Goal: Task Accomplishment & Management: Use online tool/utility

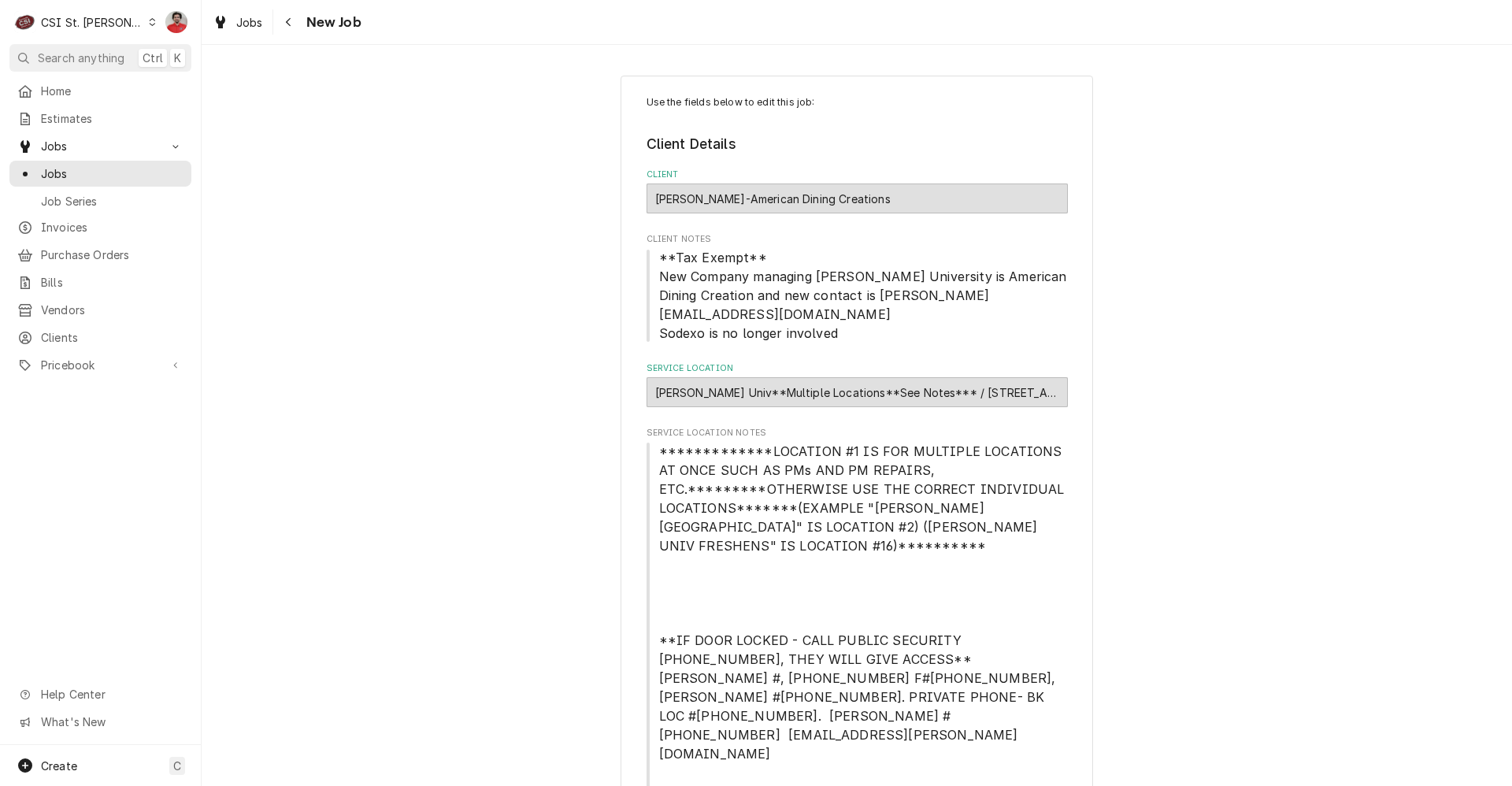
scroll to position [1028, 0]
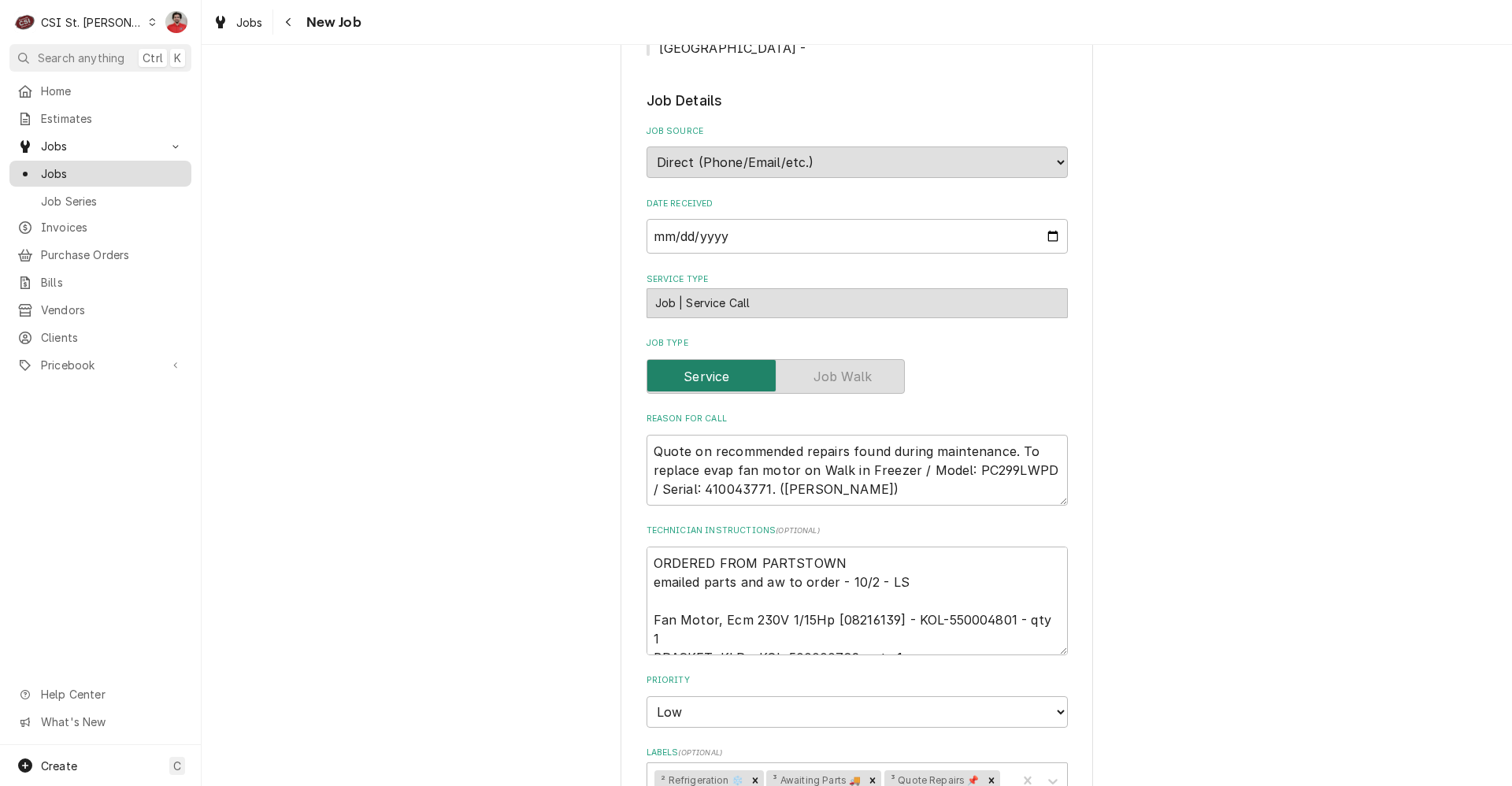
click at [92, 176] on div "Jobs" at bounding box center [100, 173] width 175 height 19
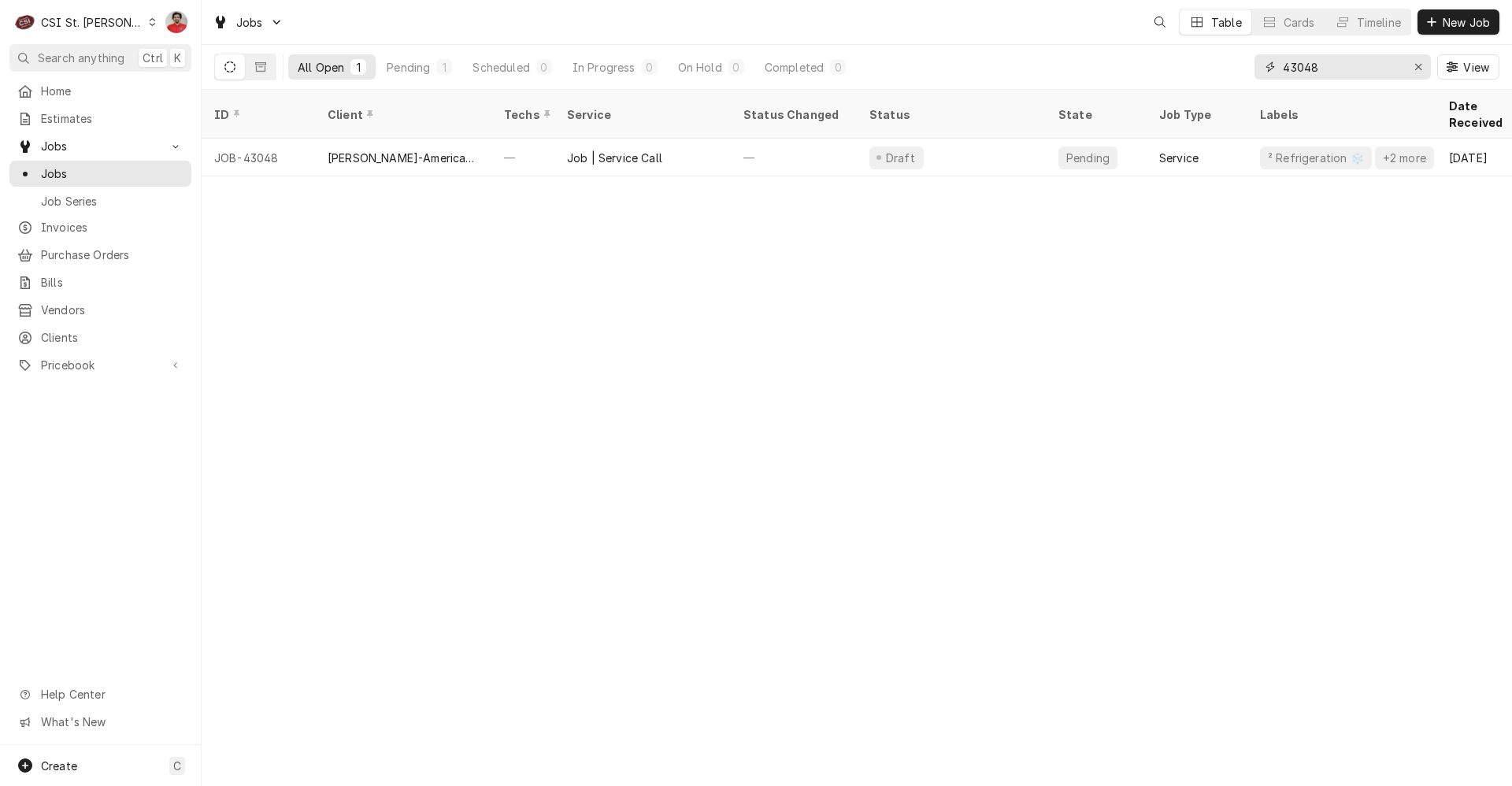
click at [1308, 79] on input "43048" at bounding box center [1341, 67] width 118 height 25
click at [1309, 79] on input "43048" at bounding box center [1341, 67] width 118 height 25
type input "4"
type input "43048"
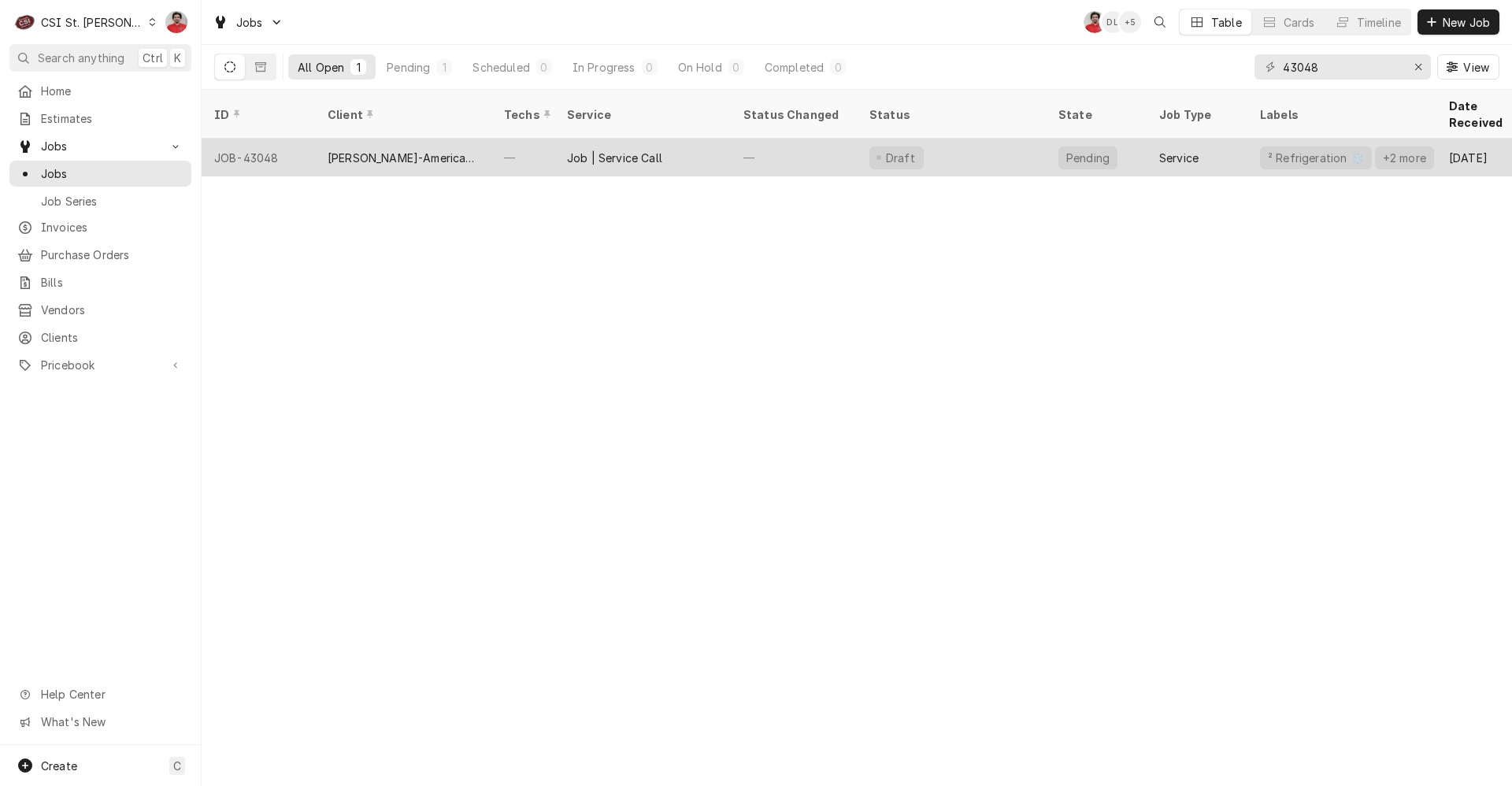
click at [801, 148] on div "—" at bounding box center [793, 157] width 126 height 38
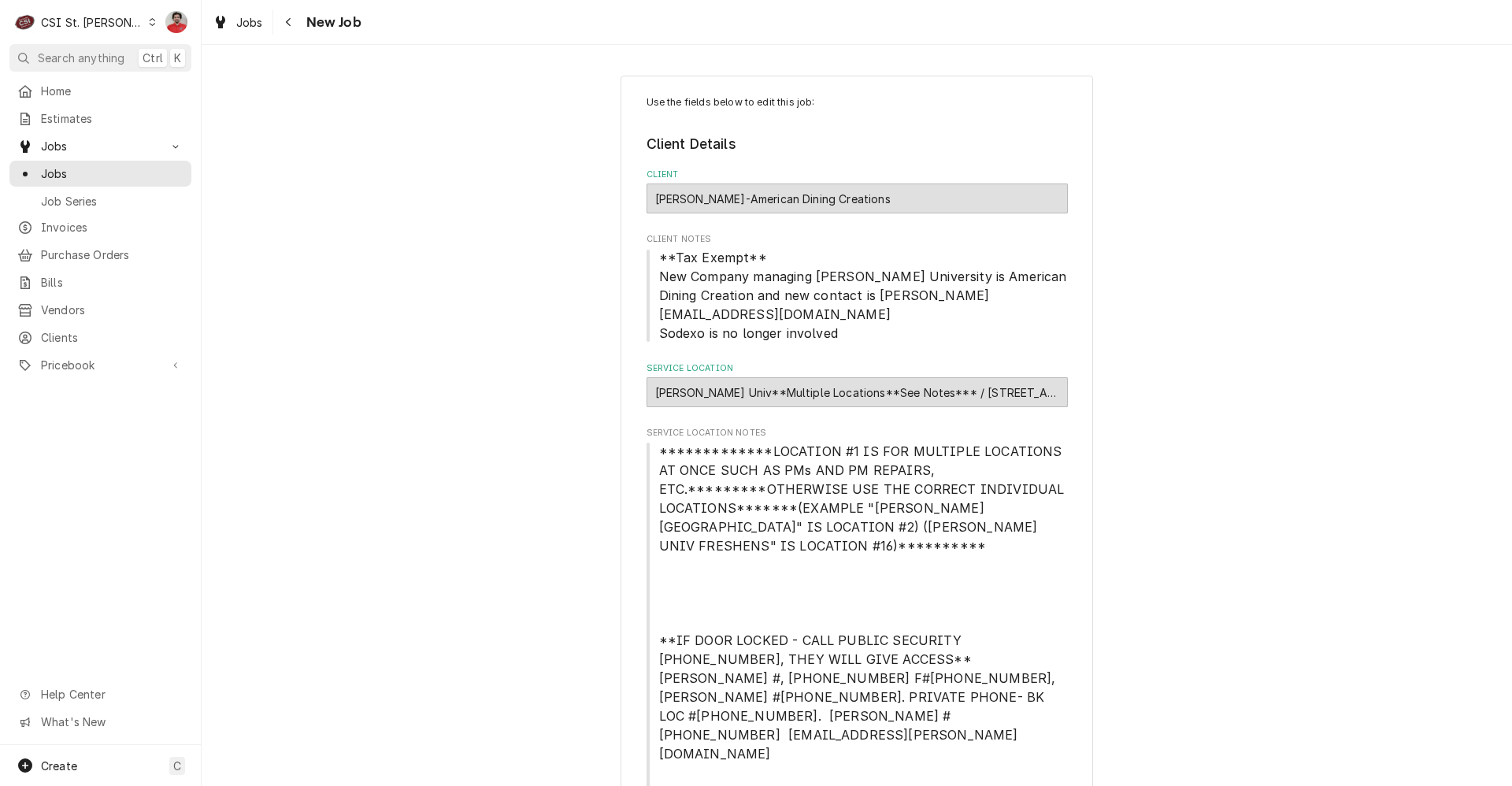
type textarea "x"
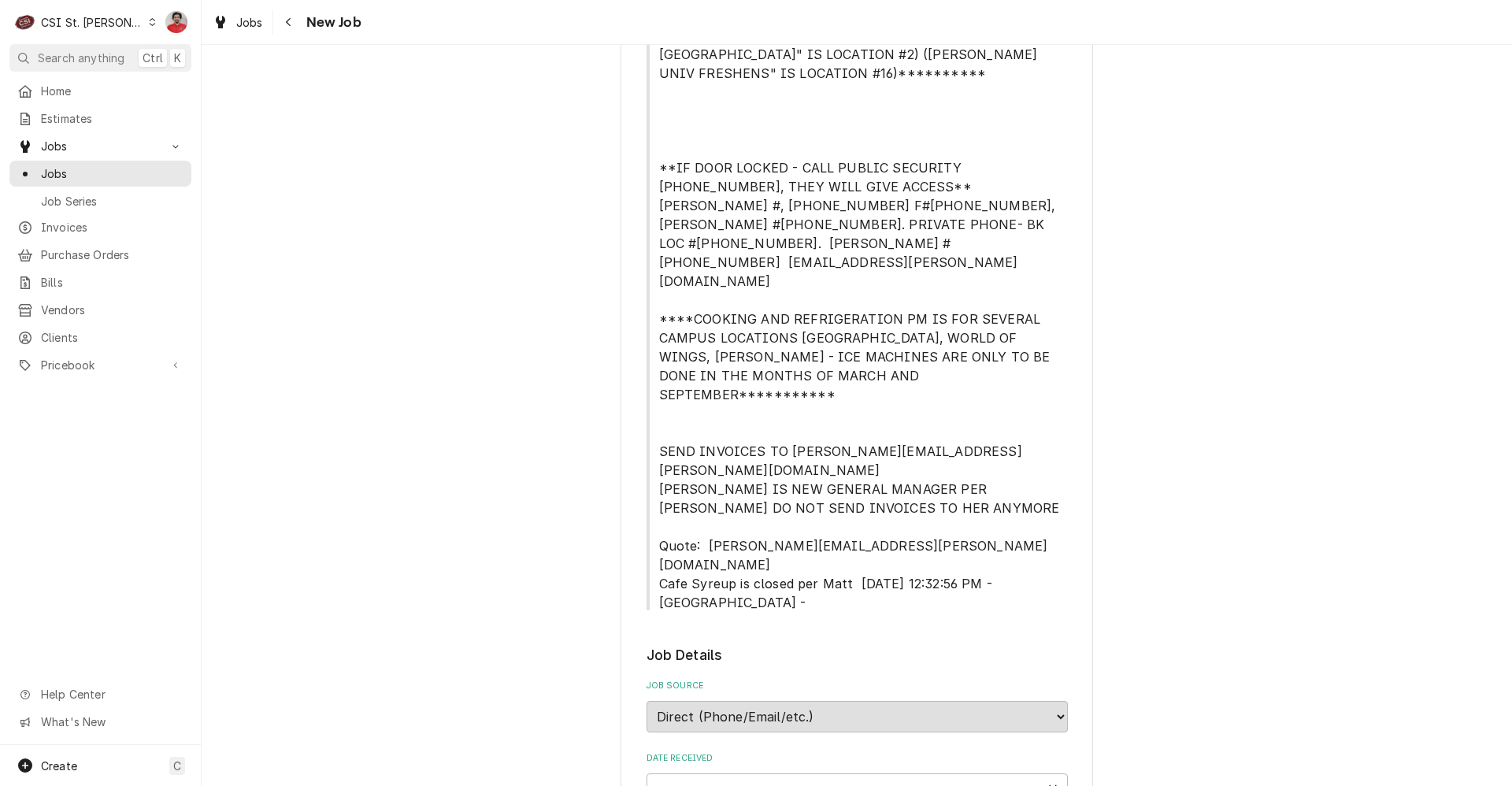
scroll to position [1024, 0]
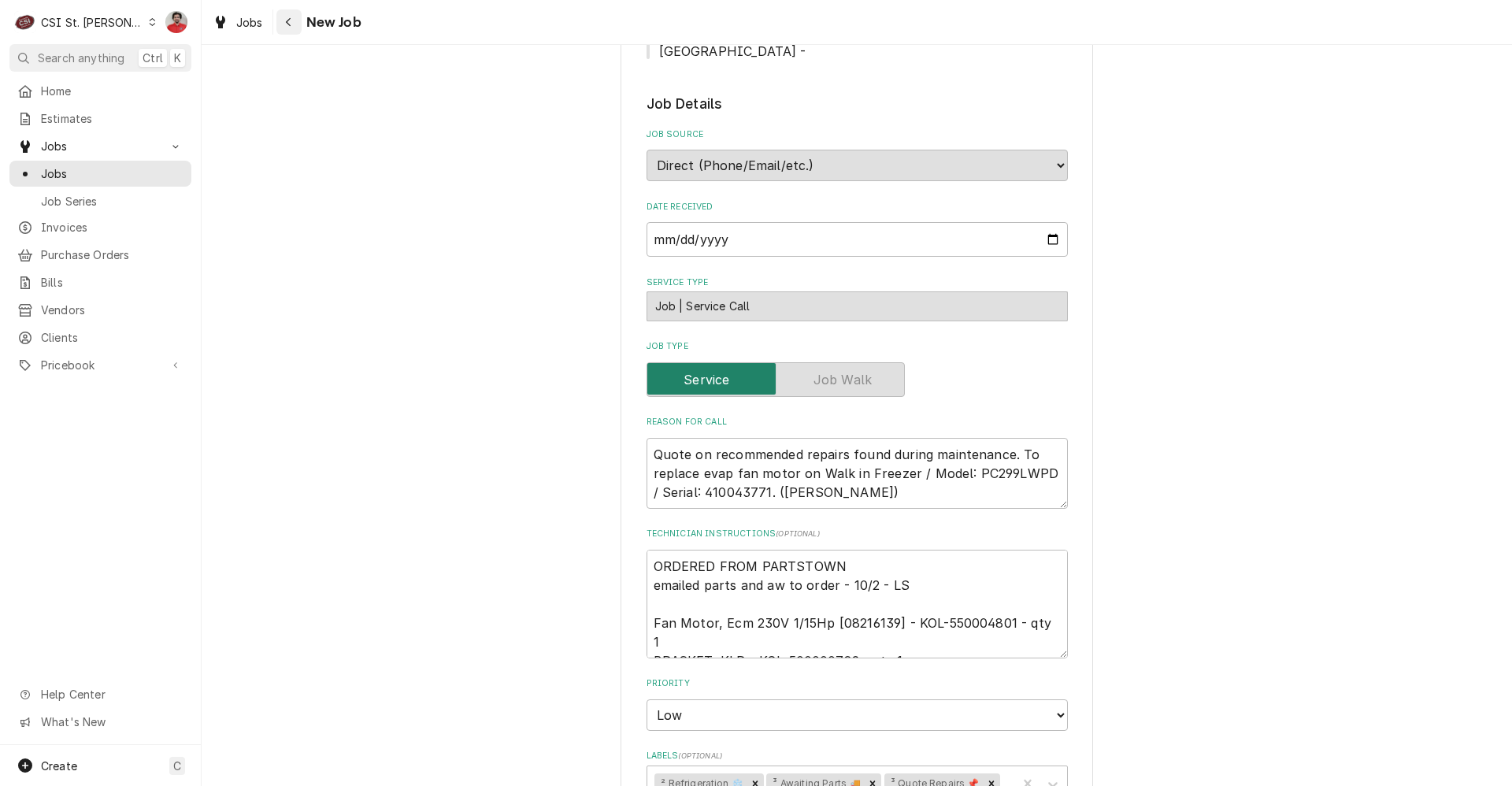
click at [286, 27] on div "Navigate back" at bounding box center [289, 22] width 16 height 16
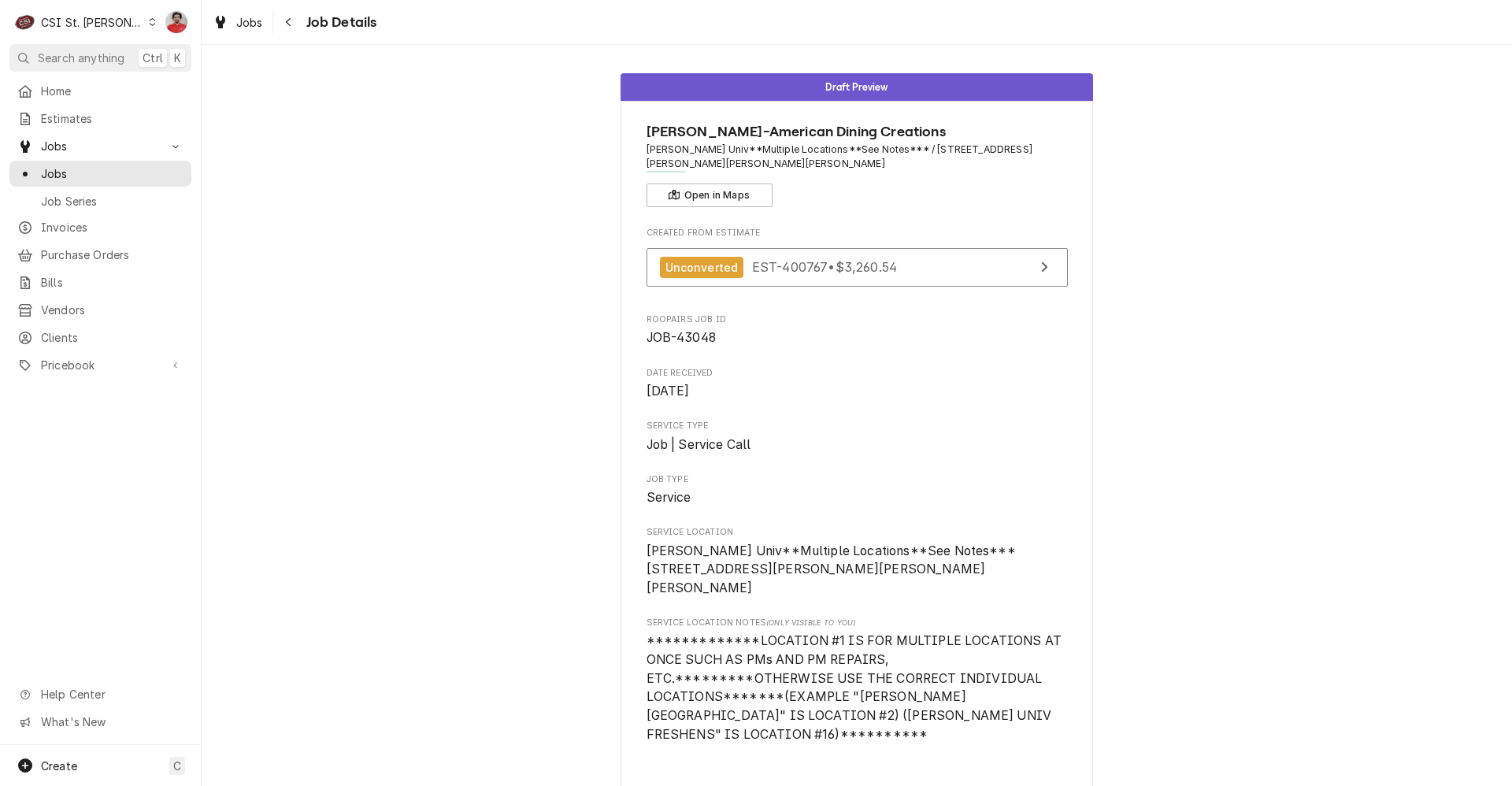
click at [92, 11] on div "C CSI St. Louis" at bounding box center [86, 21] width 152 height 31
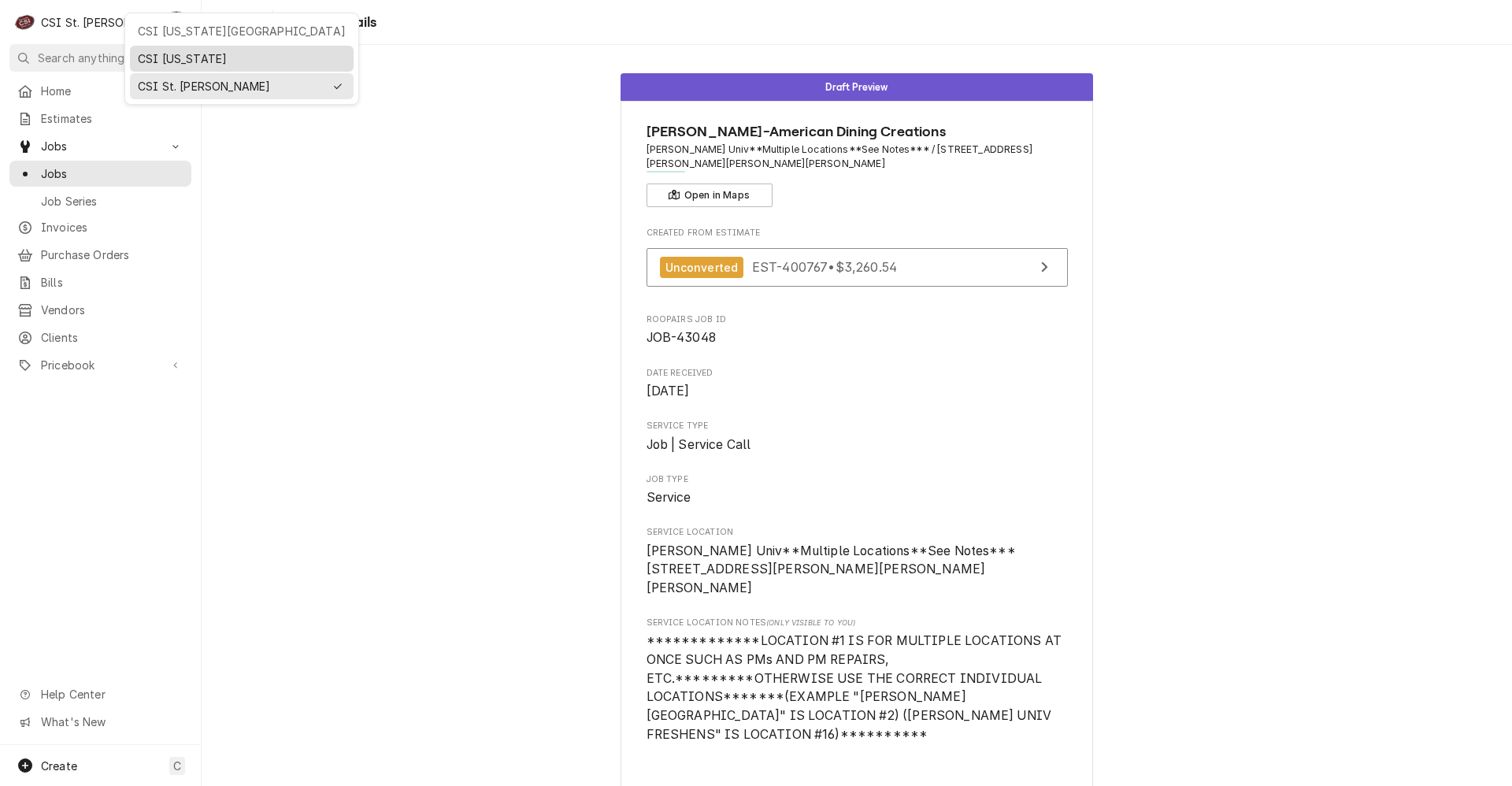
drag, startPoint x: 167, startPoint y: 43, endPoint x: 171, endPoint y: 56, distance: 13.6
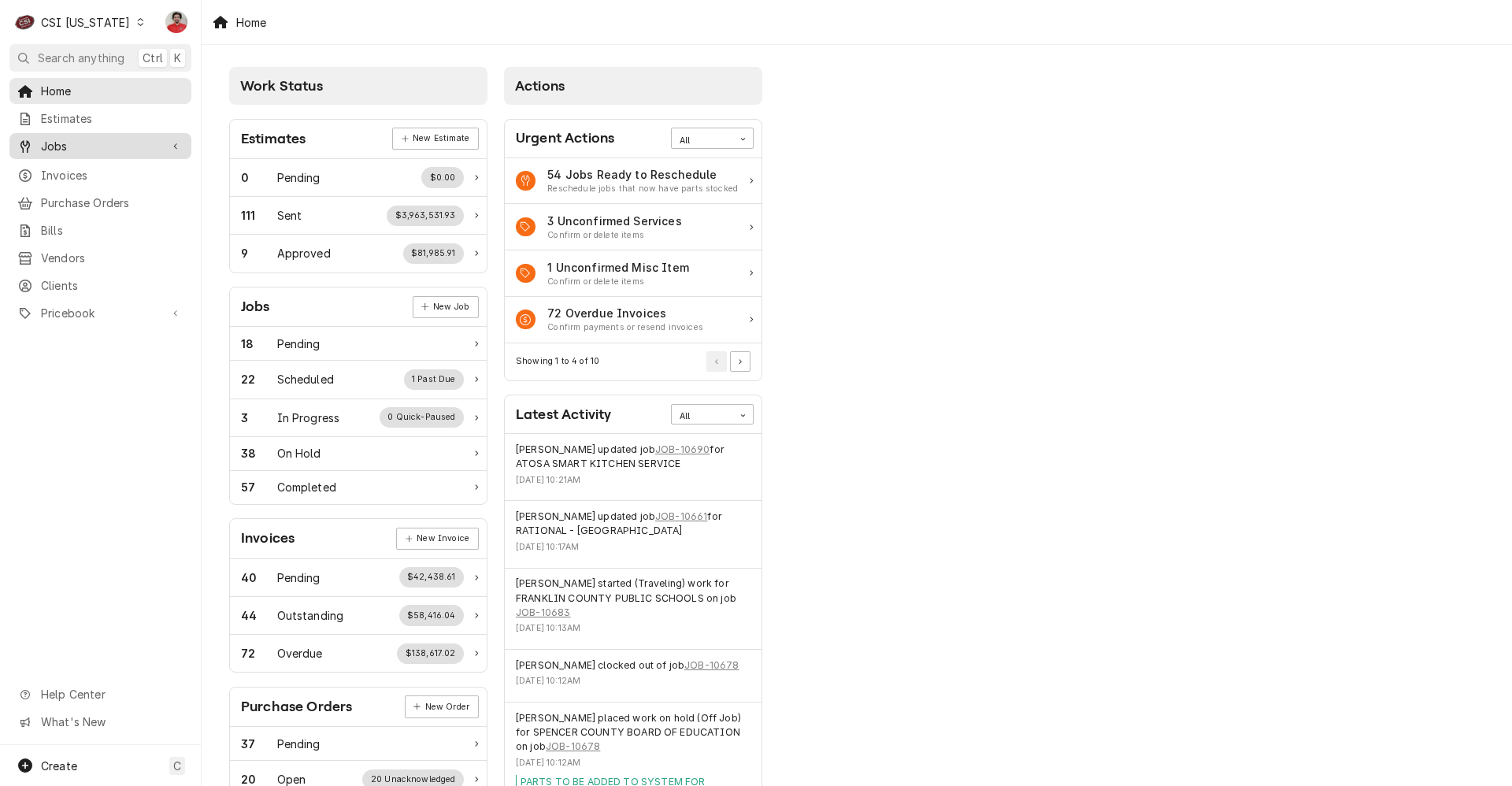
click at [114, 141] on span "Jobs" at bounding box center [100, 146] width 119 height 17
click at [119, 161] on link "Jobs" at bounding box center [100, 173] width 182 height 26
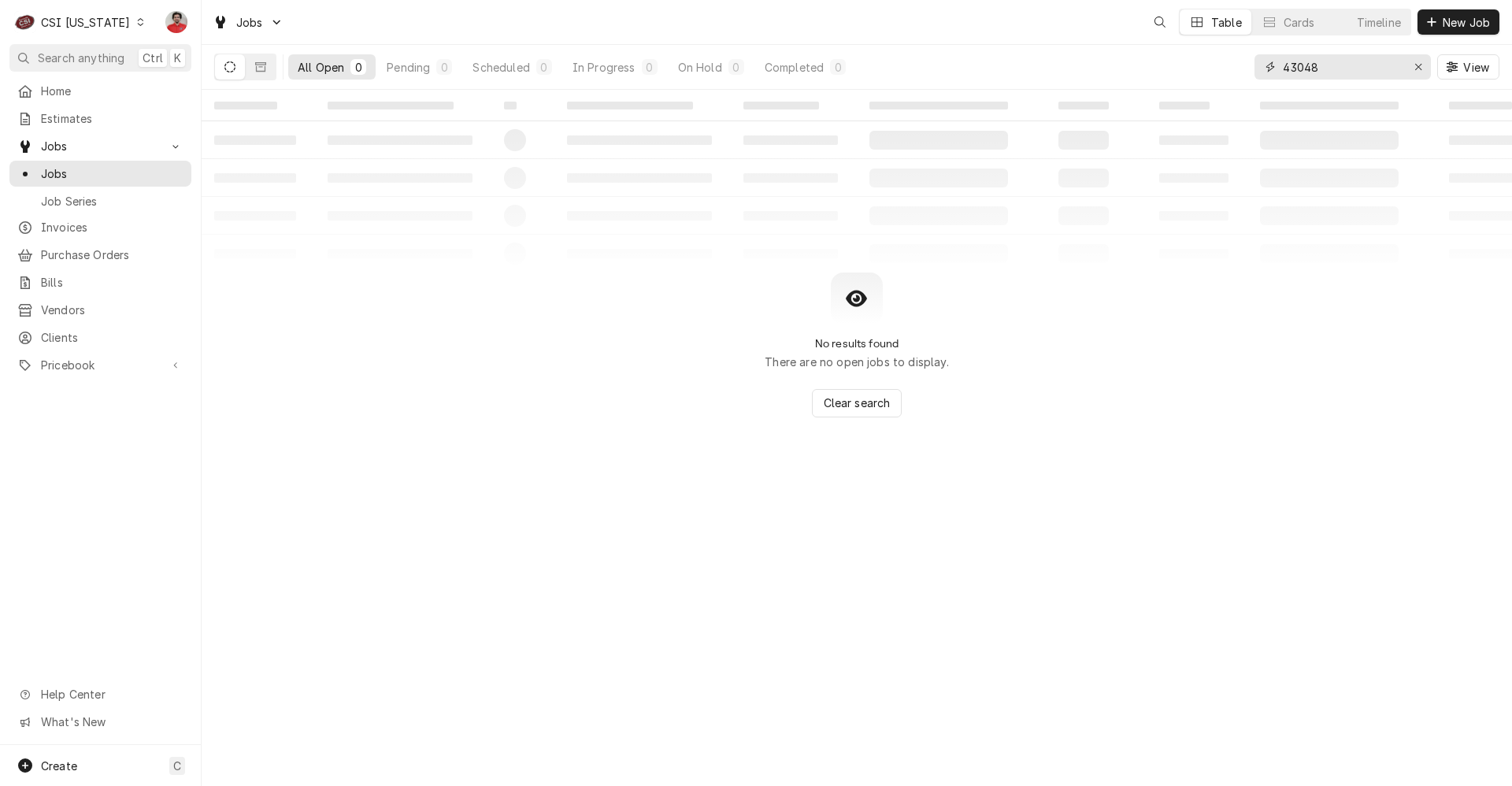
click at [1304, 72] on input "43048" at bounding box center [1341, 67] width 118 height 25
type input "10694"
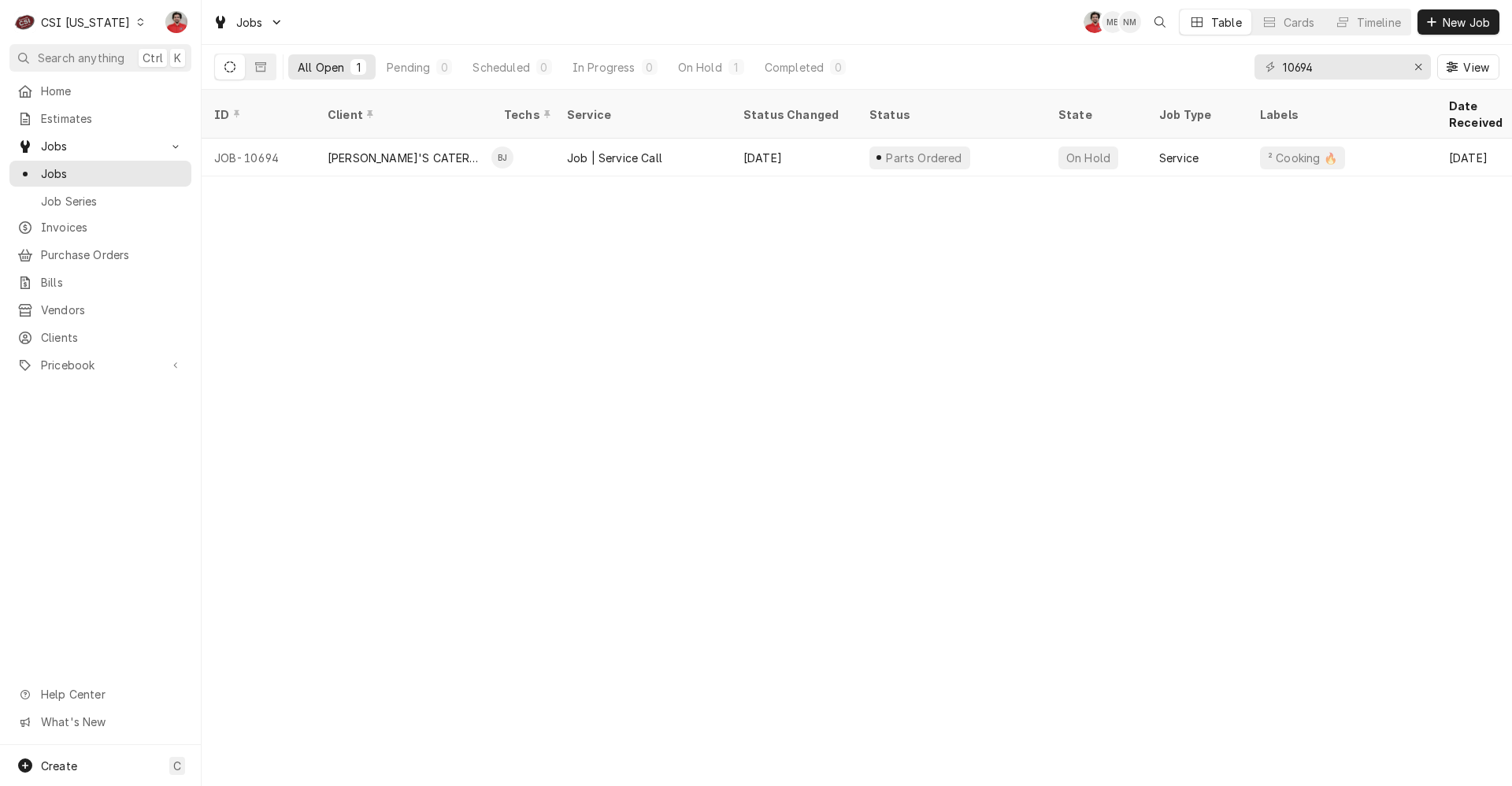
click at [103, 25] on div "CSI Kentucky" at bounding box center [85, 22] width 89 height 17
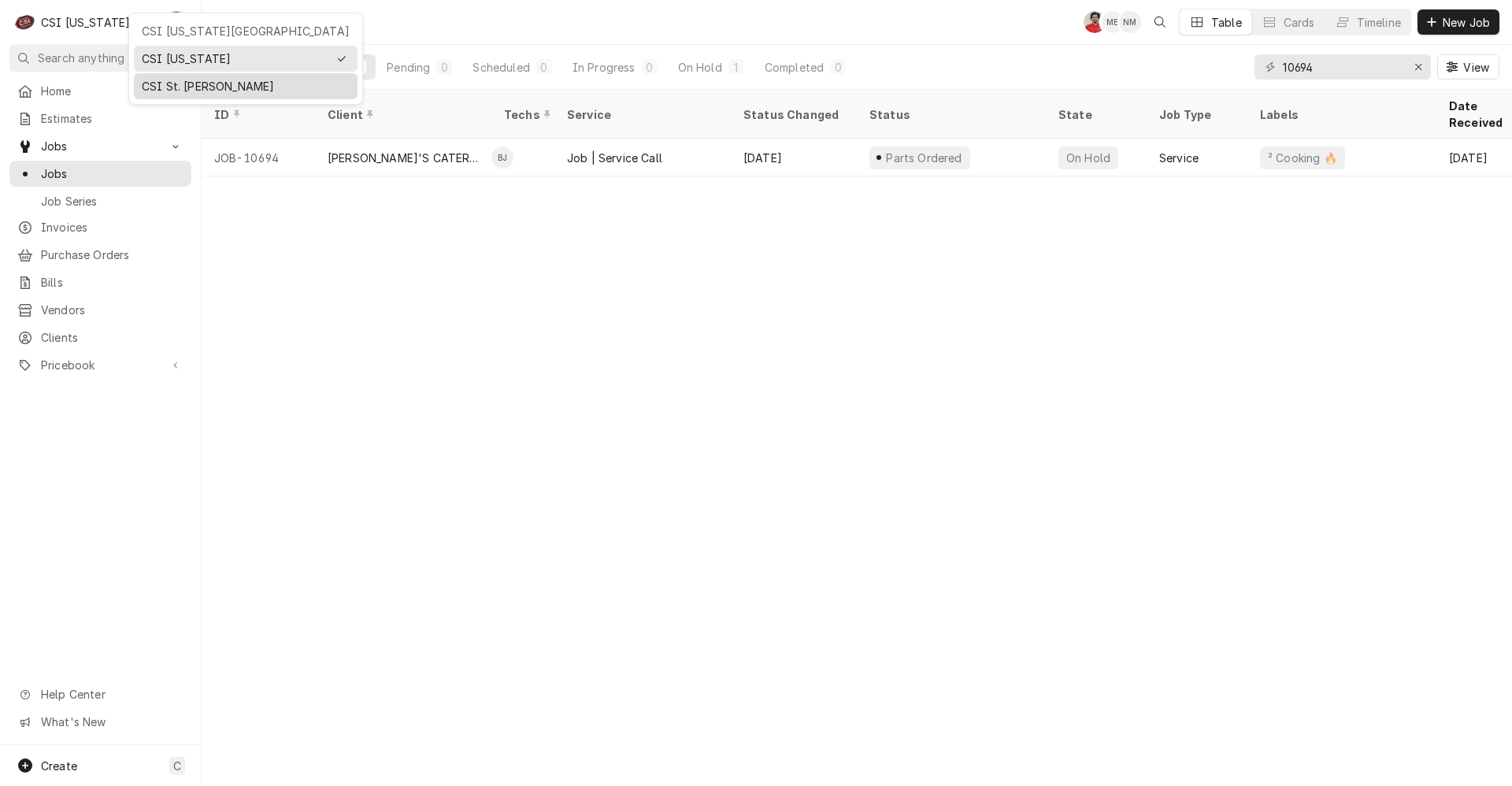
click at [170, 73] on div "CSI St. [PERSON_NAME]" at bounding box center [245, 86] width 224 height 26
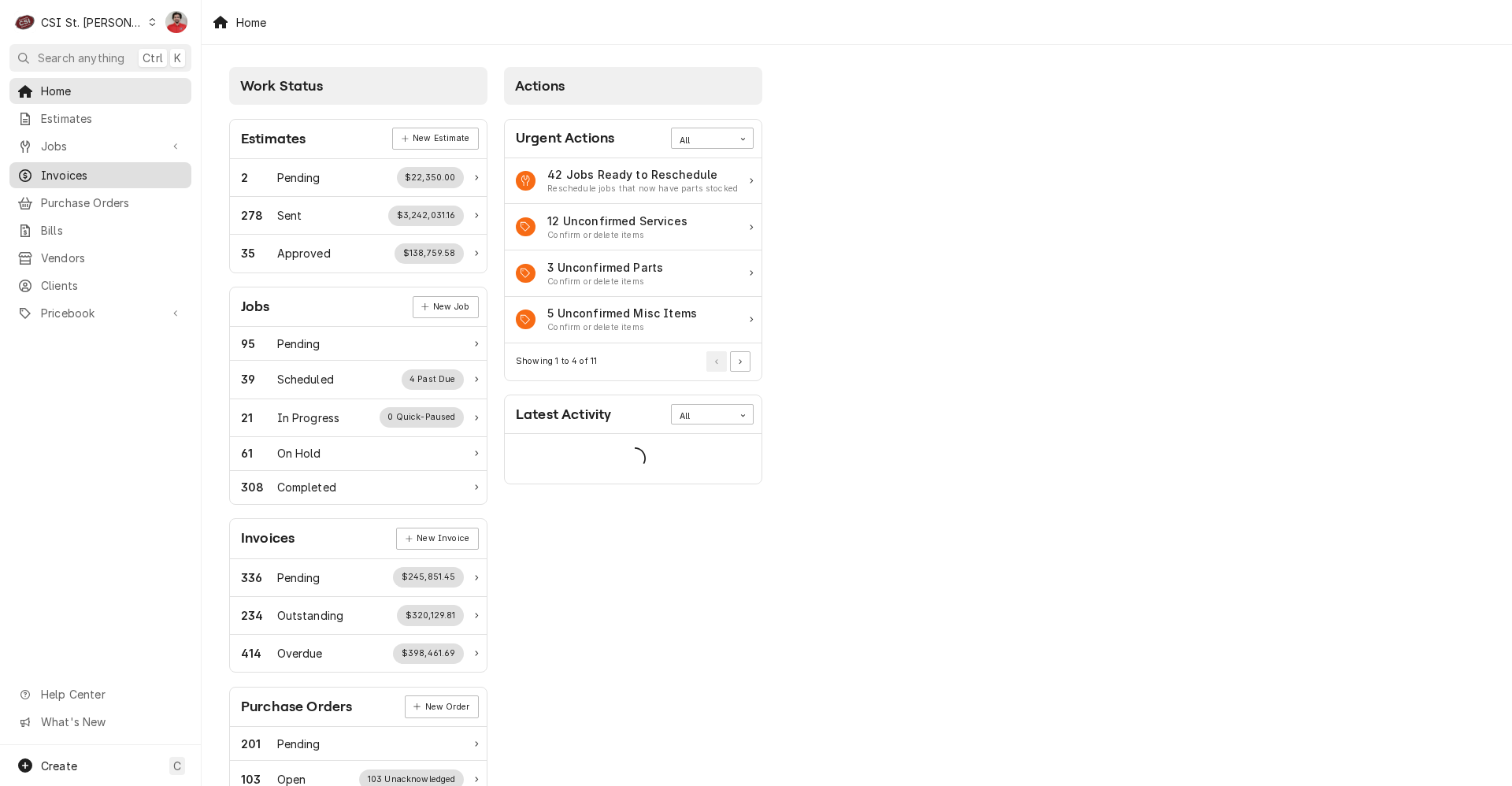
click at [109, 174] on span "Invoices" at bounding box center [112, 174] width 142 height 17
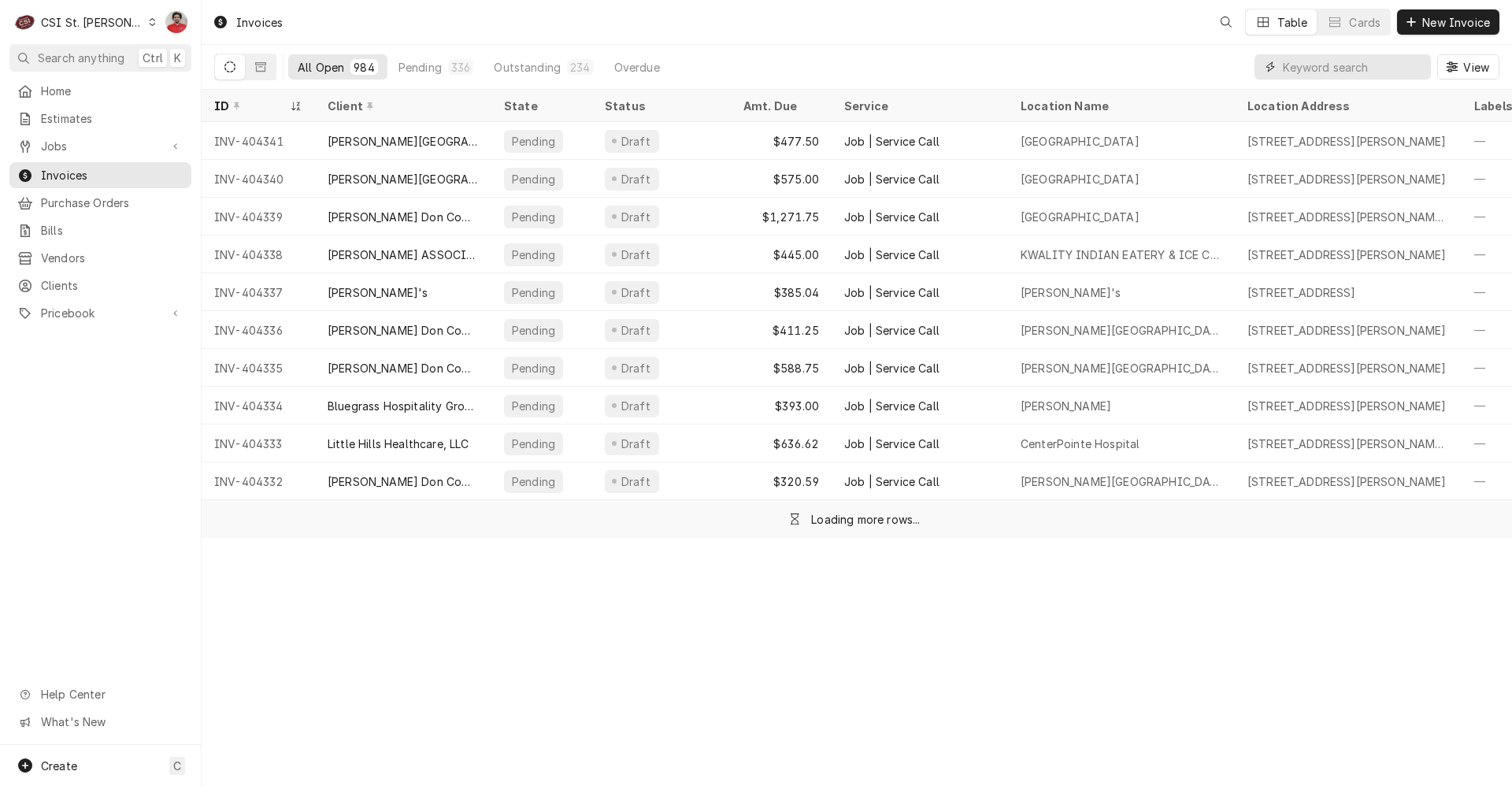
click at [1340, 70] on input "Dynamic Content Wrapper" at bounding box center [1352, 67] width 140 height 25
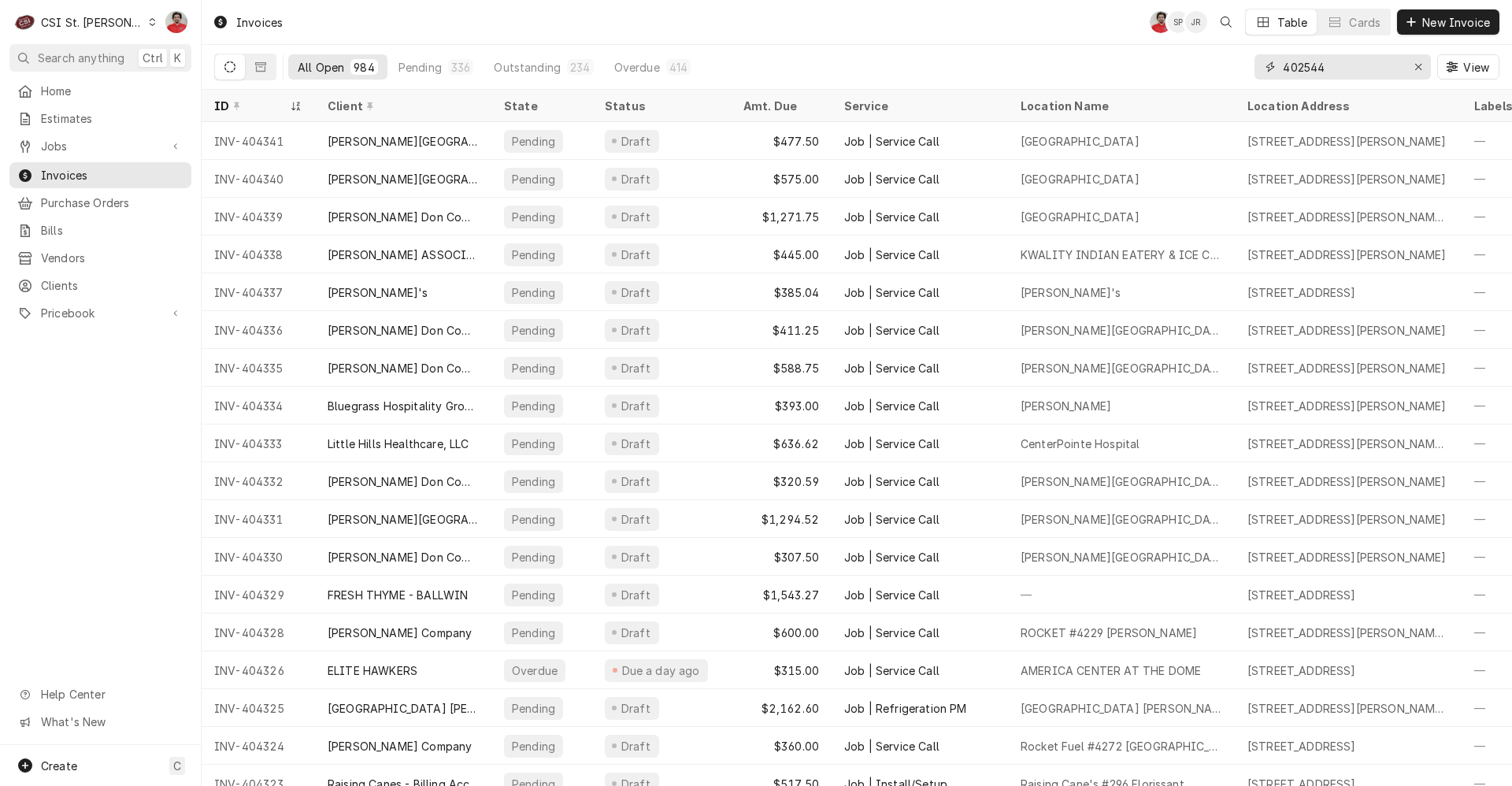
type input "402544"
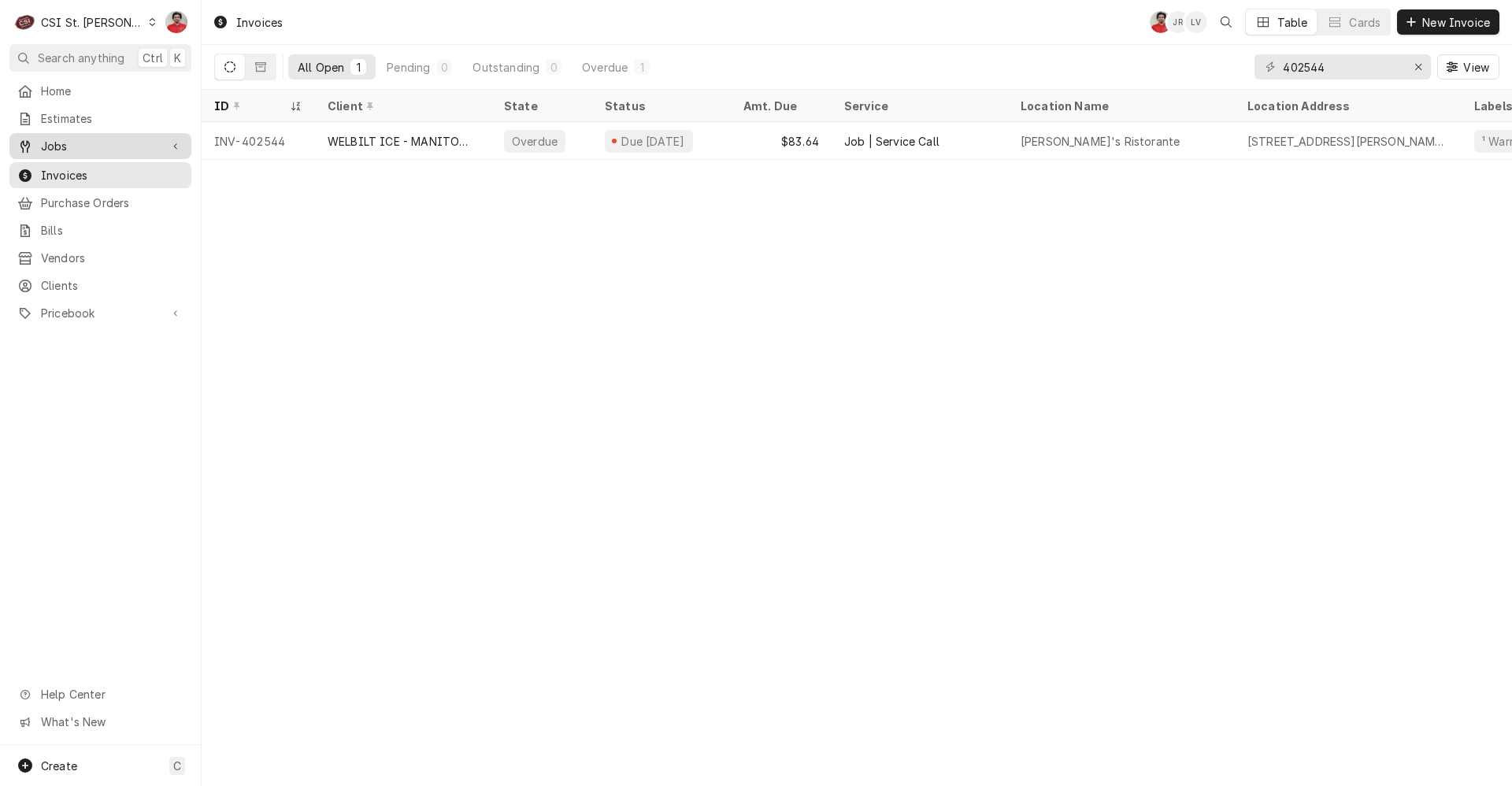
drag, startPoint x: 120, startPoint y: 137, endPoint x: 120, endPoint y: 147, distance: 10.0
click at [120, 138] on span "Jobs" at bounding box center [100, 146] width 119 height 17
click at [124, 180] on link "Jobs" at bounding box center [100, 173] width 182 height 26
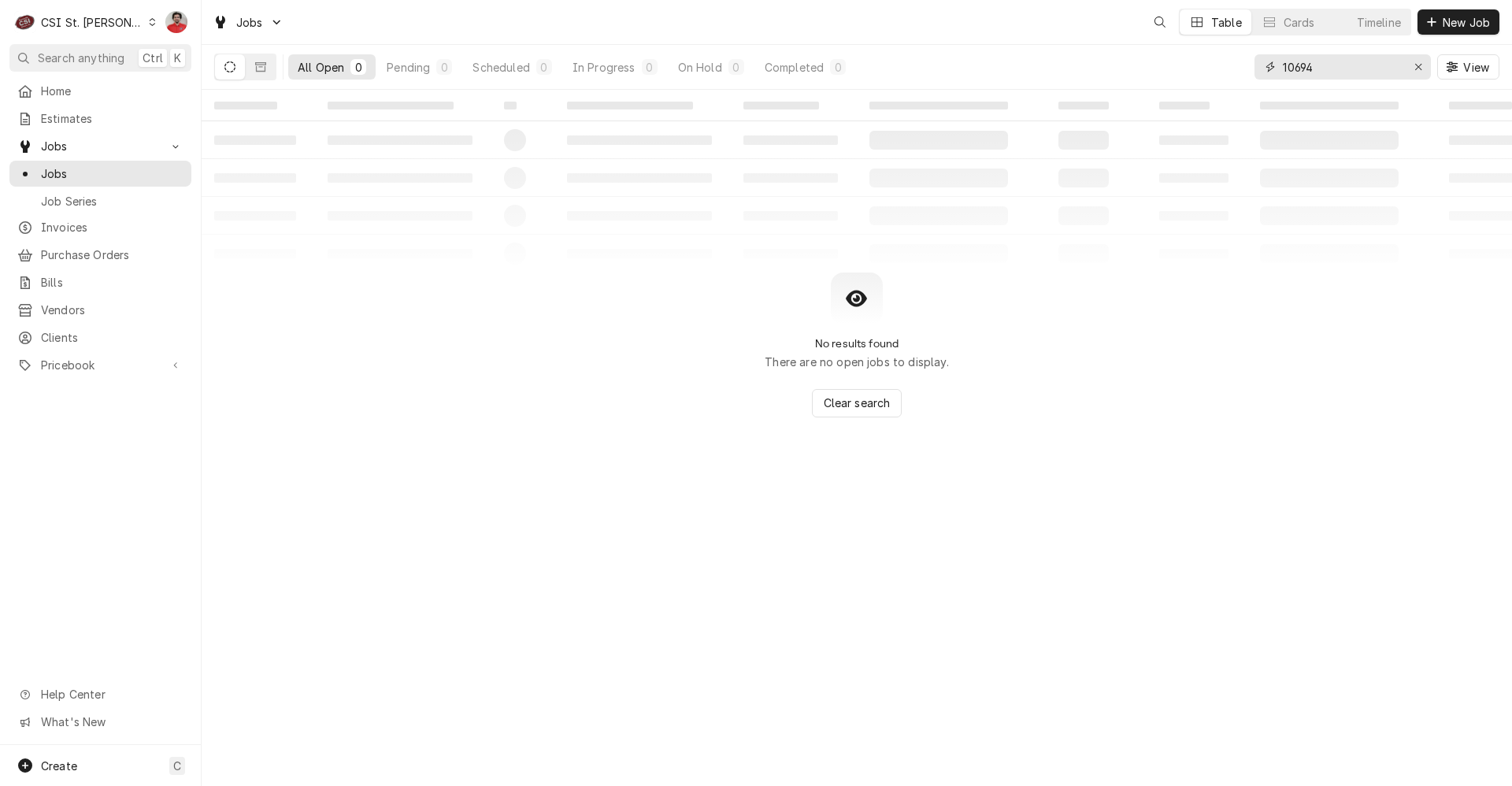
drag, startPoint x: 1326, startPoint y: 75, endPoint x: 1113, endPoint y: 70, distance: 213.1
click at [1113, 70] on div "All Open 0 Pending 0 Scheduled 0 In Progress 0 On Hold 0 Completed 0 10694 View" at bounding box center [857, 66] width 1285 height 44
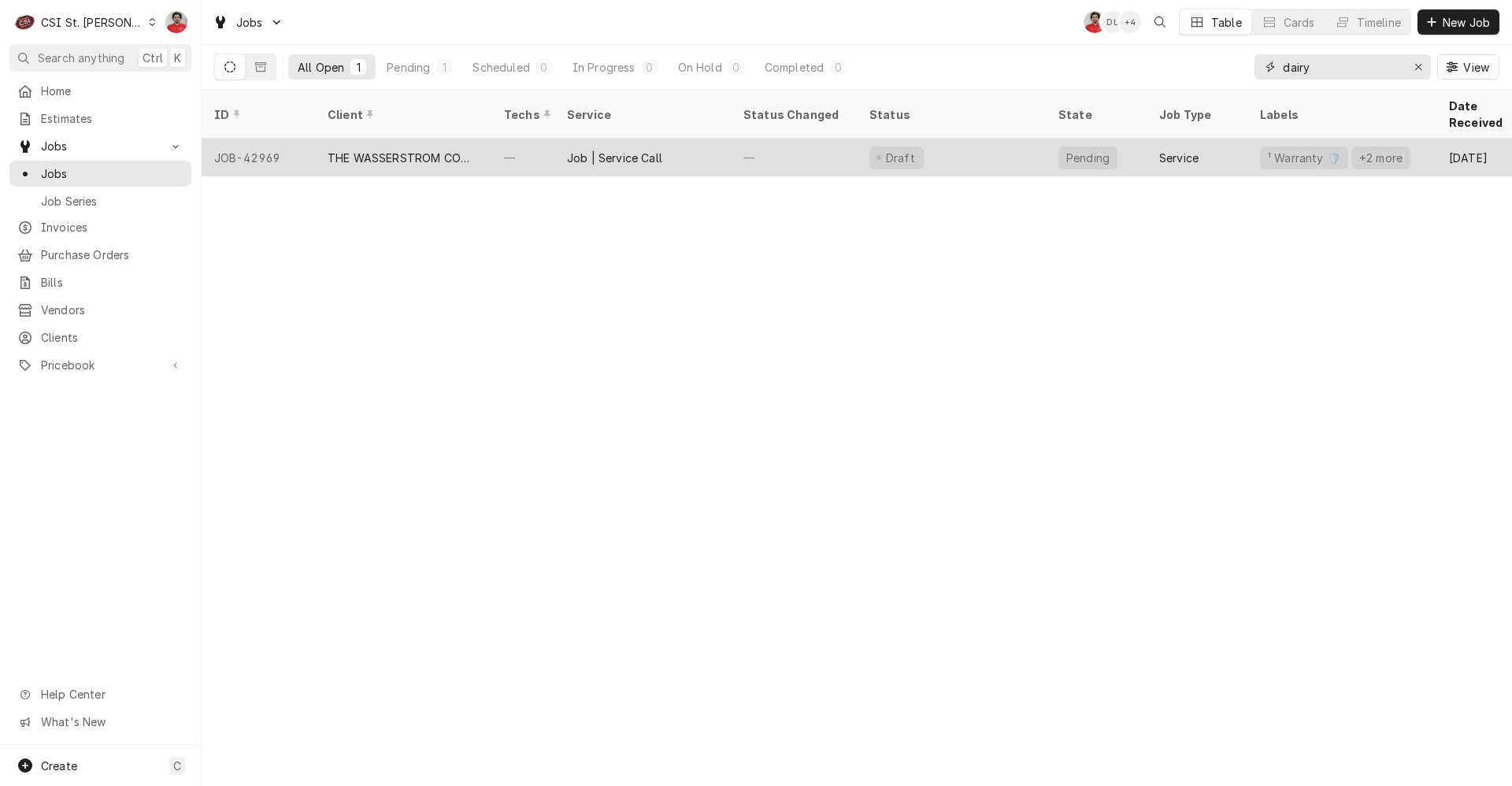
type input "dairy"
click at [966, 150] on div "Draft" at bounding box center [951, 157] width 189 height 38
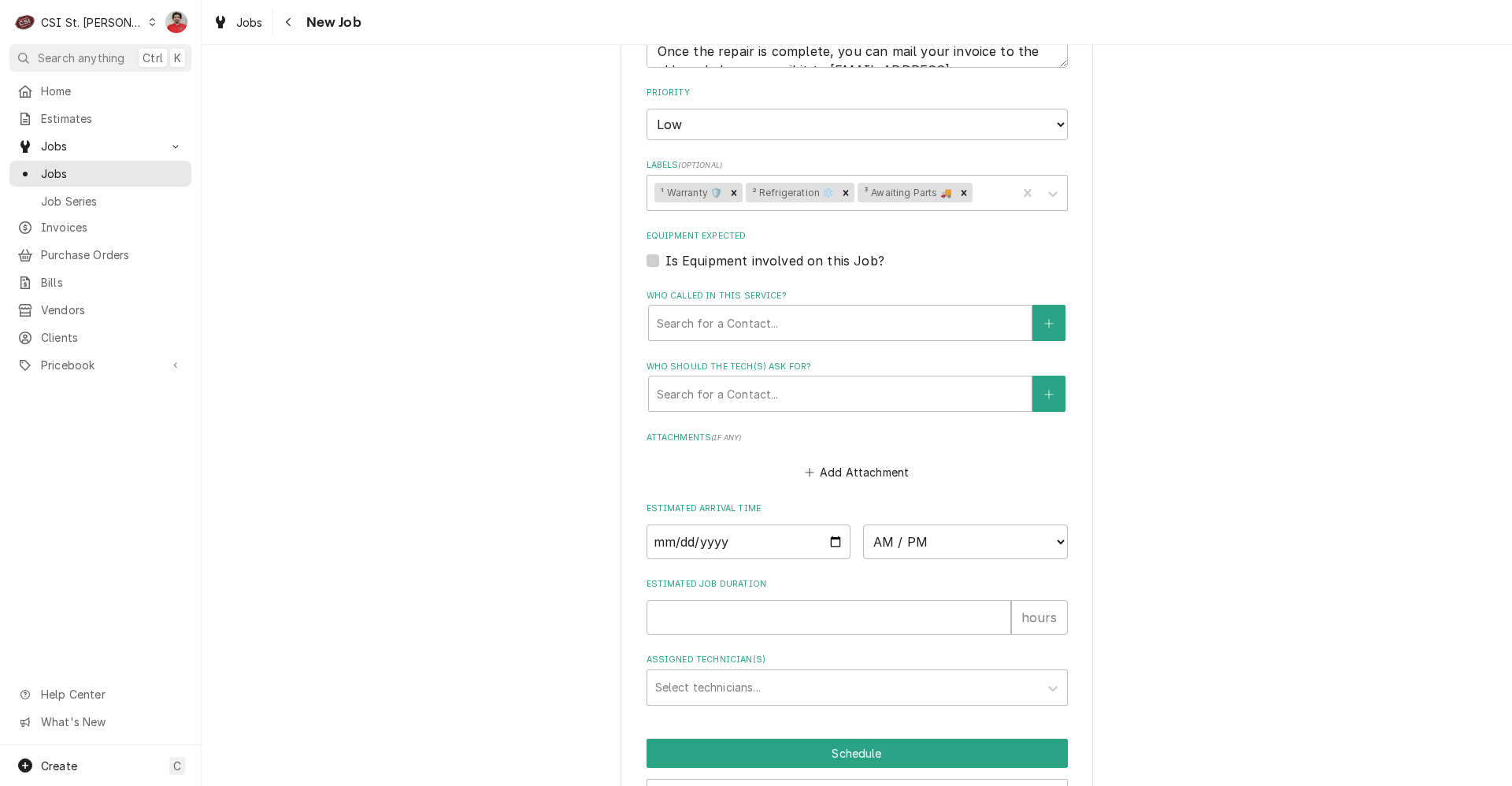
scroll to position [1604, 0]
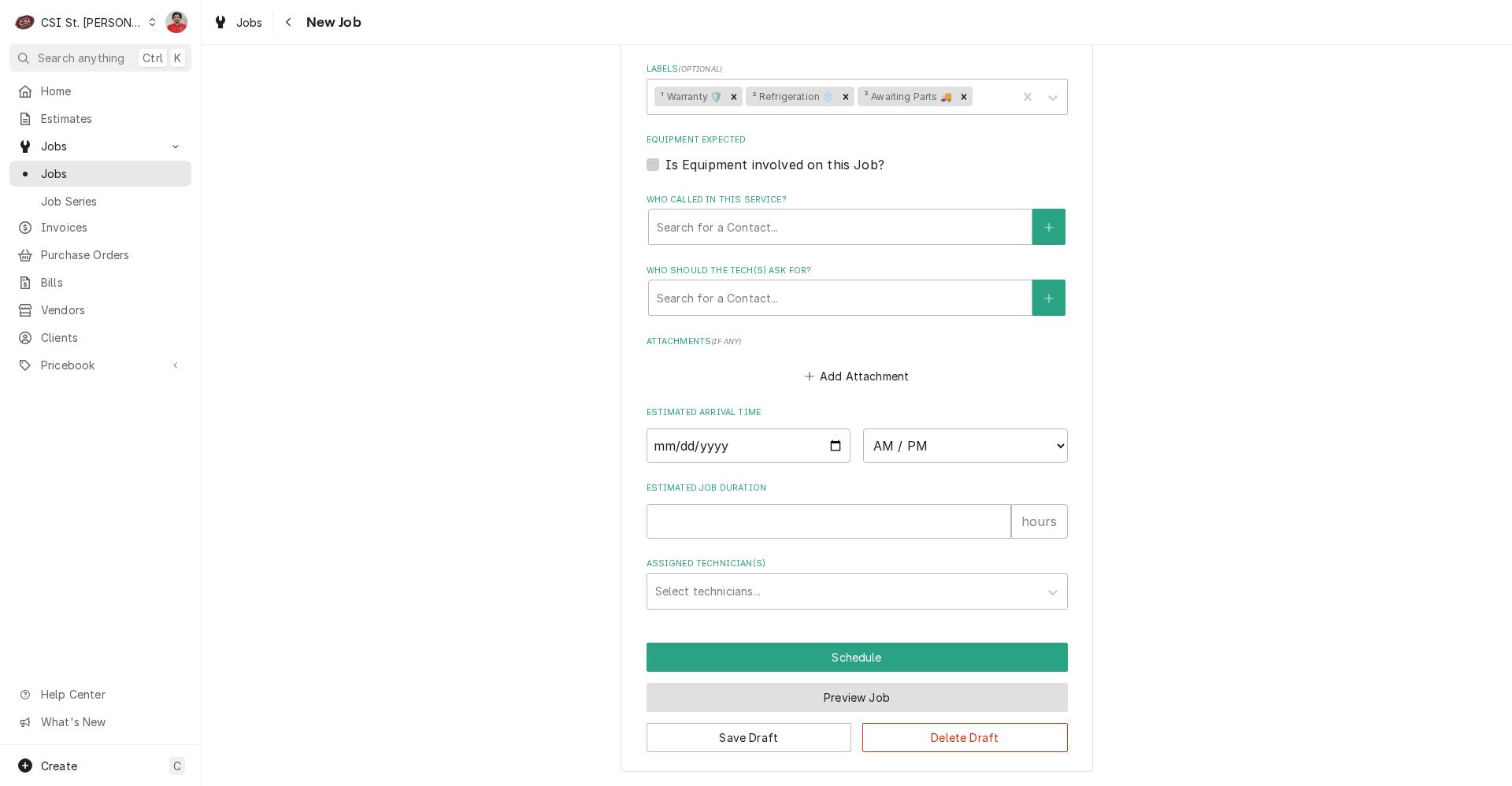
click at [794, 702] on button "Preview Job" at bounding box center [857, 697] width 422 height 29
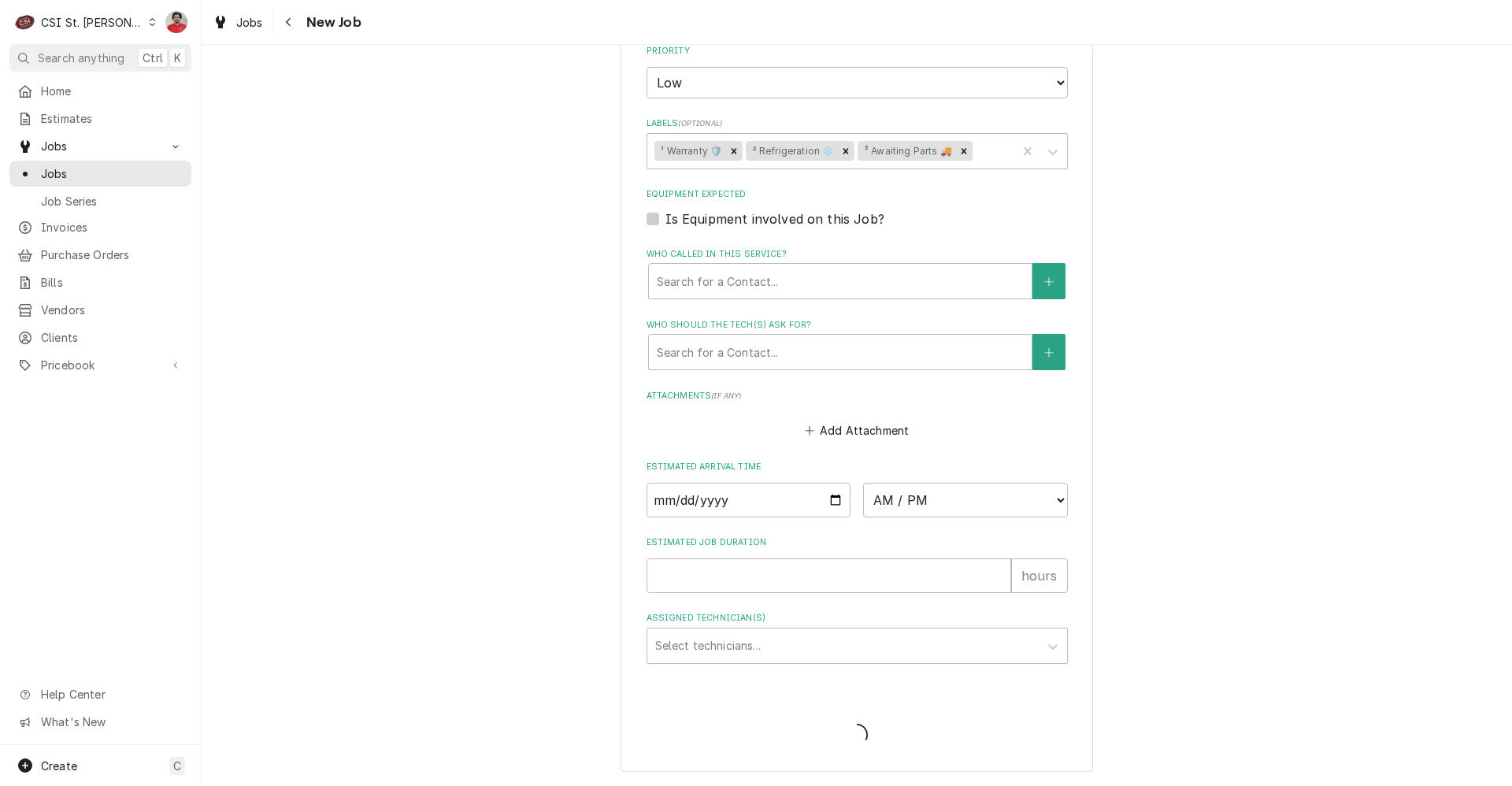
scroll to position [1550, 0]
type textarea "x"
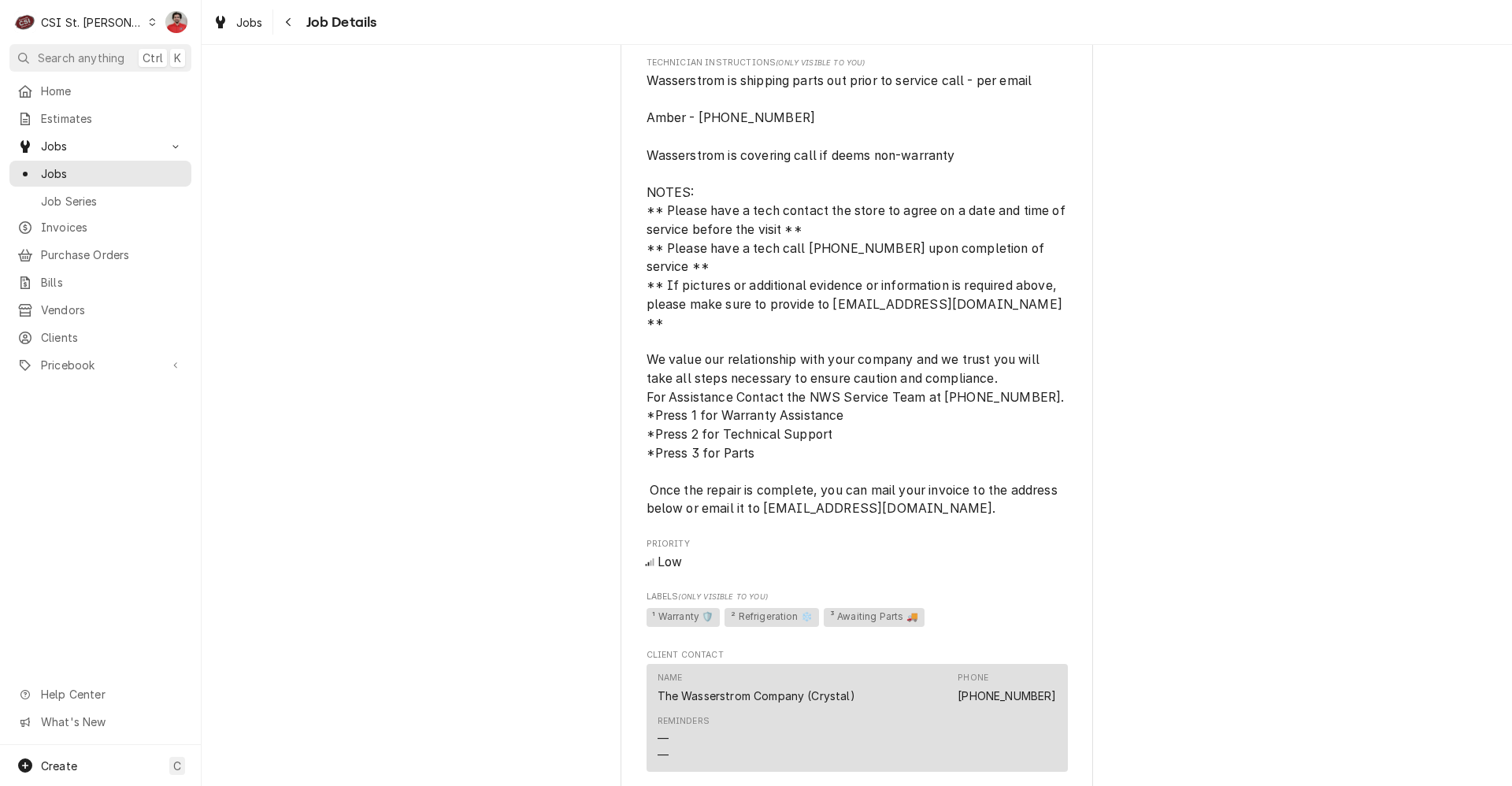
scroll to position [965, 0]
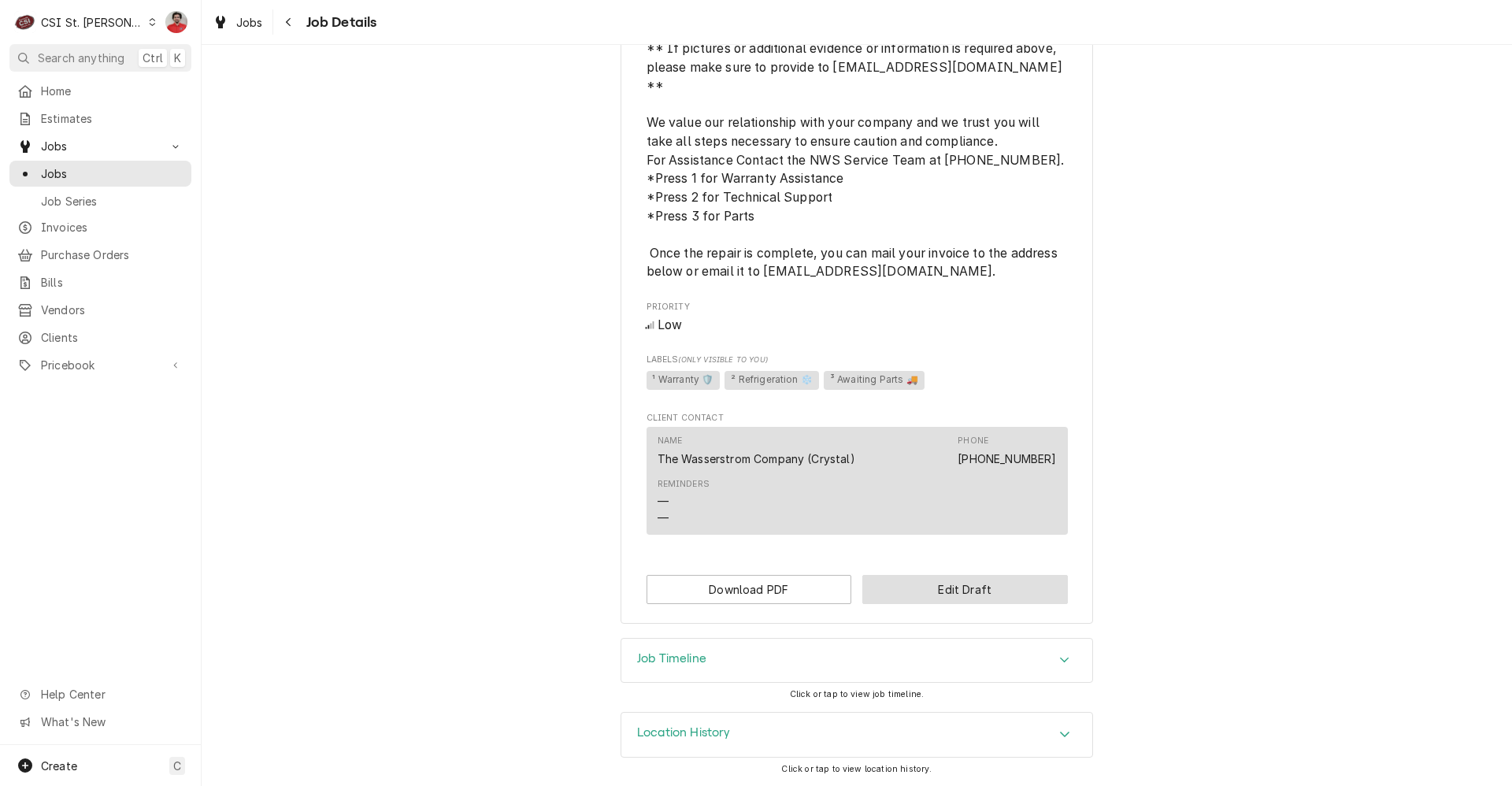
click at [937, 591] on button "Edit Draft" at bounding box center [965, 589] width 205 height 29
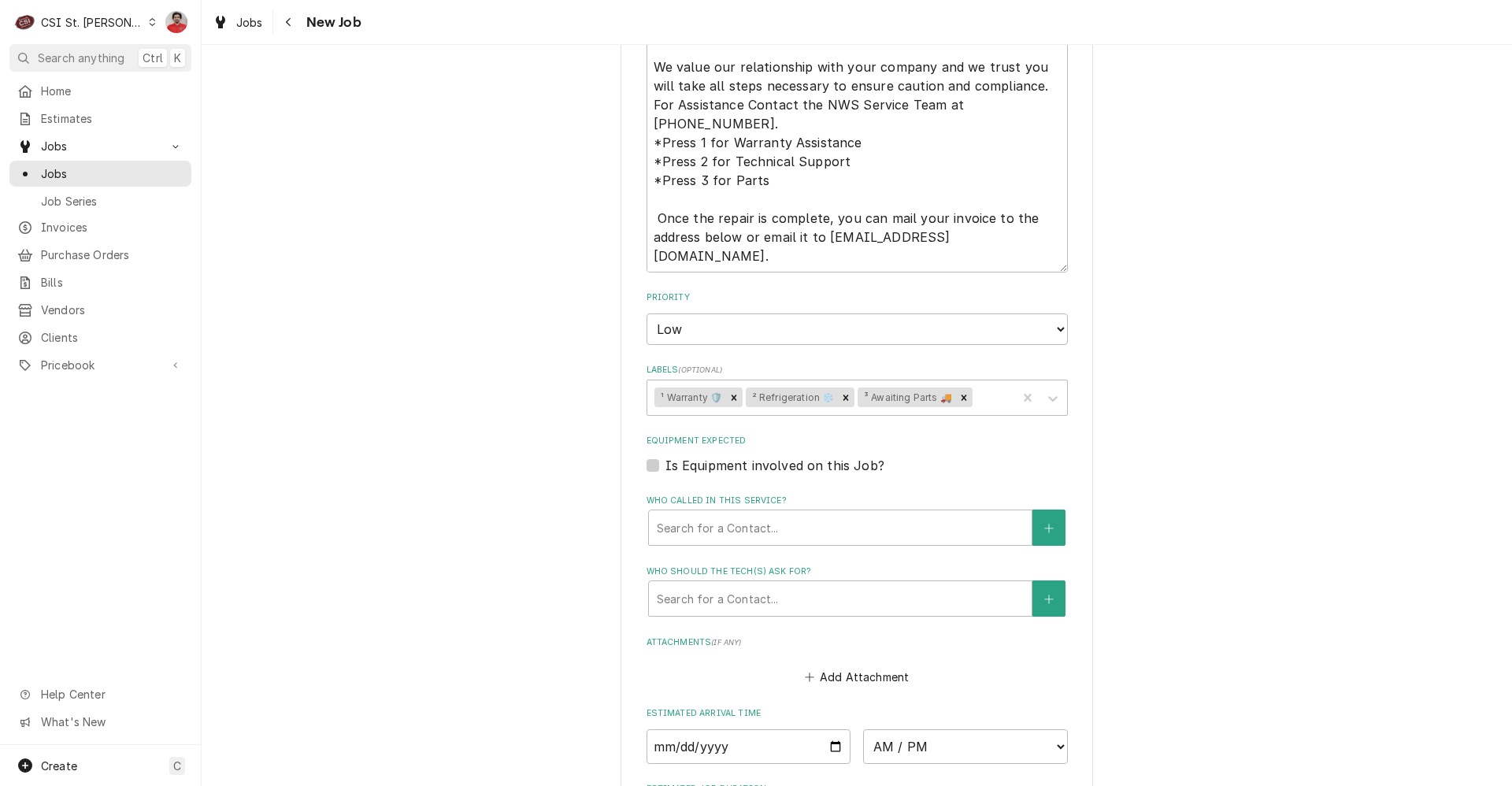
scroll to position [1339, 0]
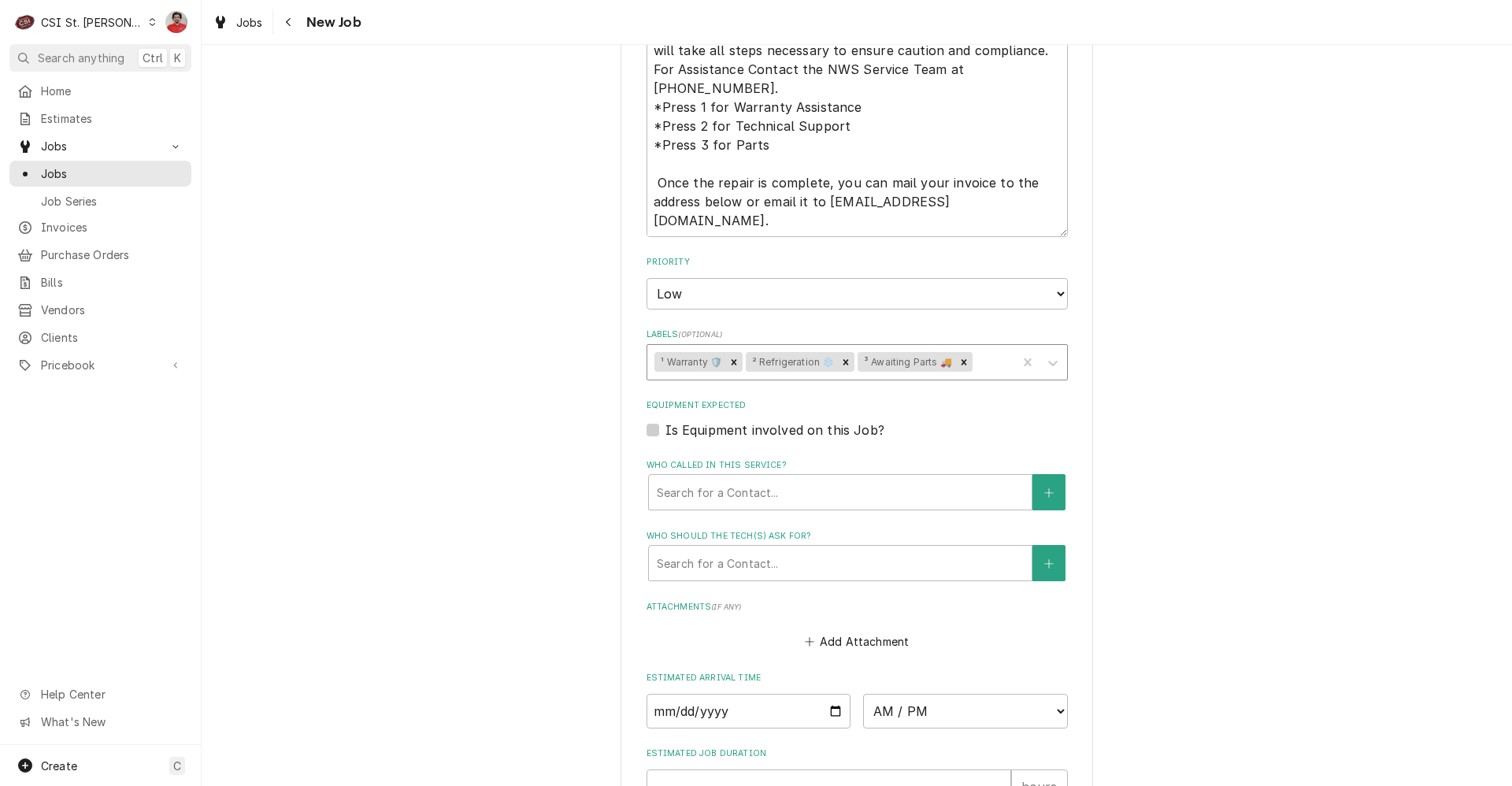
click at [962, 363] on div "Remove ³ Awaiting Parts 🚚" at bounding box center [964, 361] width 18 height 20
click at [955, 363] on div "Labels" at bounding box center [933, 361] width 151 height 28
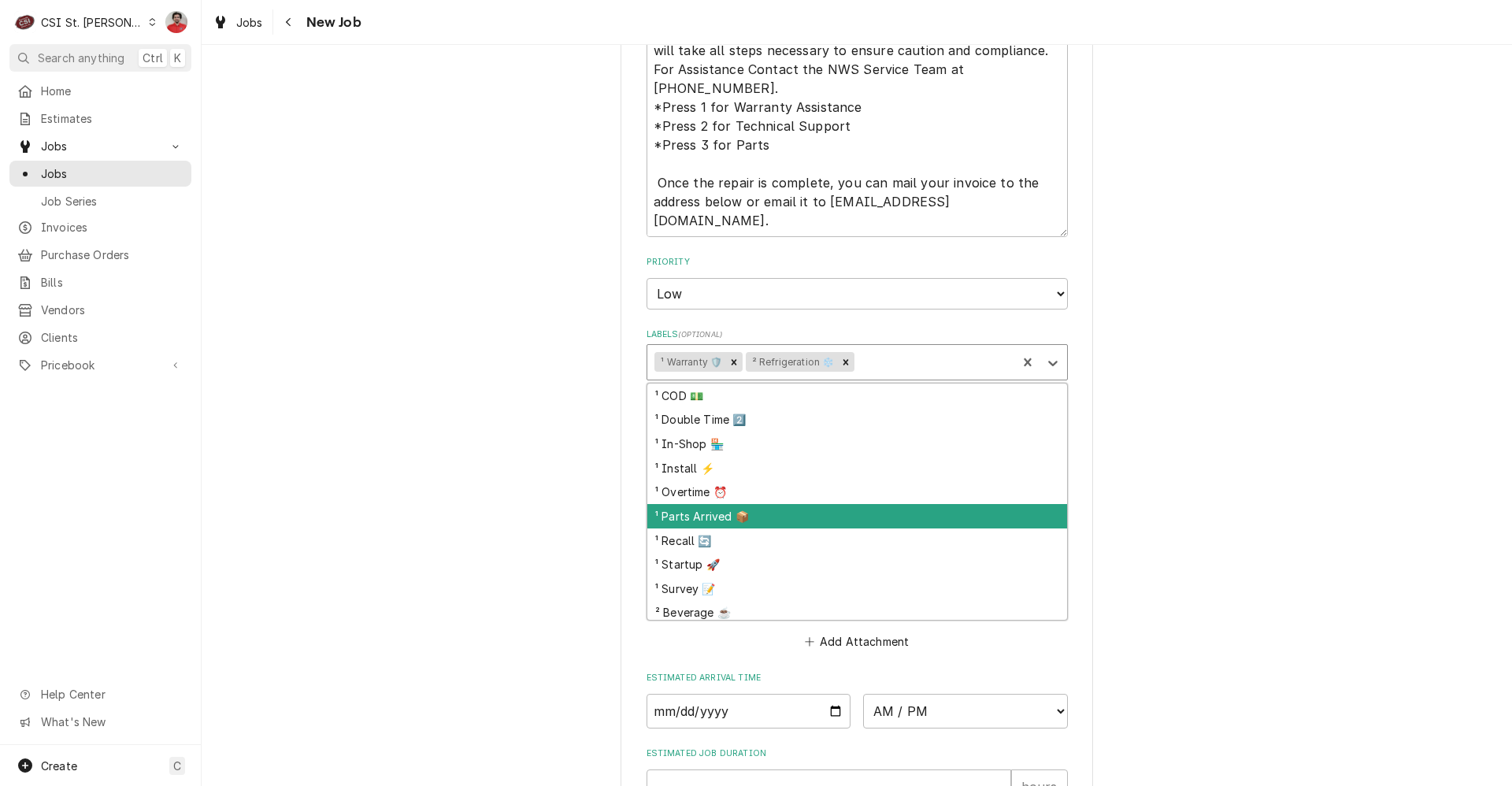
click at [804, 512] on div "¹ Parts Arrived 📦" at bounding box center [857, 516] width 420 height 24
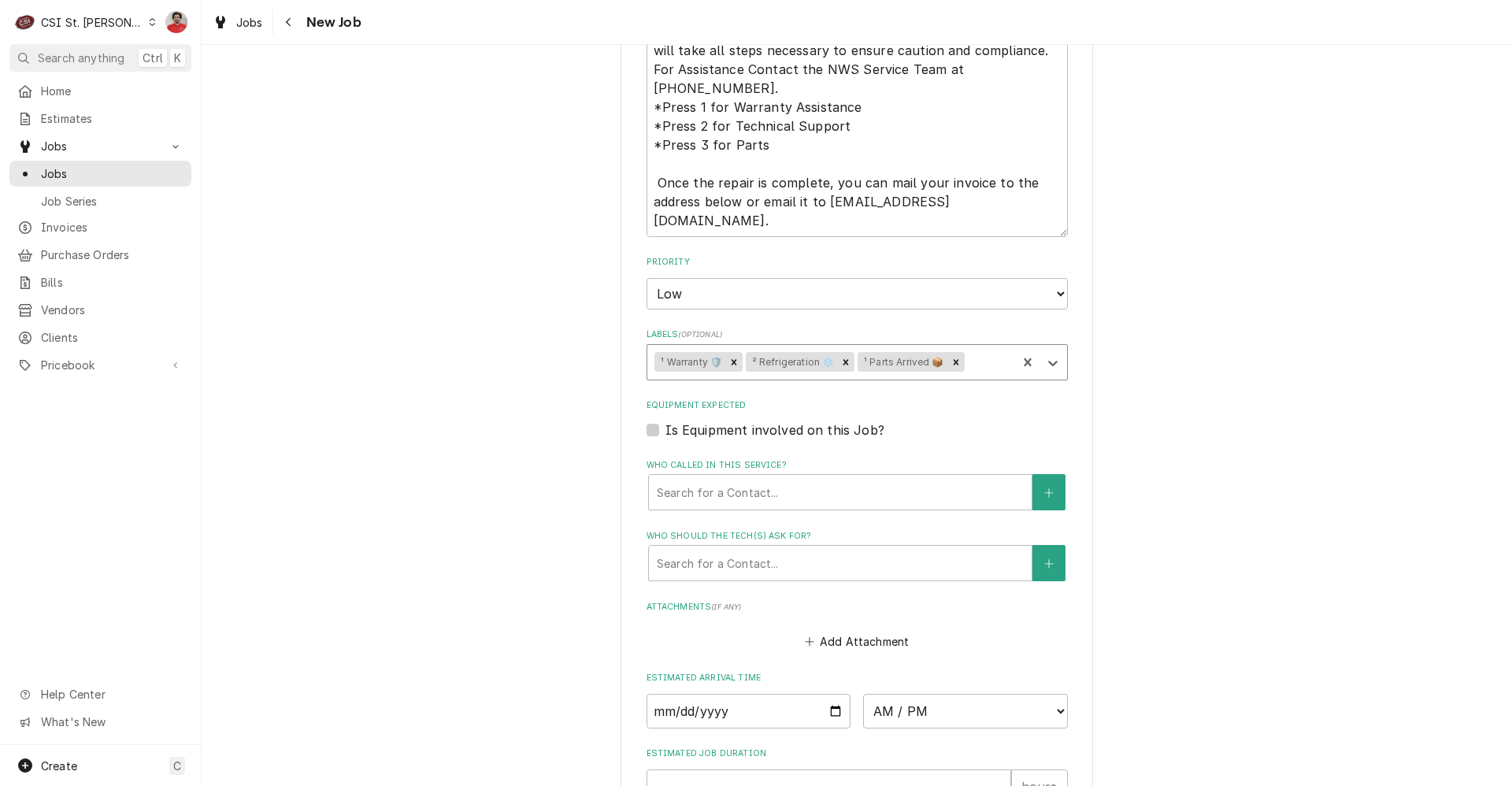
scroll to position [709, 0]
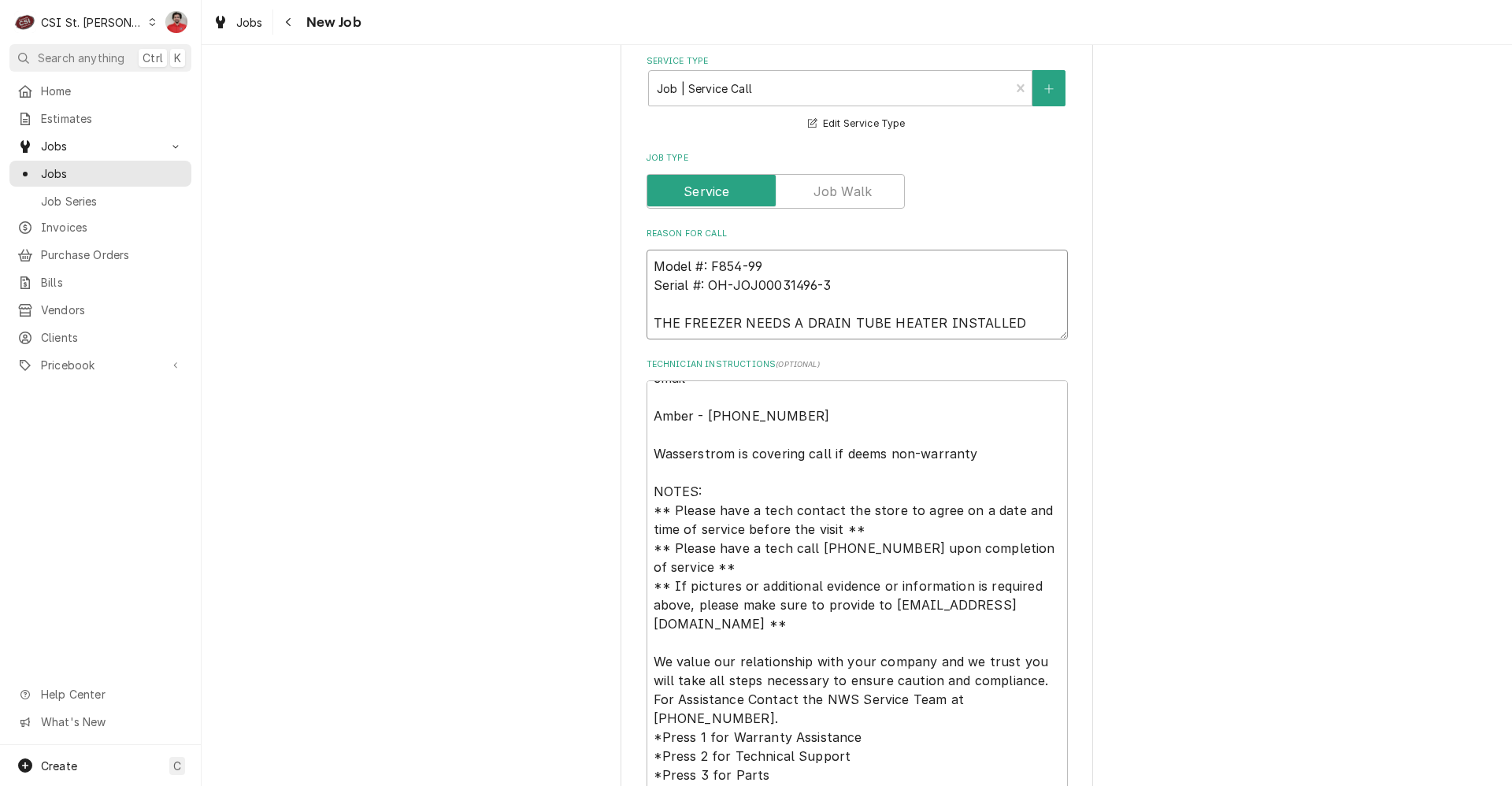
click at [833, 264] on textarea "Model #: F854-99 Serial #: OH-JOJ00031496-3 THE FREEZER NEEDS A DRAIN TUBE HEAT…" at bounding box center [857, 294] width 422 height 90
type textarea "x"
type textarea "Model #: F854-99 Serial #: OH-JOJ00031496-3 THE FREEZER NEEDS A DRAIN TUBE HEAT…"
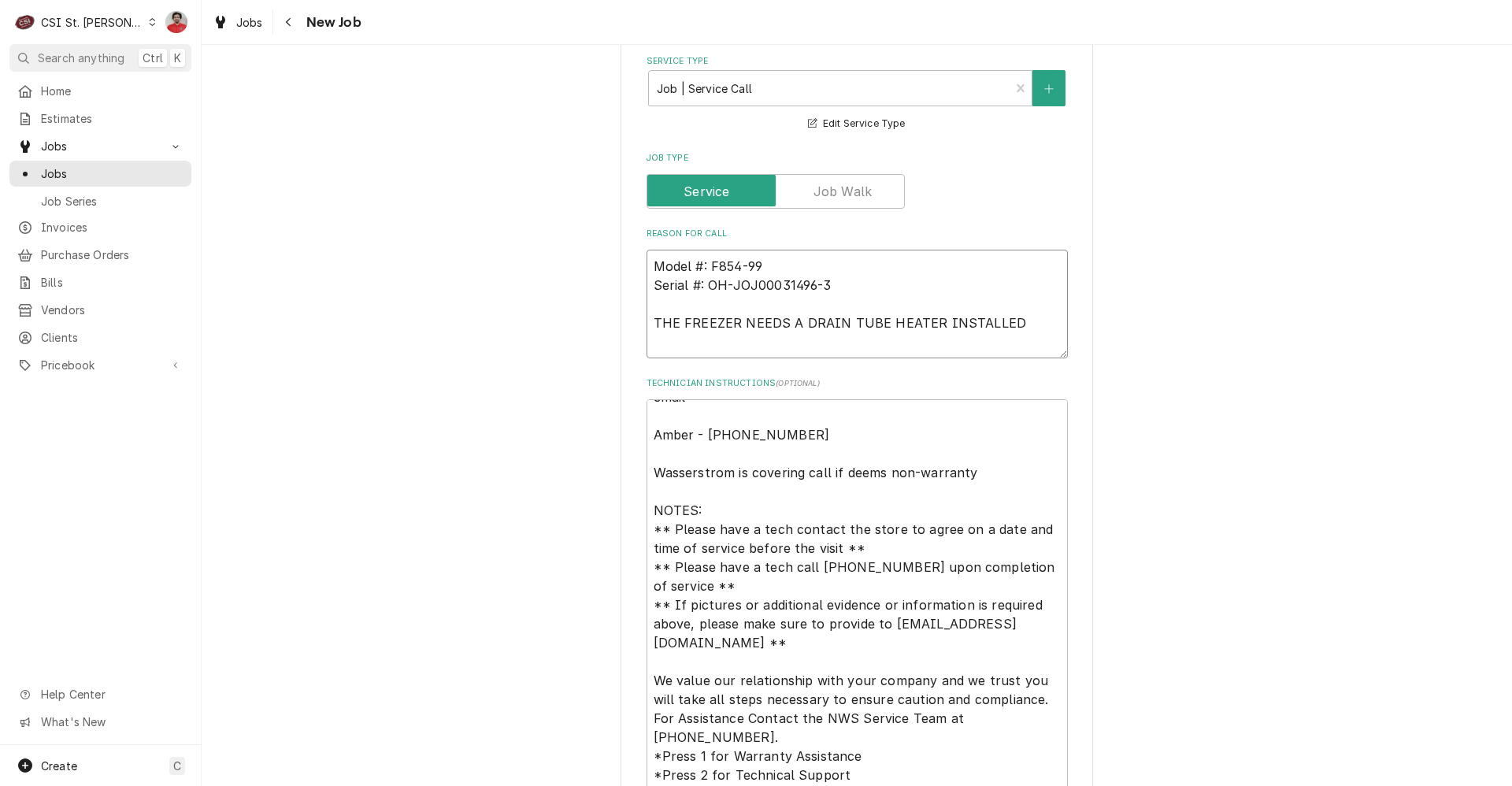
type textarea "x"
type textarea "S Model #: F854-99 Serial #: OH-JOJ00031496-3 THE FREEZER NEEDS A DRAIN TUBE HE…"
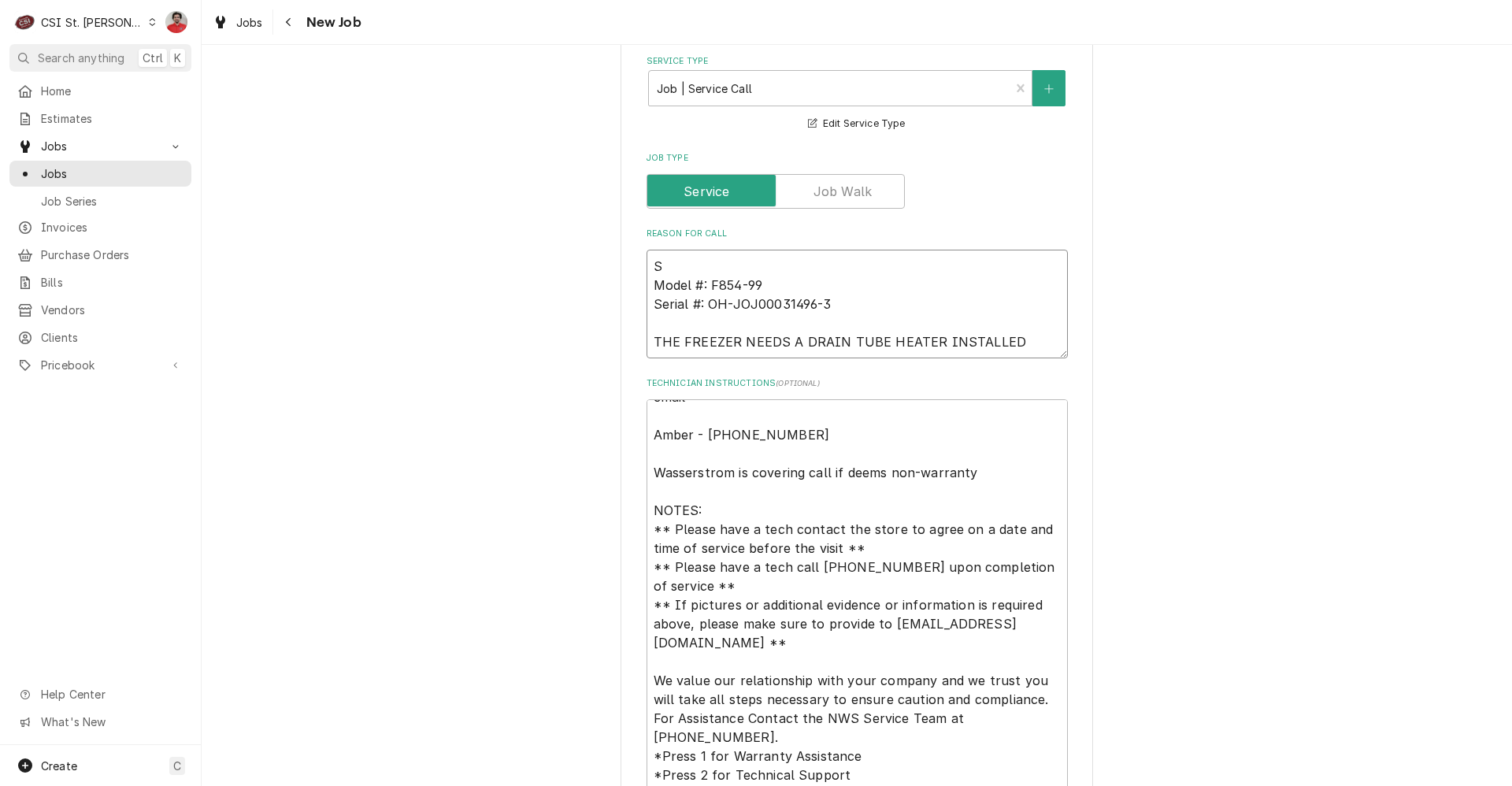
type textarea "x"
type textarea "St Model #: F854-99 Serial #: OH-JOJ00031496-3 THE FREEZER NEEDS A DRAIN TUBE H…"
type textarea "x"
type textarea "Sta Model #: F854-99 Serial #: OH-JOJ00031496-3 THE FREEZER NEEDS A DRAIN TUBE …"
type textarea "x"
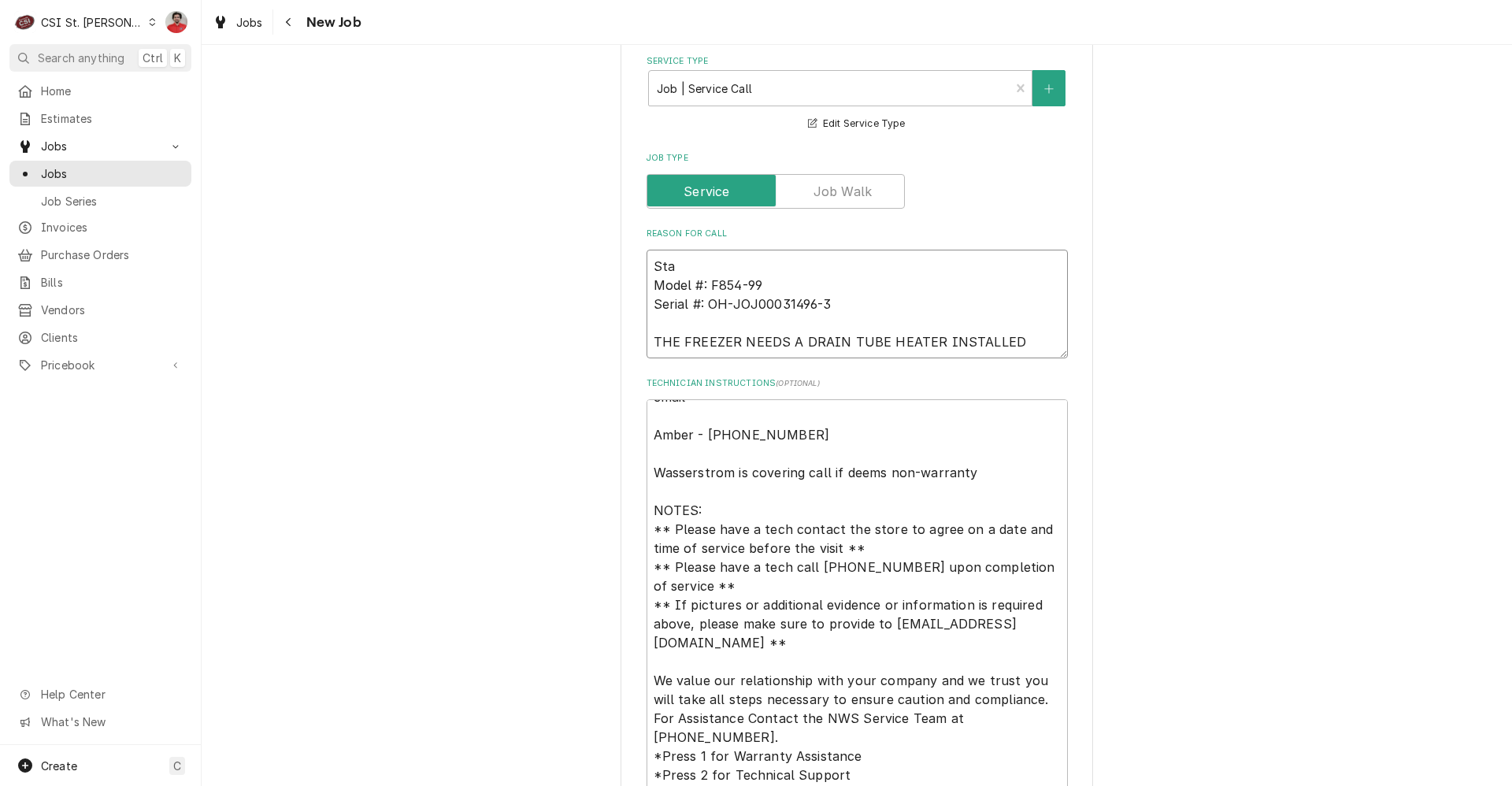
type textarea "Stag Model #: F854-99 Serial #: OH-JOJ00031496-3 THE FREEZER NEEDS A DRAIN TUBE…"
type textarea "x"
type textarea "Stage Model #: F854-99 Serial #: OH-JOJ00031496-3 THE FREEZER NEEDS A DRAIN TUB…"
type textarea "x"
type textarea "Staged Model #: F854-99 Serial #: OH-JOJ00031496-3 THE FREEZER NEEDS A DRAIN TU…"
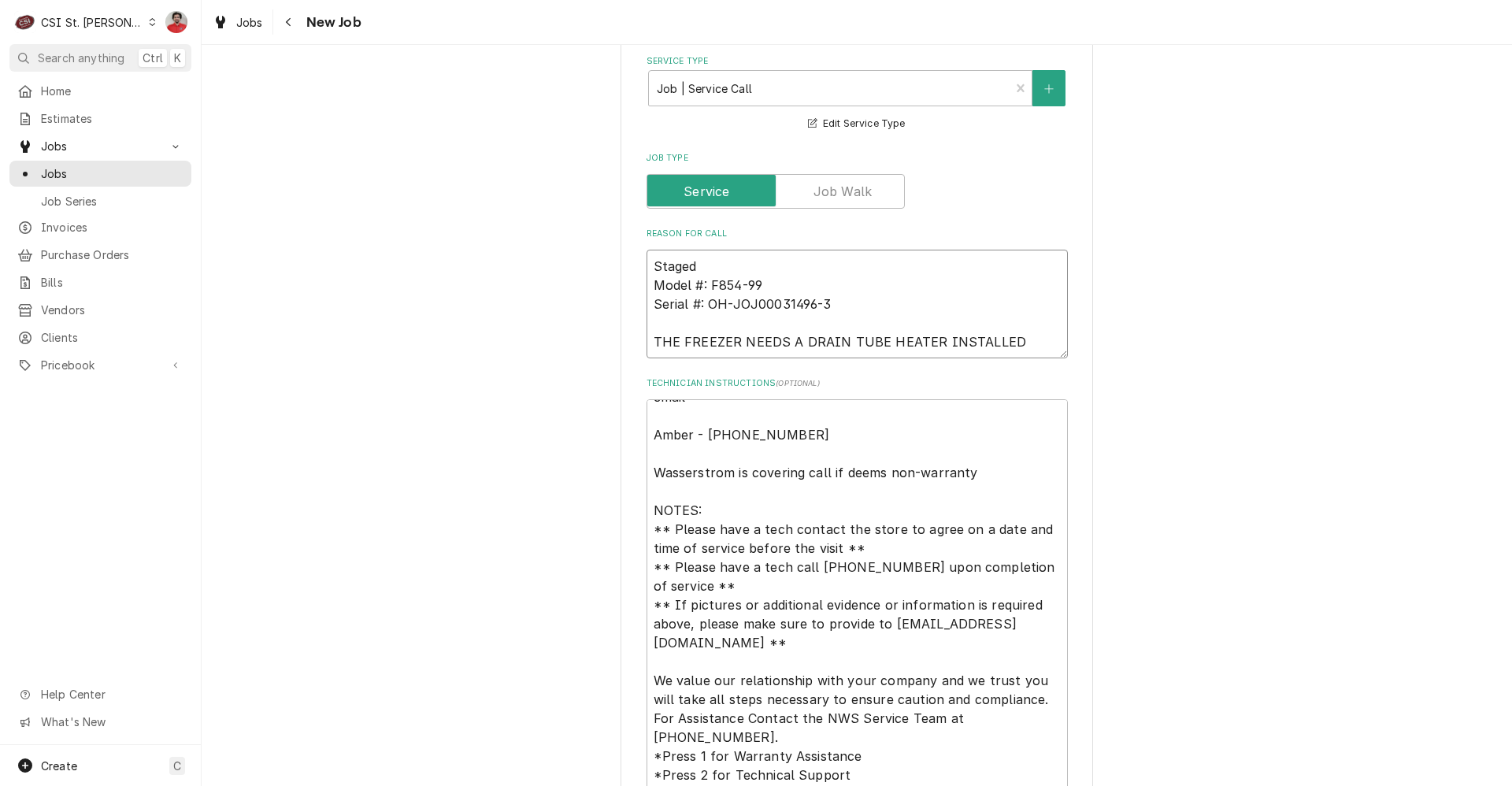
type textarea "x"
type textarea "Staged Model #: F854-99 Serial #: OH-JOJ00031496-3 THE FREEZER NEEDS A DRAIN TU…"
type textarea "x"
type textarea "Staged p Model #: F854-99 Serial #: OH-JOJ00031496-3 THE FREEZER NEEDS A DRAIN …"
type textarea "x"
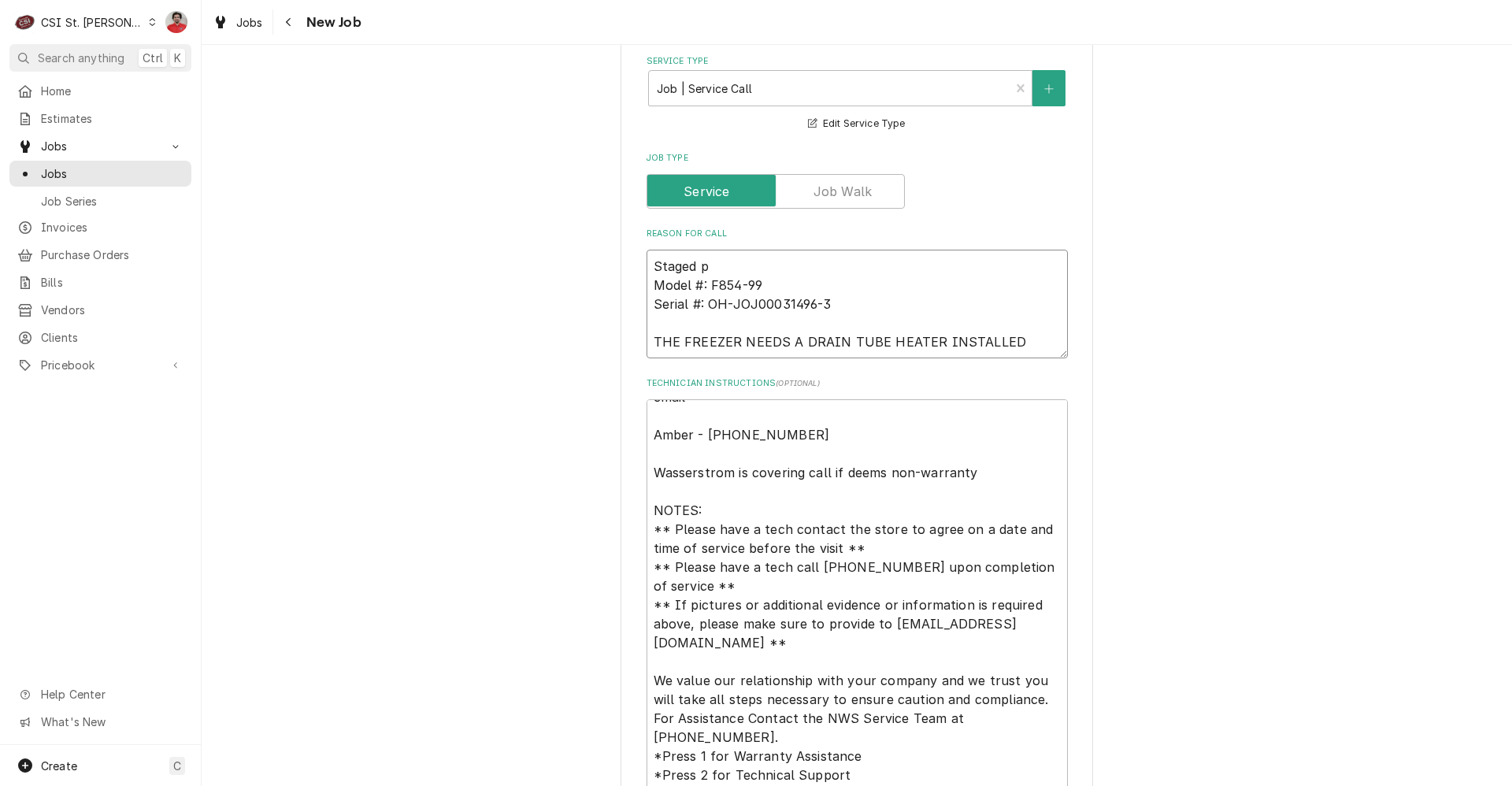
type textarea "Staged pa Model #: F854-99 Serial #: OH-JOJ00031496-3 THE FREEZER NEEDS A DRAIN…"
type textarea "x"
type textarea "Staged par Model #: F854-99 Serial #: OH-JOJ00031496-3 THE FREEZER NEEDS A DRAI…"
type textarea "x"
type textarea "Staged pa Model #: F854-99 Serial #: OH-JOJ00031496-3 THE FREEZER NEEDS A DRAIN…"
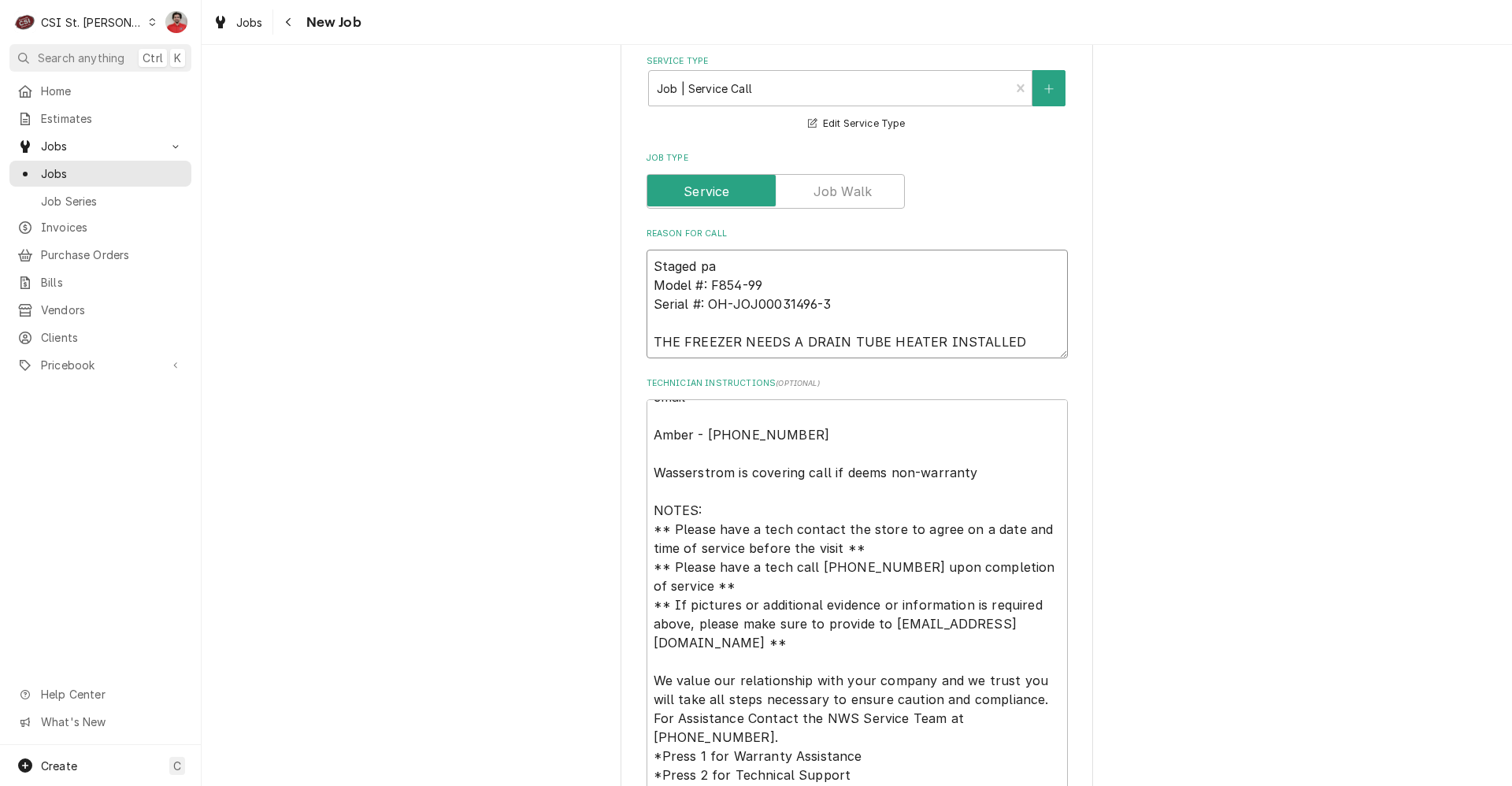
type textarea "x"
type textarea "Staged p Model #: F854-99 Serial #: OH-JOJ00031496-3 THE FREEZER NEEDS A DRAIN …"
type textarea "x"
type textarea "Staged Model #: F854-99 Serial #: OH-JOJ00031496-3 THE FREEZER NEEDS A DRAIN TU…"
type textarea "x"
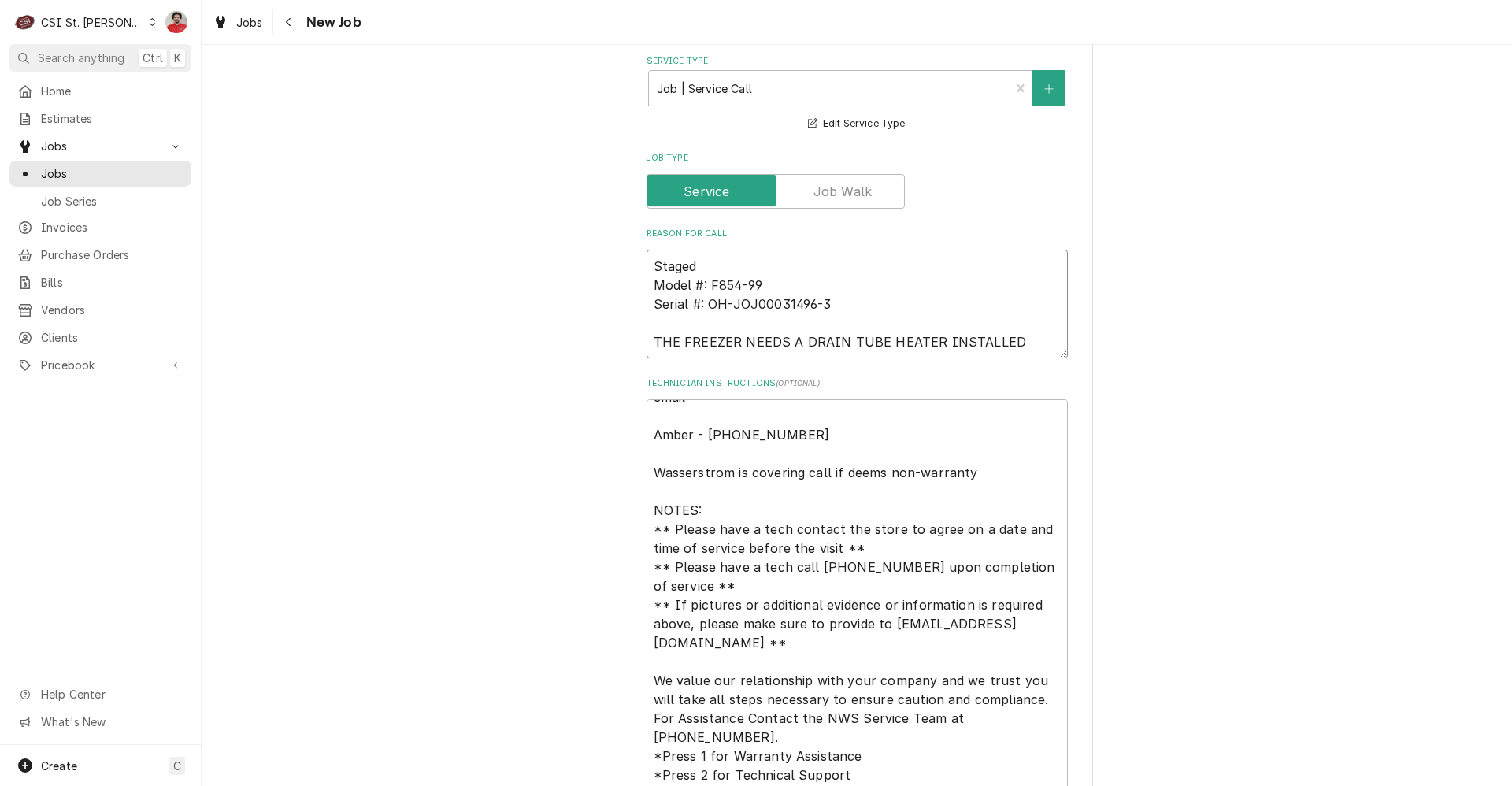
type textarea "Staged p Model #: F854-99 Serial #: OH-JOJ00031496-3 THE FREEZER NEEDS A DRAIN …"
type textarea "x"
type textarea "Staged pa Model #: F854-99 Serial #: OH-JOJ00031496-3 THE FREEZER NEEDS A DRAIN…"
type textarea "x"
type textarea "Staged par Model #: F854-99 Serial #: OH-JOJ00031496-3 THE FREEZER NEEDS A DRAI…"
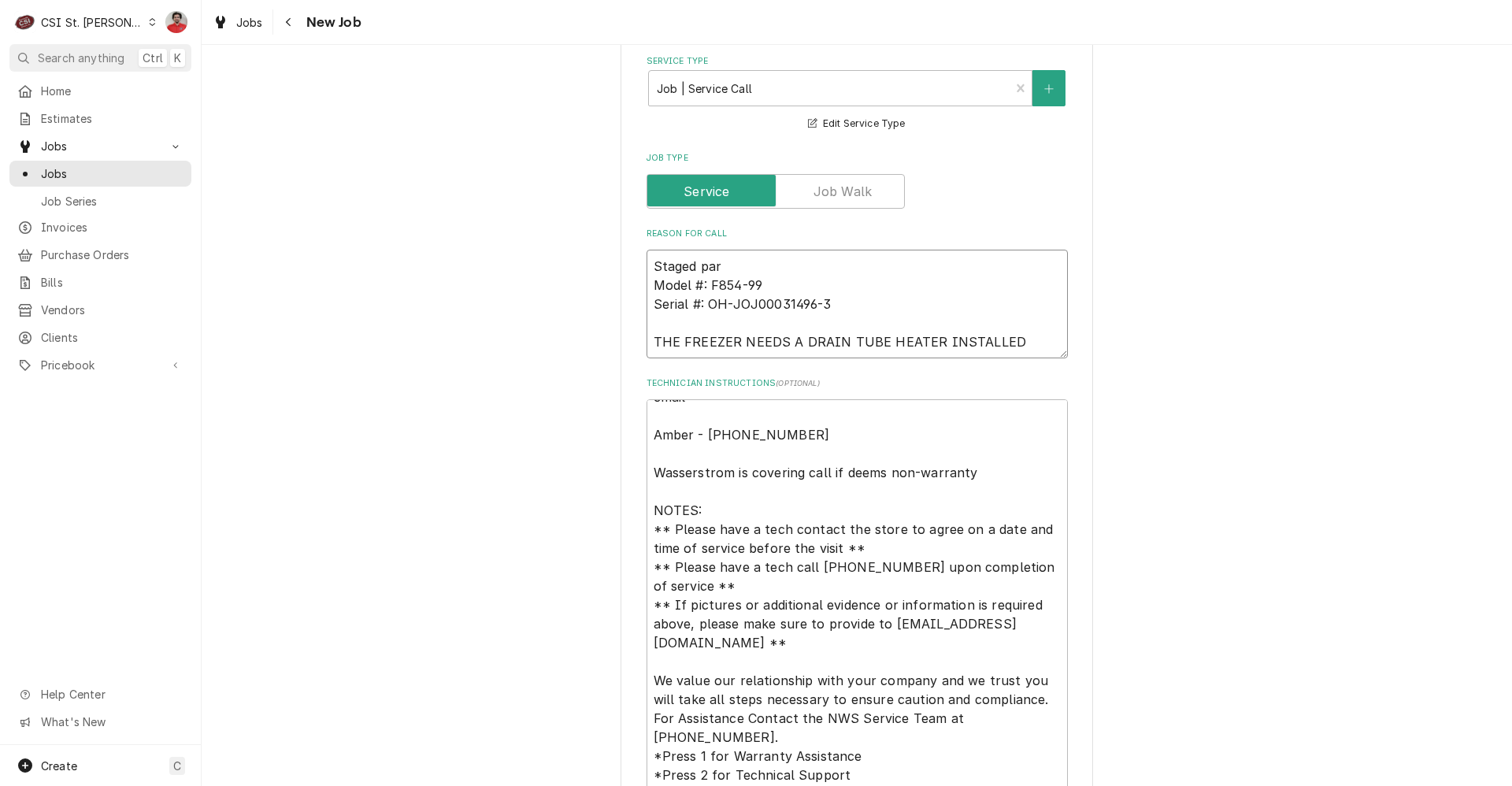
type textarea "x"
type textarea "Staged part Model #: F854-99 Serial #: OH-JOJ00031496-3 THE FREEZER NEEDS A DRA…"
type textarea "x"
type textarea "Staged part Model #: F854-99 Serial #: OH-JOJ00031496-3 THE FREEZER NEEDS A DRA…"
type textarea "x"
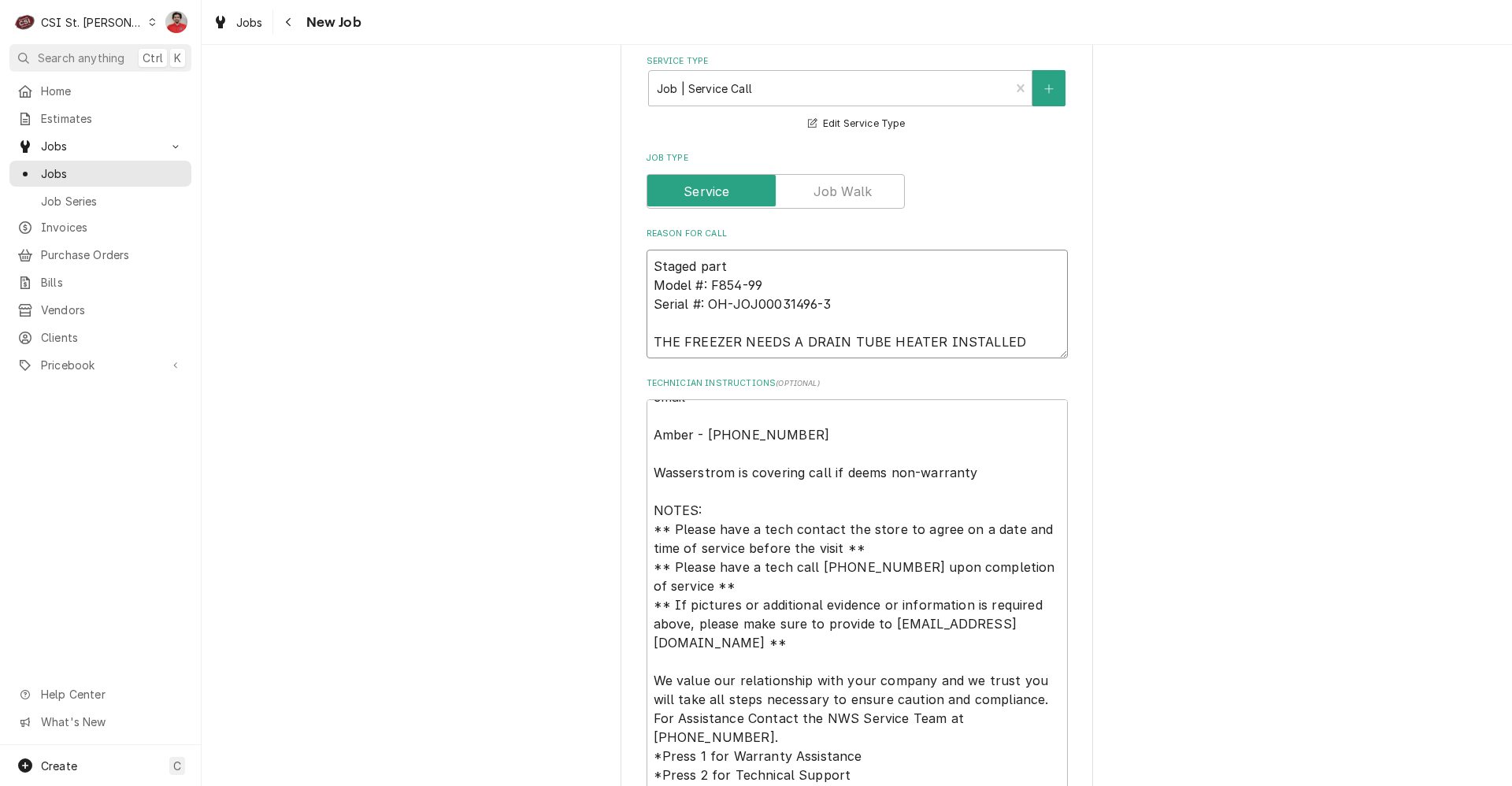
type textarea "Staged part t Model #: F854-99 Serial #: OH-JOJ00031496-3 THE FREEZER NEEDS A D…"
type textarea "x"
type textarea "Staged part to Model #: F854-99 Serial #: OH-JOJ00031496-3 THE FREEZER NEEDS A …"
type textarea "x"
type textarea "Staged part to R Model #: F854-99 Serial #: OH-JOJ00031496-3 THE FREEZER NEEDS …"
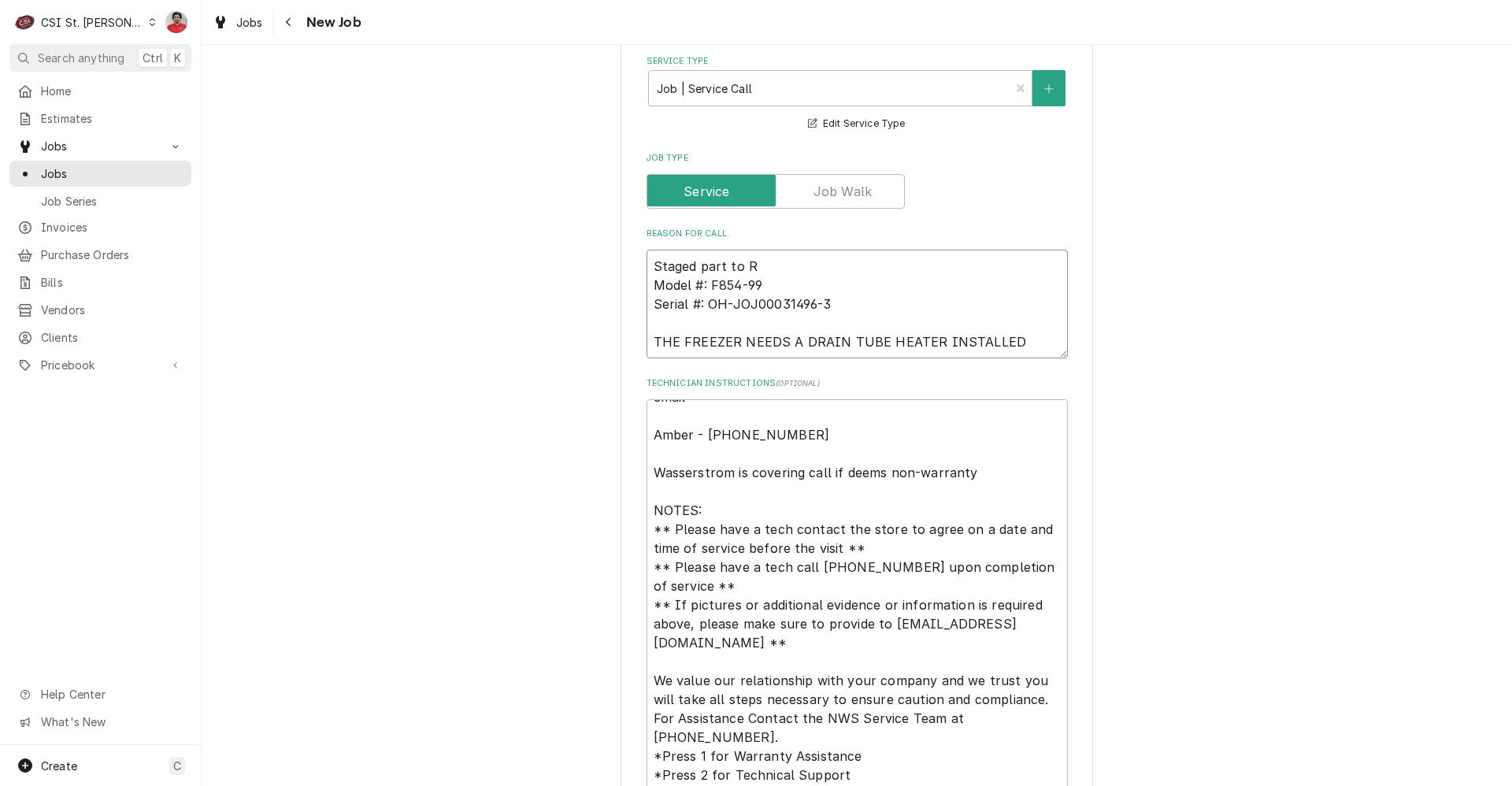
type textarea "x"
type textarea "Staged part to Re Model #: F854-99 Serial #: OH-JOJ00031496-3 THE FREEZER NEEDS…"
type textarea "x"
type textarea "Staged part to Res Model #: F854-99 Serial #: OH-JOJ00031496-3 THE FREEZER NEED…"
type textarea "x"
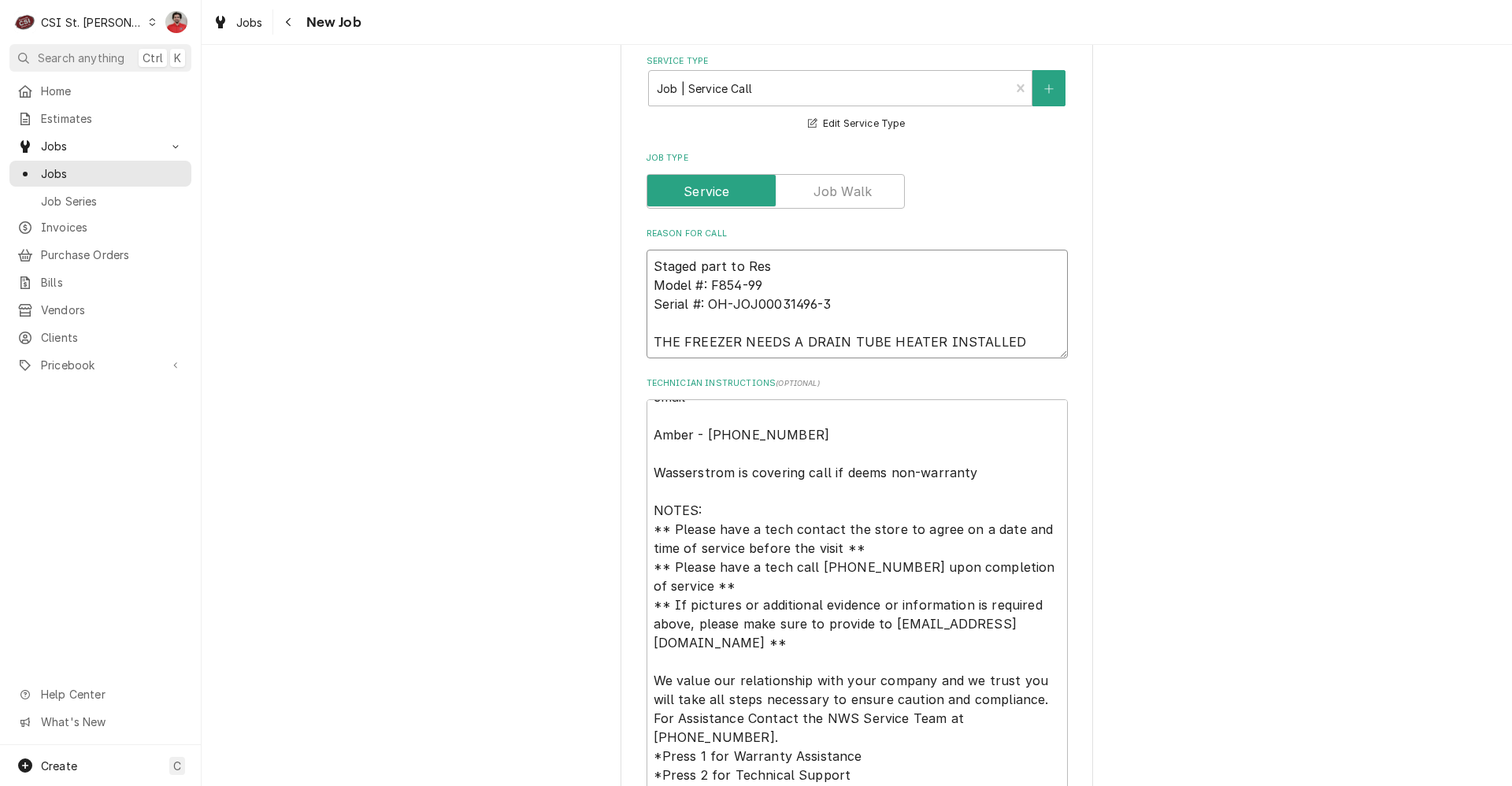
type textarea "Staged part to Rese Model #: F854-99 Serial #: OH-JOJ00031496-3 THE FREEZER NEE…"
type textarea "x"
type textarea "Staged part to Reser Model #: F854-99 Serial #: OH-JOJ00031496-3 THE FREEZER NE…"
type textarea "x"
type textarea "Staged part to Reserv Model #: F854-99 Serial #: OH-JOJ00031496-3 THE FREEZER N…"
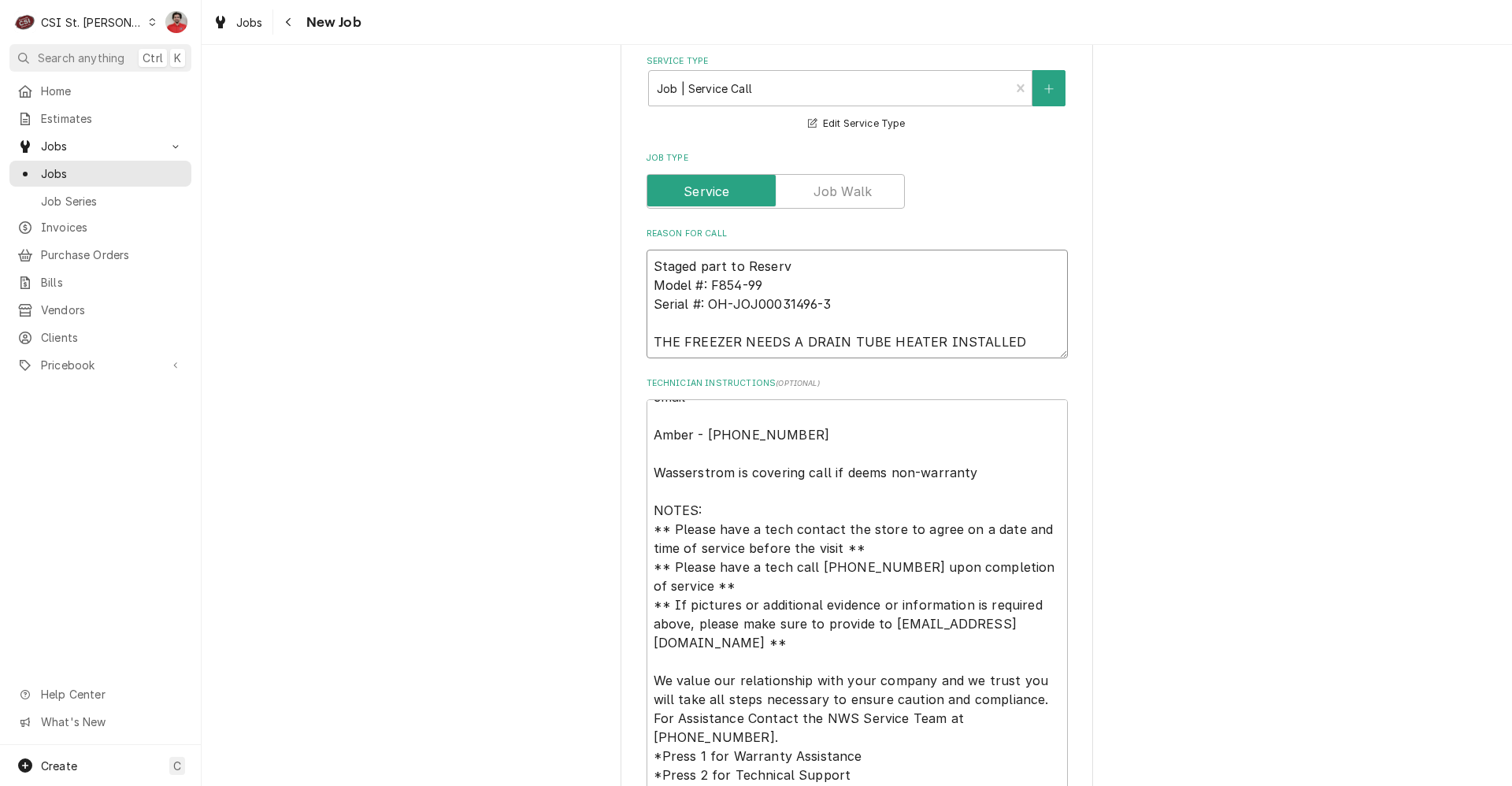
type textarea "x"
type textarea "Staged part to Reserve Model #: F854-99 Serial #: OH-JOJ00031496-3 THE FREEZER …"
type textarea "x"
type textarea "Staged part to Reserve Model #: F854-99 Serial #: OH-JOJ00031496-3 THE FREEZER …"
type textarea "x"
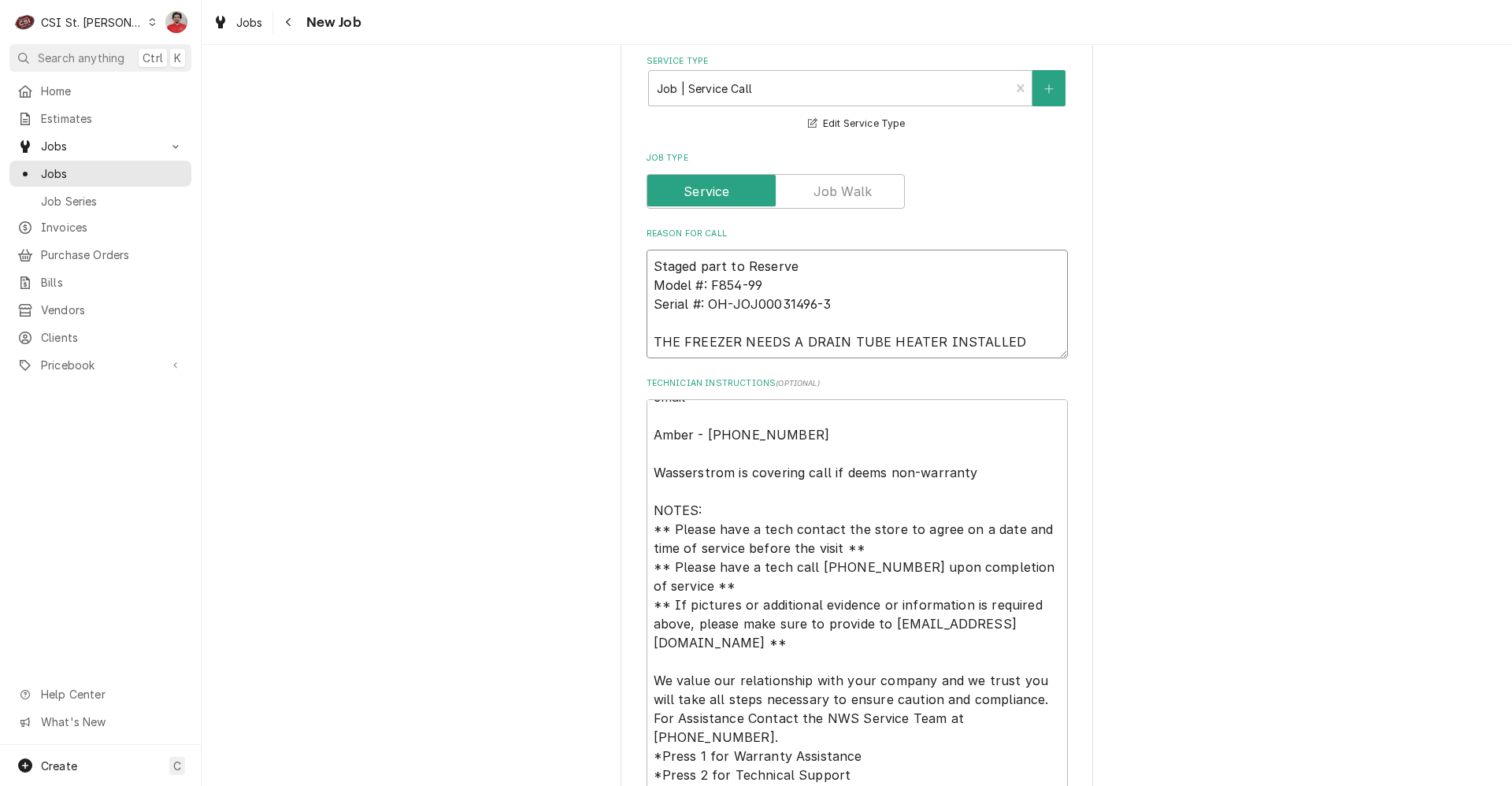
type textarea "Staged part to Reserve S Model #: F854-99 Serial #: OH-JOJ00031496-3 THE FREEZE…"
type textarea "x"
type textarea "Staged part to Reserve Sh Model #: F854-99 Serial #: OH-JOJ00031496-3 THE FREEZ…"
type textarea "x"
type textarea "Staged part to Reserve She Model #: F854-99 Serial #: OH-JOJ00031496-3 THE FREE…"
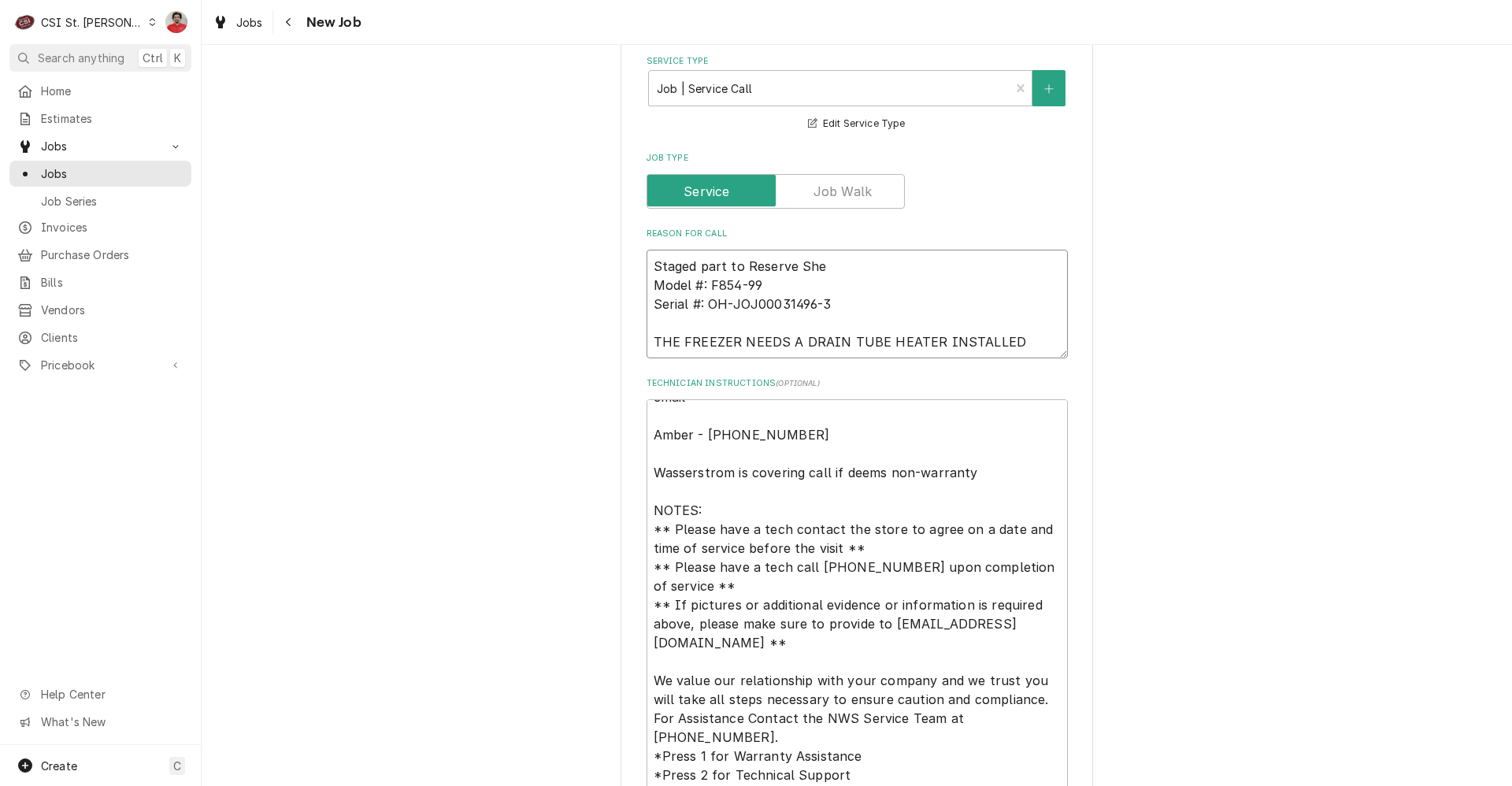
type textarea "x"
type textarea "Staged part to Reserve Shel Model #: F854-99 Serial #: OH-JOJ00031496-3 THE FRE…"
type textarea "x"
type textarea "Staged part to Reserve Shelf Model #: F854-99 Serial #: OH-JOJ00031496-3 THE FR…"
type textarea "x"
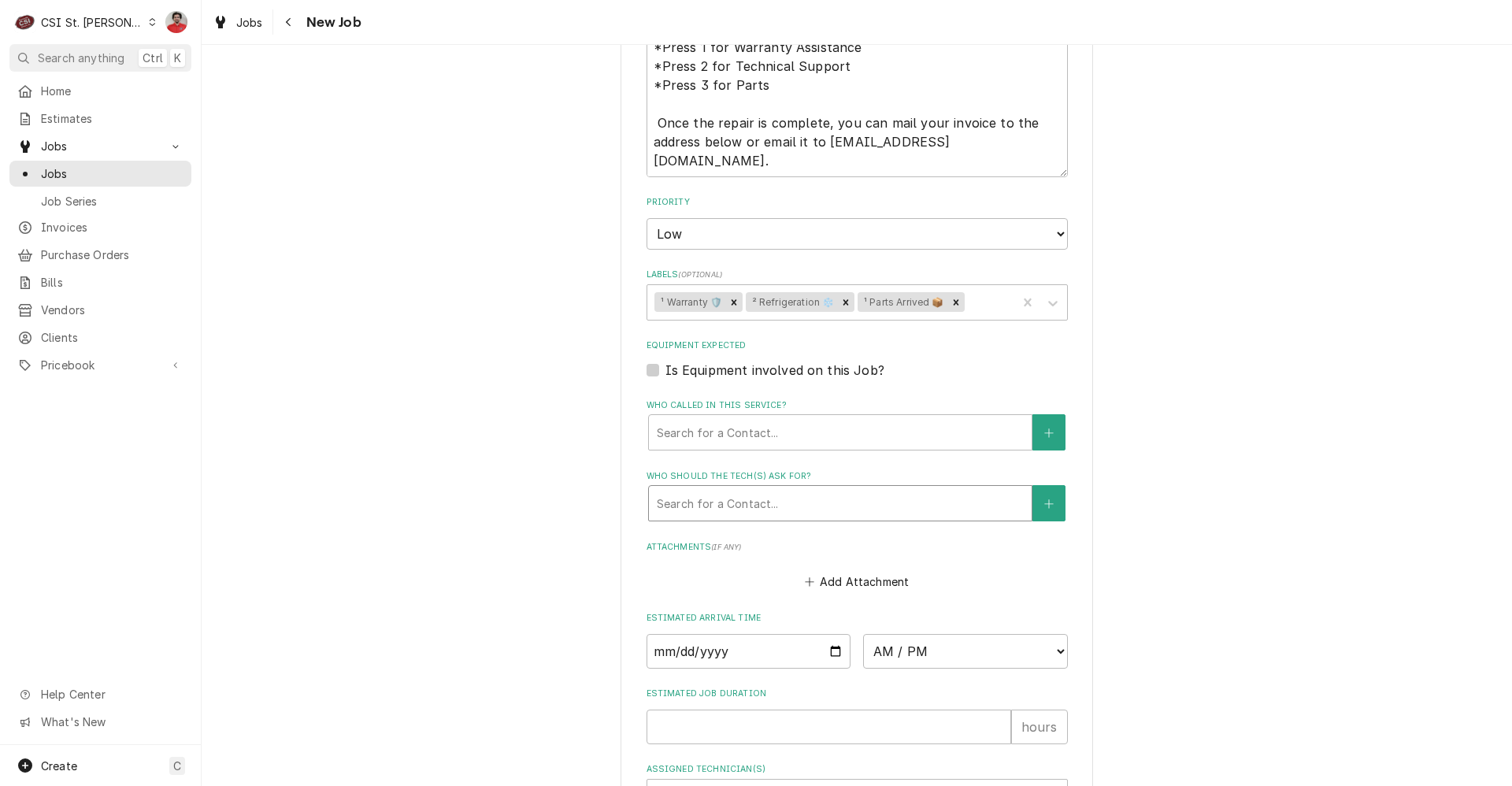
scroll to position [1624, 0]
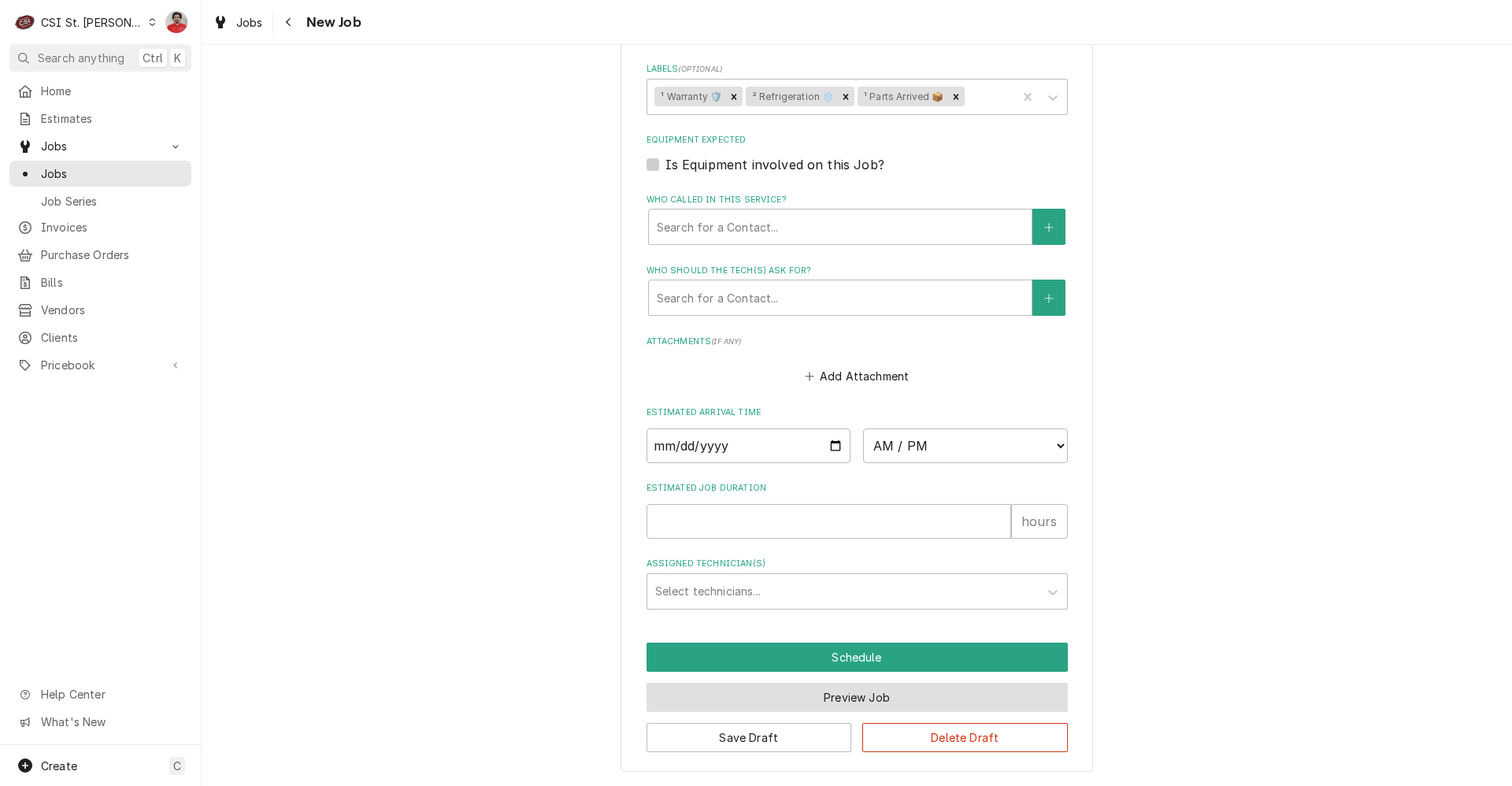
type textarea "Staged part to Reserve Shelf Model #: F854-99 Serial #: OH-JOJ00031496-3 THE FR…"
click at [903, 701] on button "Preview Job" at bounding box center [857, 697] width 422 height 29
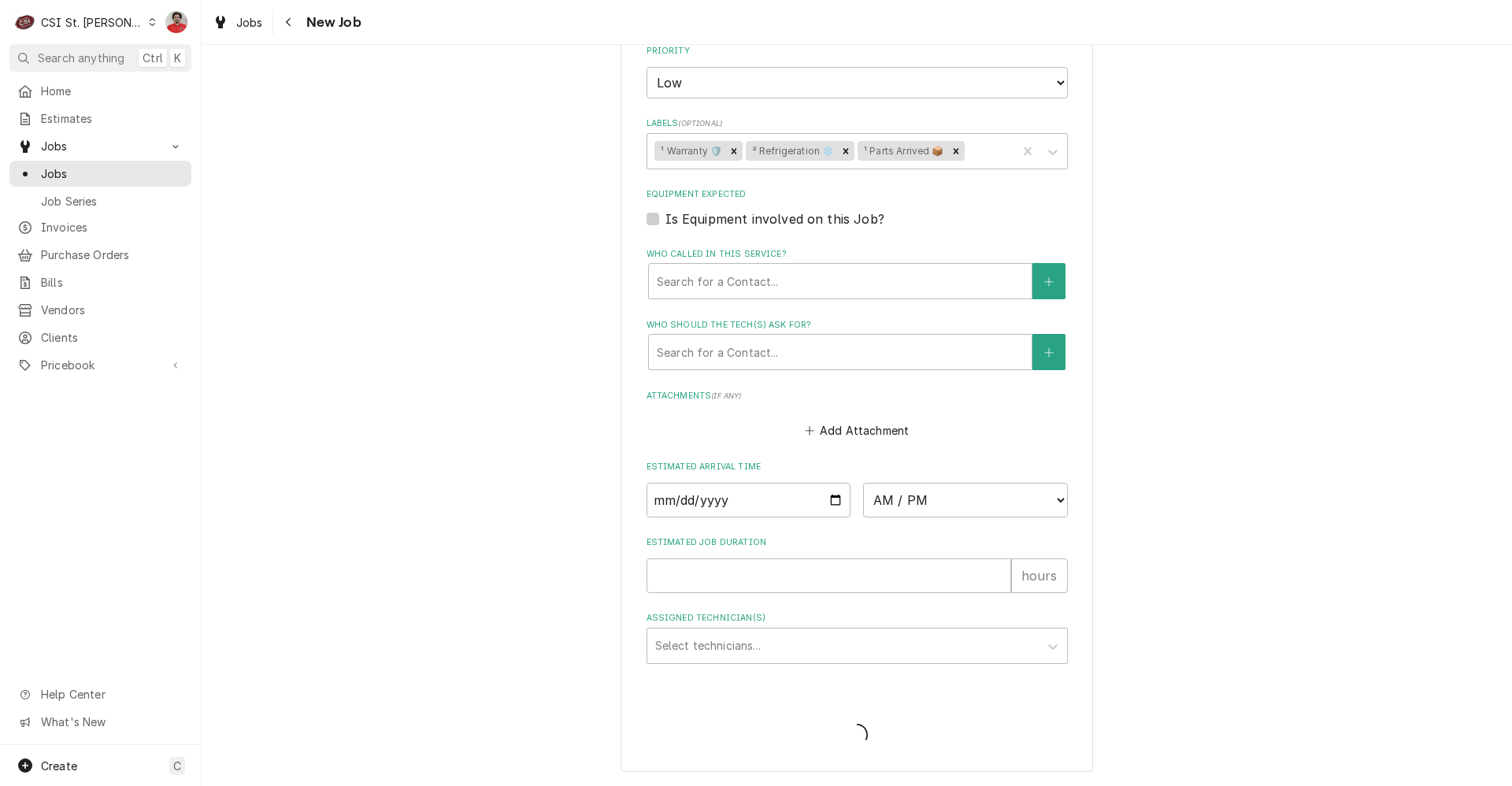
scroll to position [1569, 0]
type textarea "x"
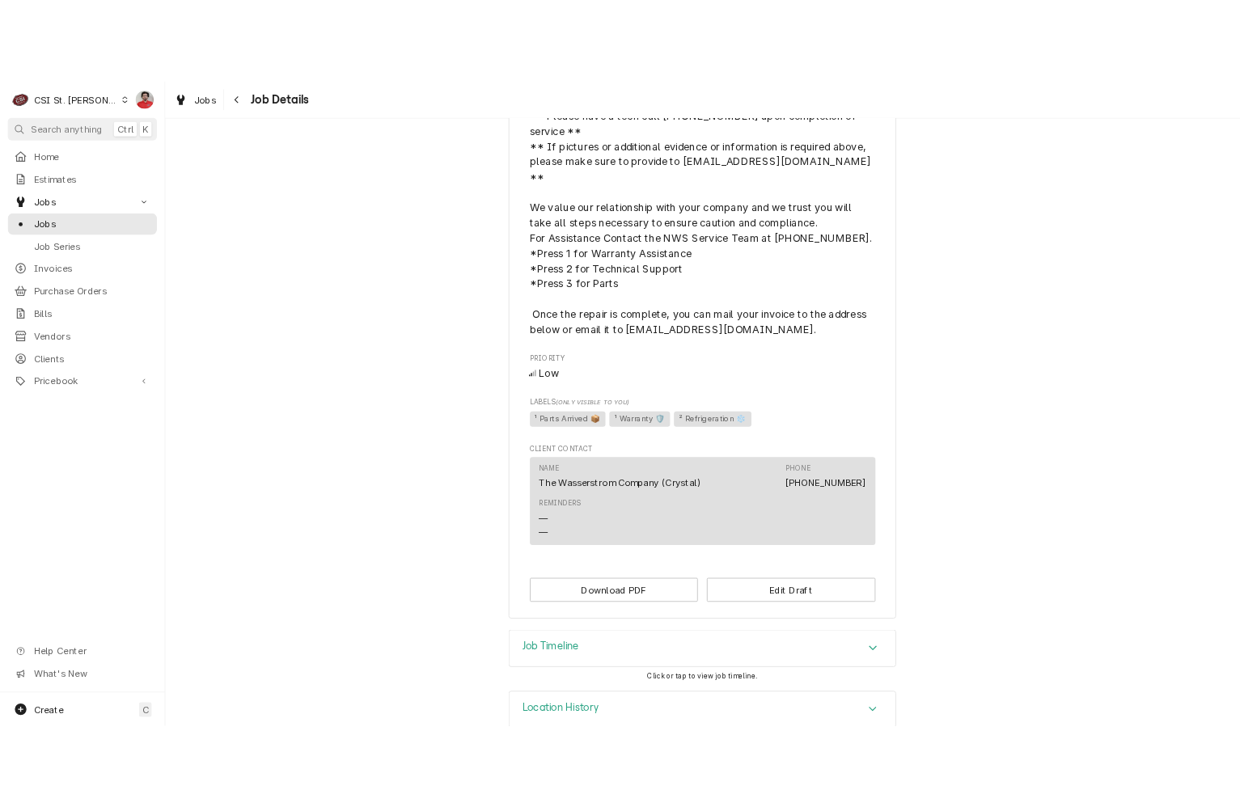
scroll to position [1010, 0]
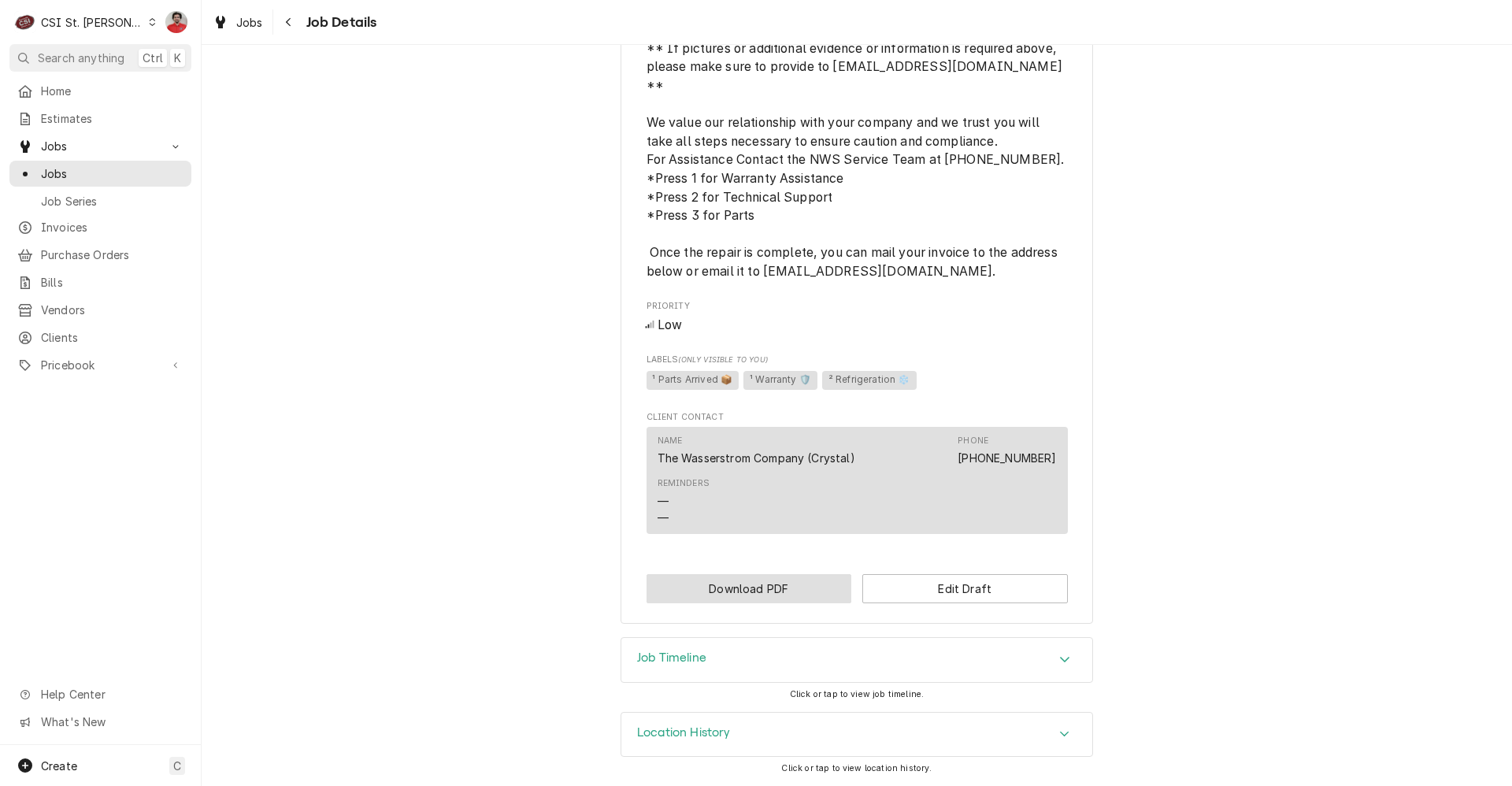
click at [803, 582] on button "Download PDF" at bounding box center [749, 589] width 205 height 29
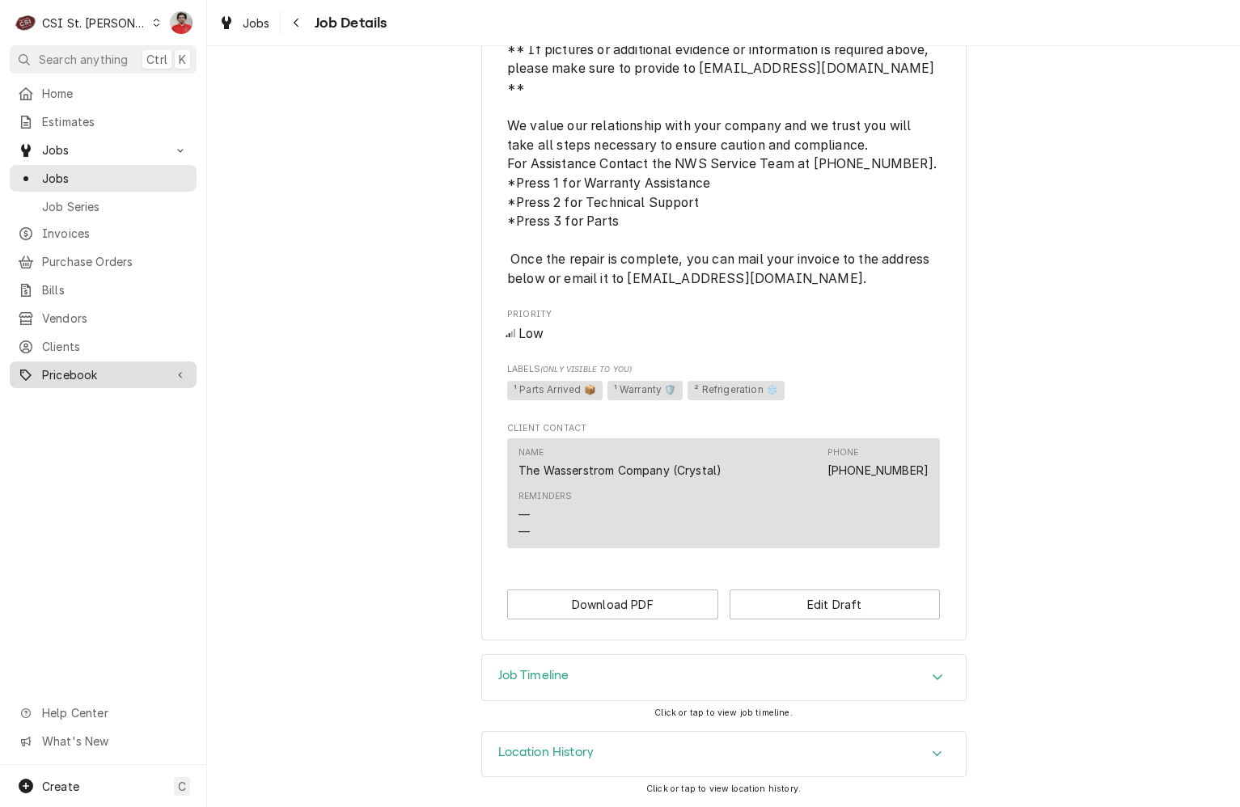
click at [59, 375] on link "Pricebook" at bounding box center [103, 374] width 187 height 27
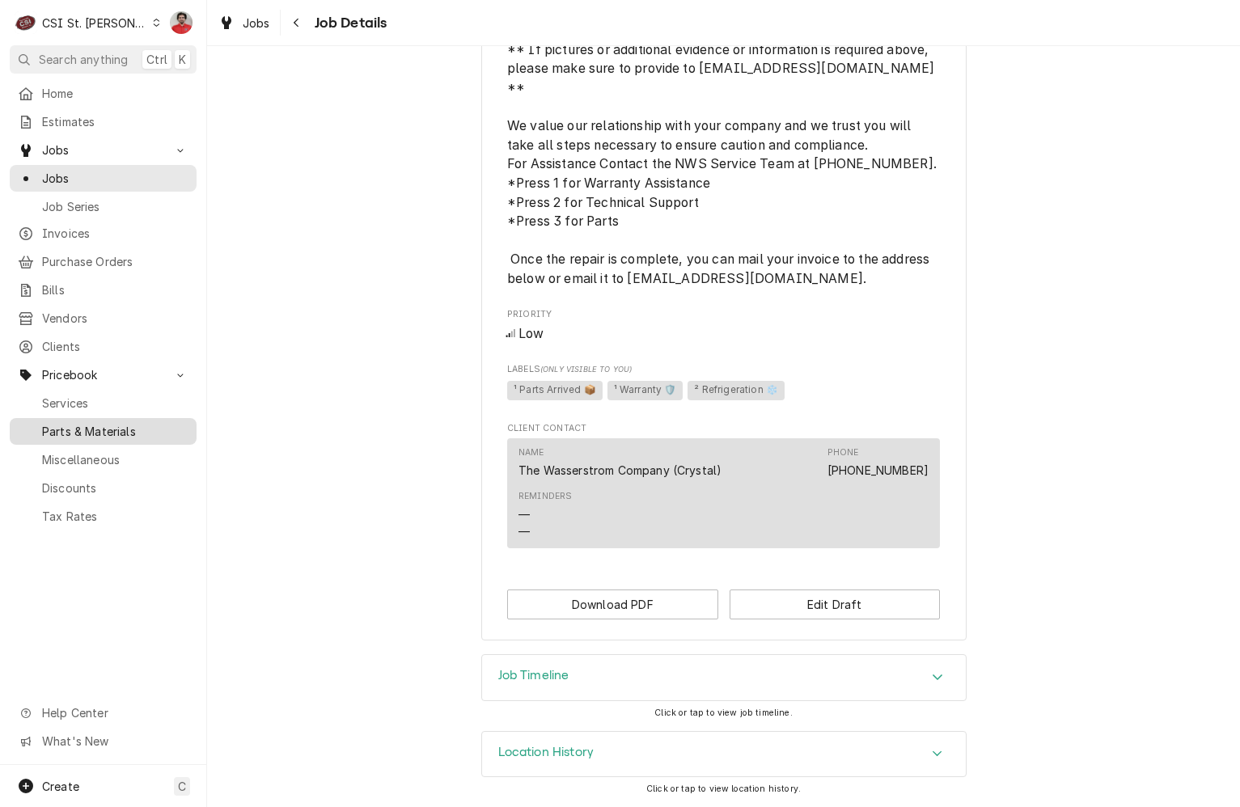
click at [108, 423] on span "Parts & Materials" at bounding box center [115, 431] width 146 height 17
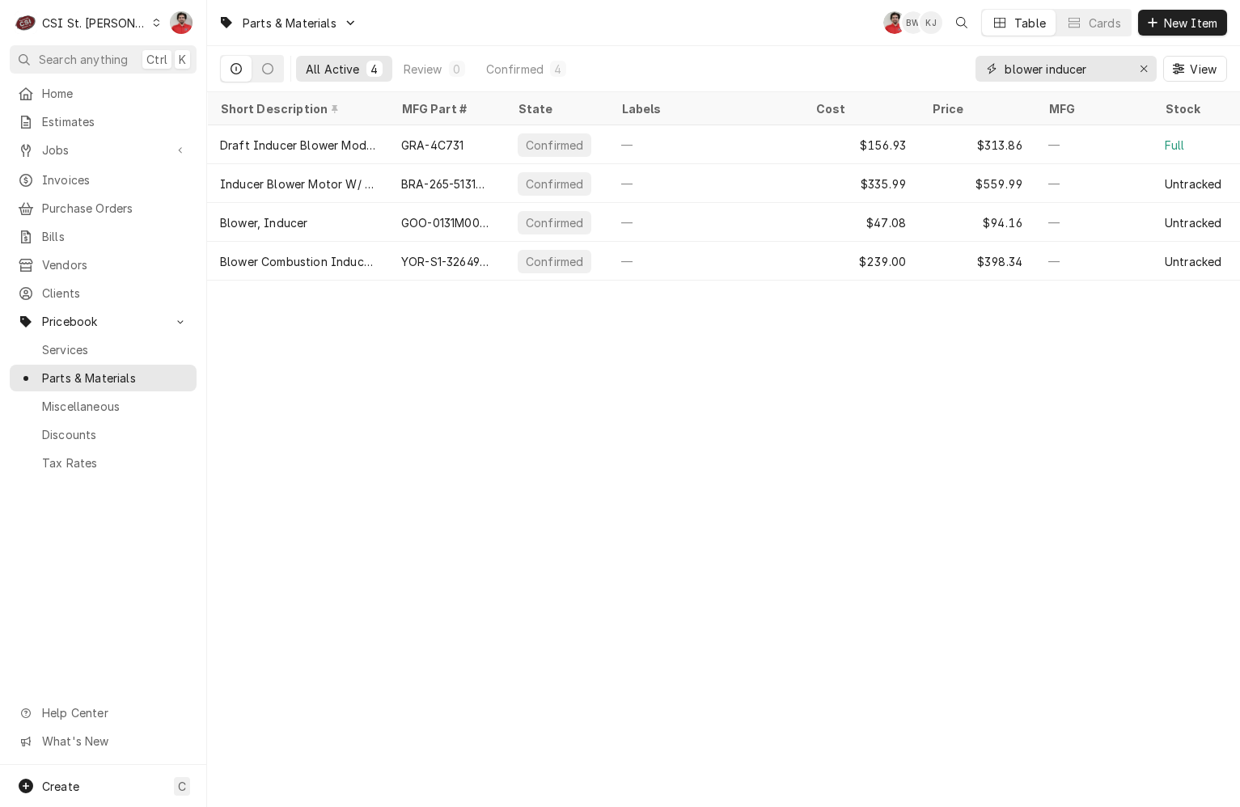
click at [1097, 70] on input "blower inducer" at bounding box center [1064, 69] width 121 height 26
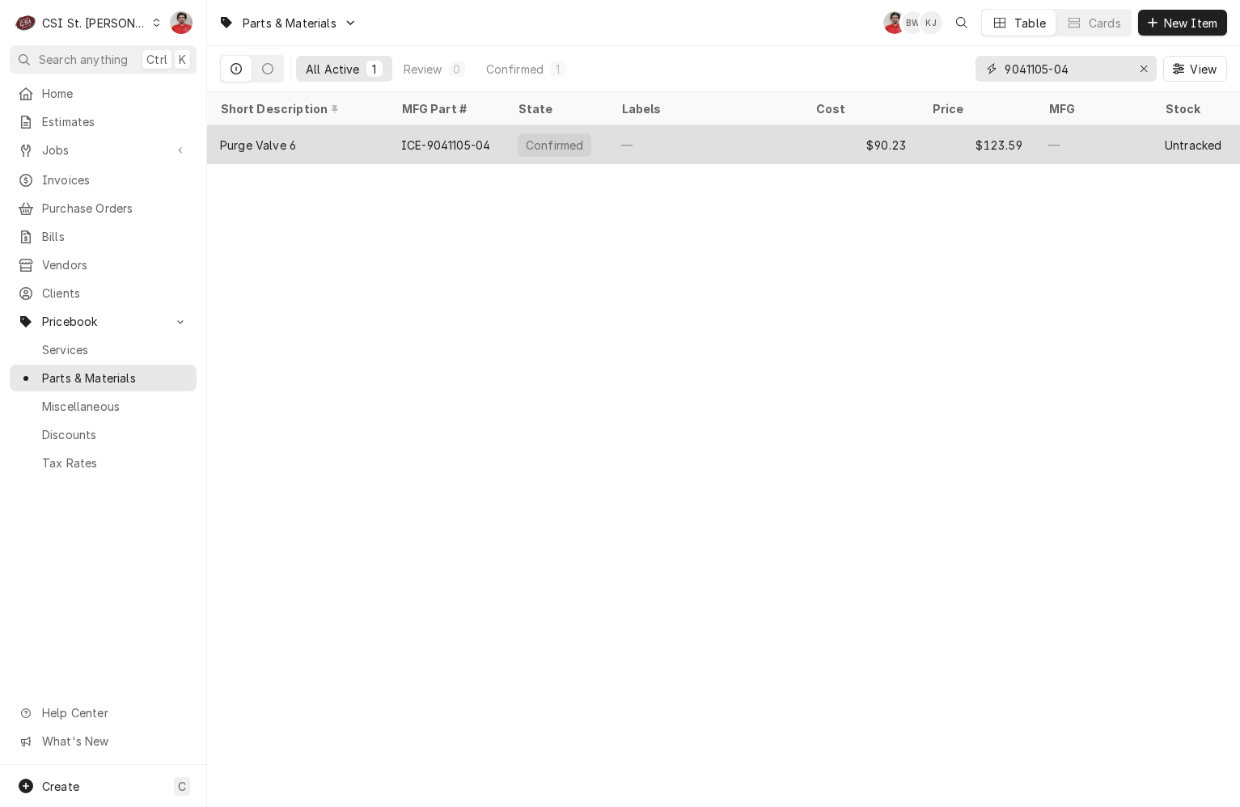
type input "9041105-04"
click at [806, 136] on div "$90.23" at bounding box center [860, 144] width 116 height 39
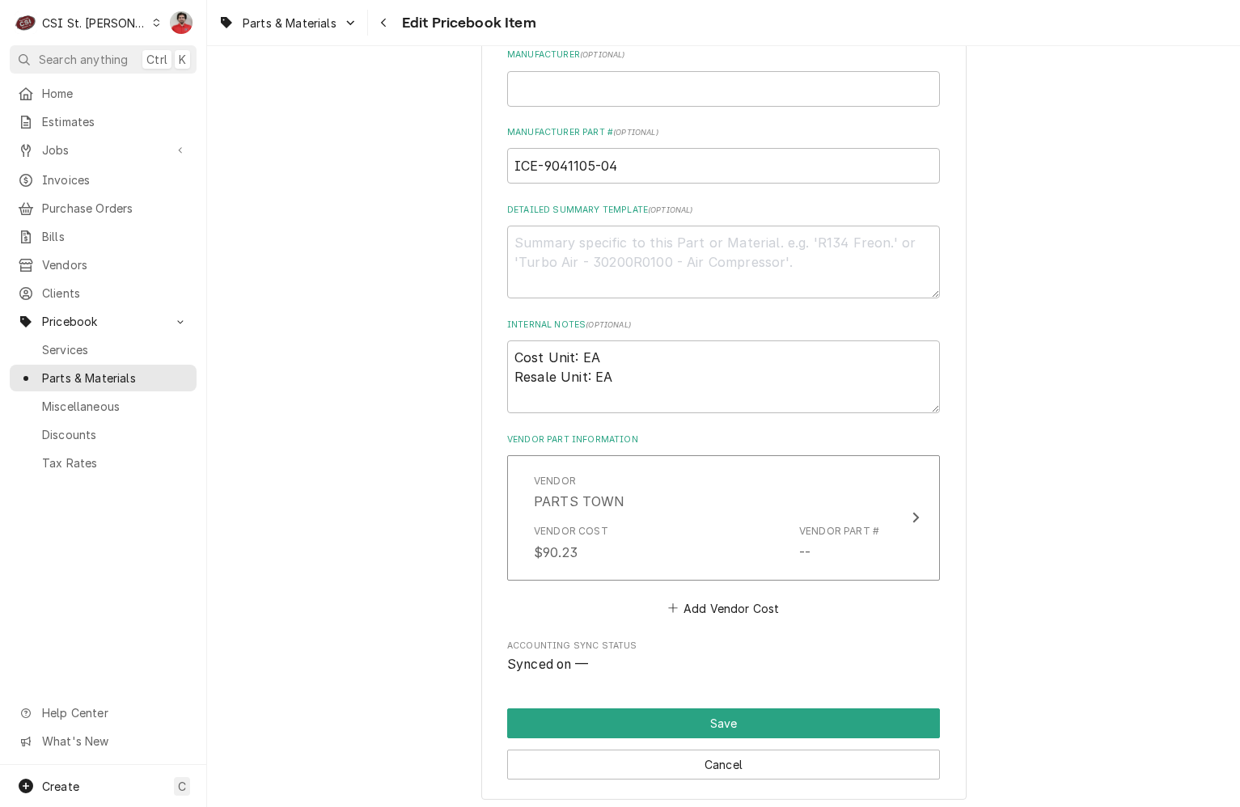
scroll to position [485, 0]
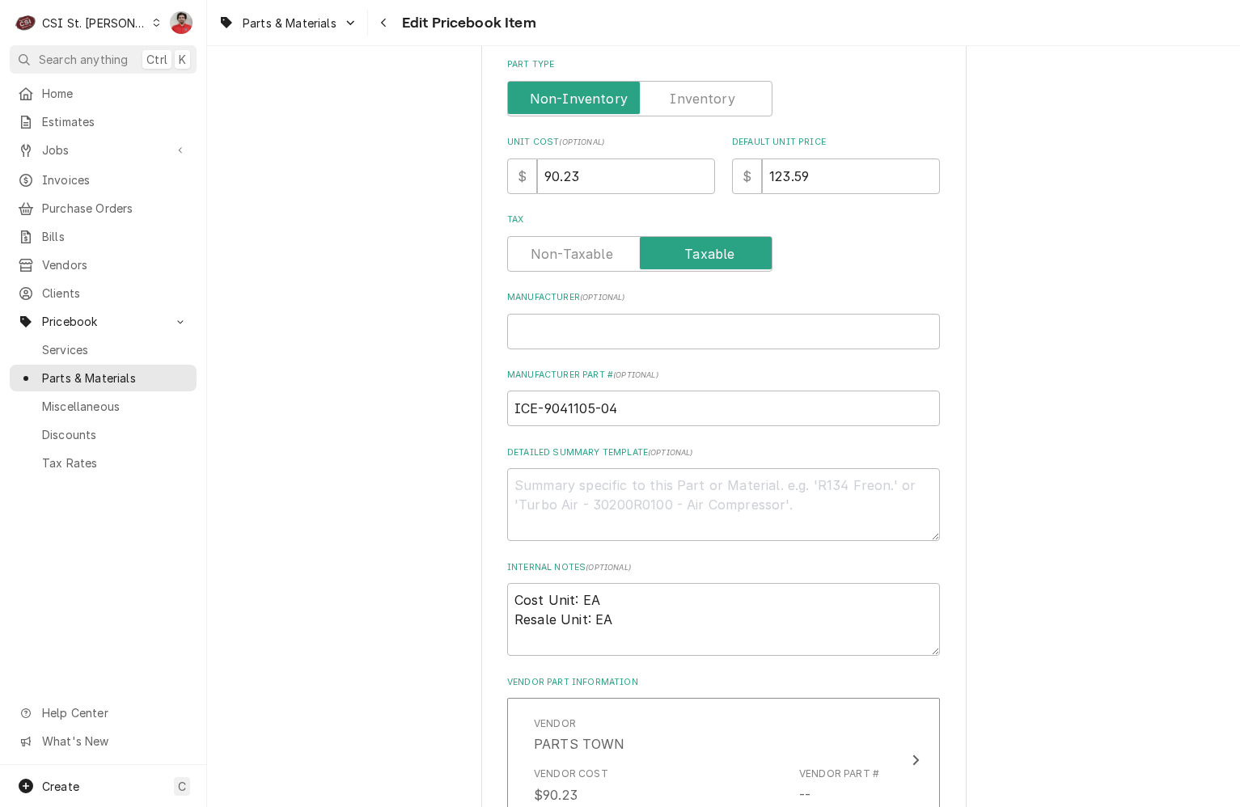
click at [695, 100] on label "Part Type" at bounding box center [639, 99] width 265 height 36
click at [695, 100] on input "Part Type" at bounding box center [639, 99] width 251 height 36
checkbox input "true"
drag, startPoint x: 610, startPoint y: 159, endPoint x: 321, endPoint y: 166, distance: 288.8
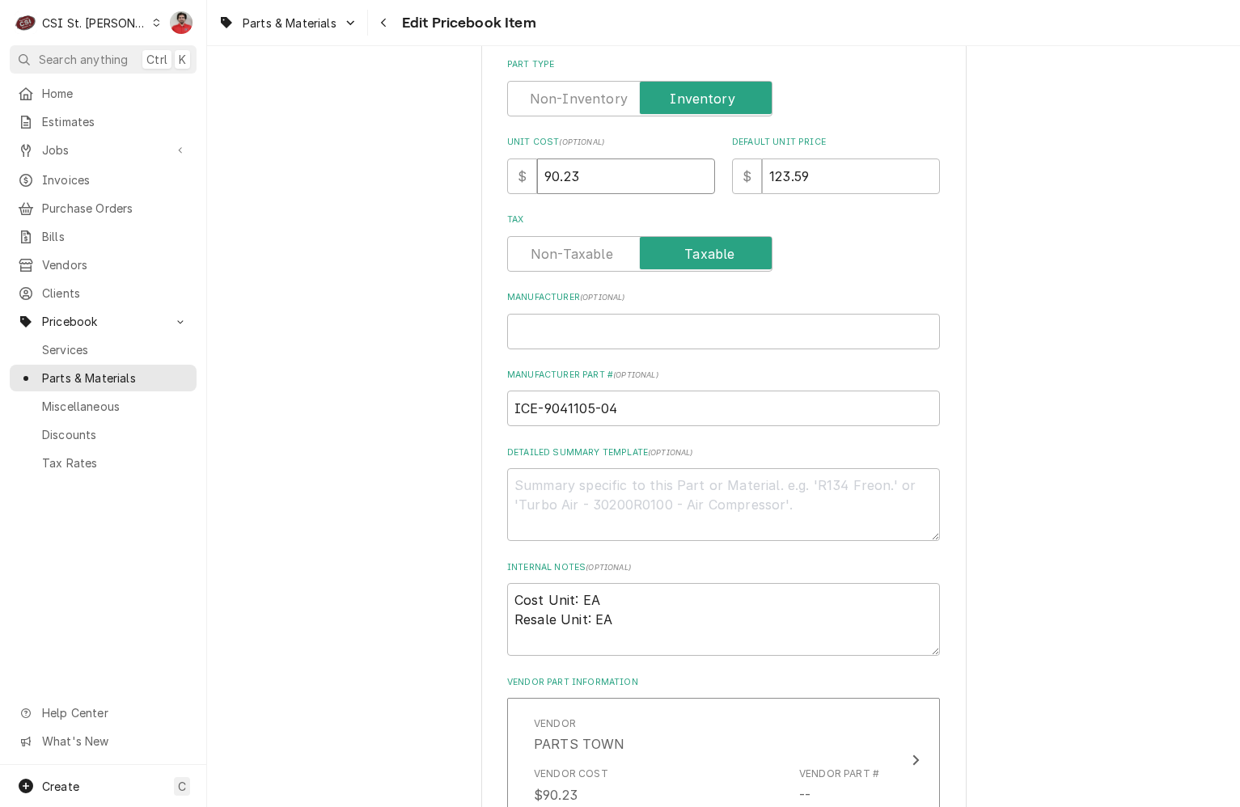
type textarea "x"
type input "9"
type textarea "x"
type input "99"
type textarea "x"
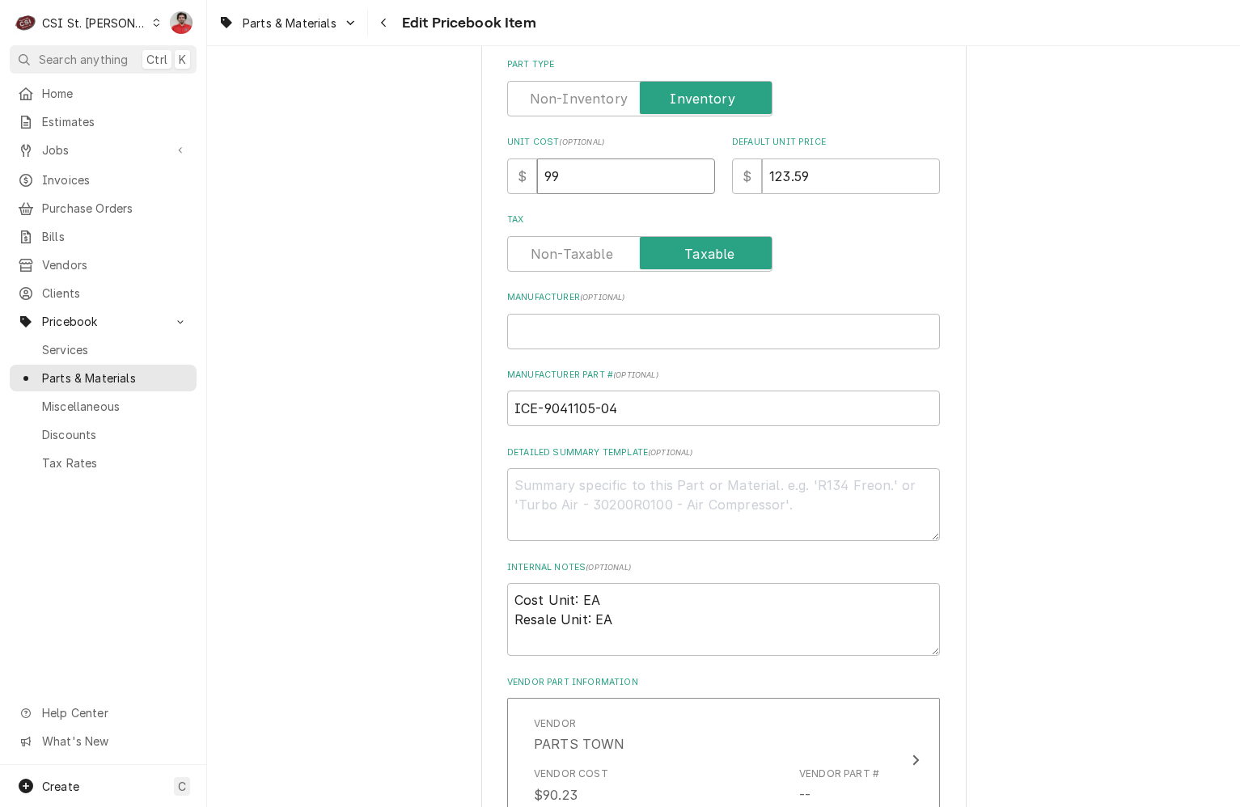
type input "99.2"
type textarea "x"
type input "99.25"
type textarea "x"
type input "1"
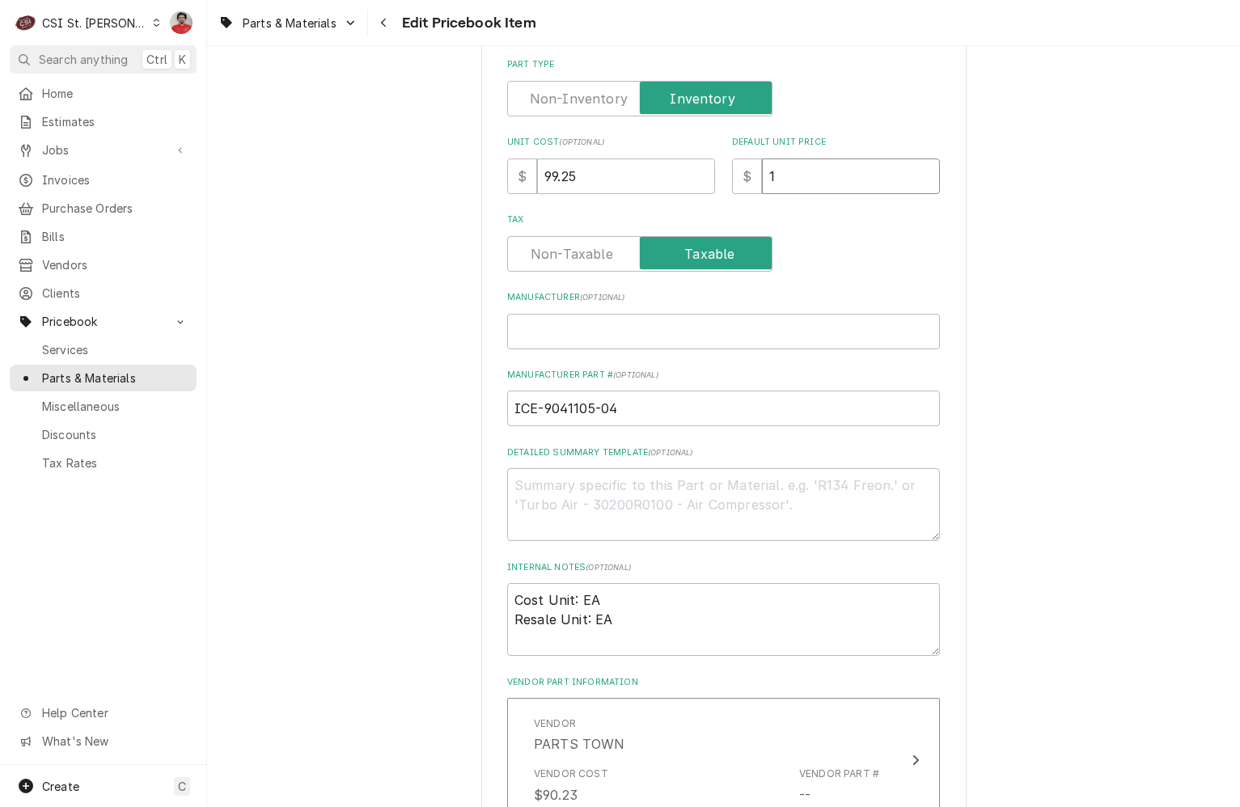
type textarea "x"
type input "13"
type textarea "x"
type input "135"
type textarea "x"
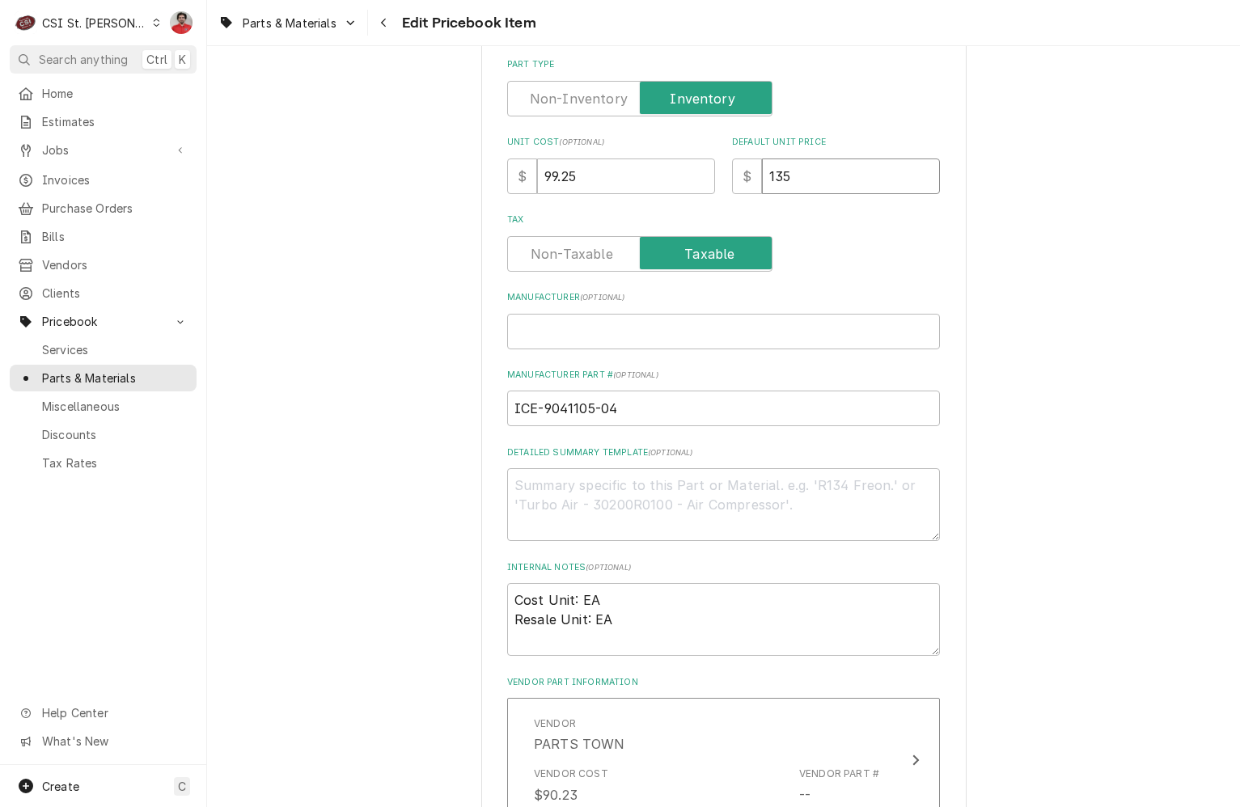
type input "135.9"
type textarea "x"
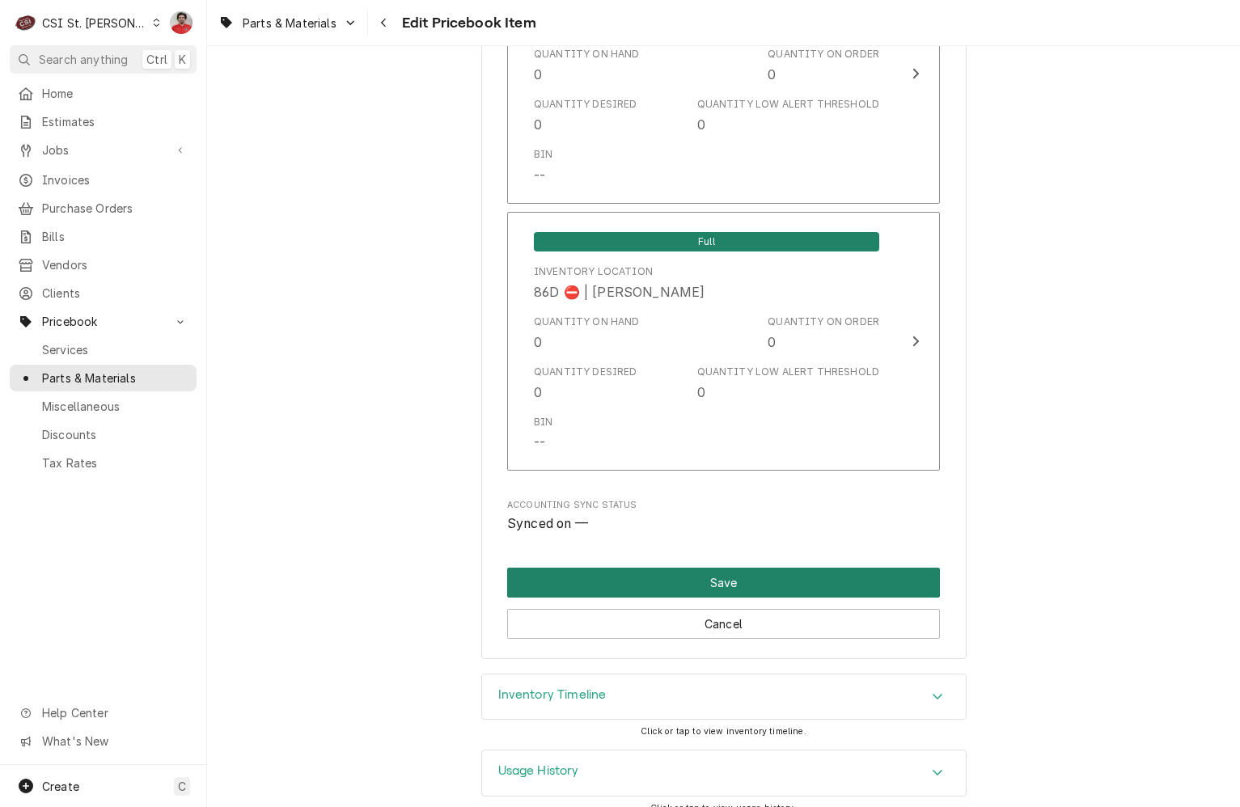
type input "135.95"
click at [842, 568] on button "Save" at bounding box center [723, 583] width 433 height 30
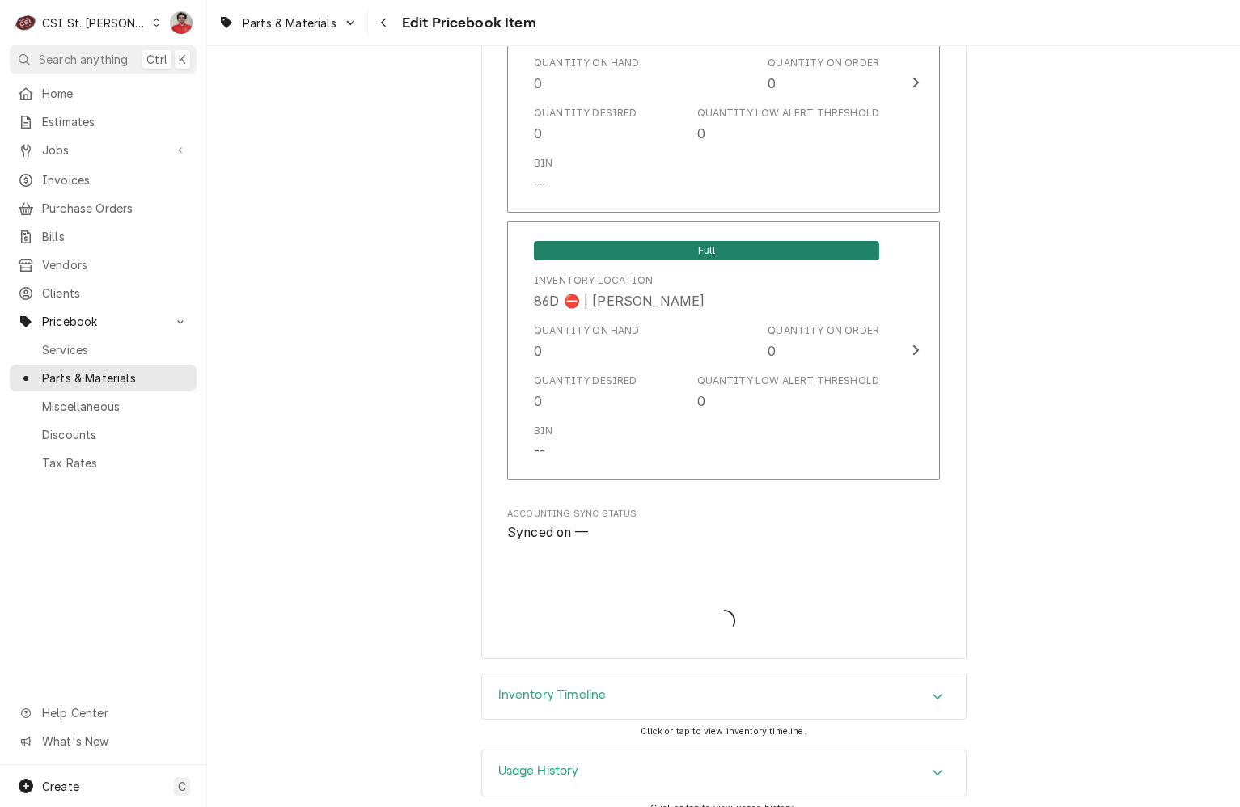
type textarea "x"
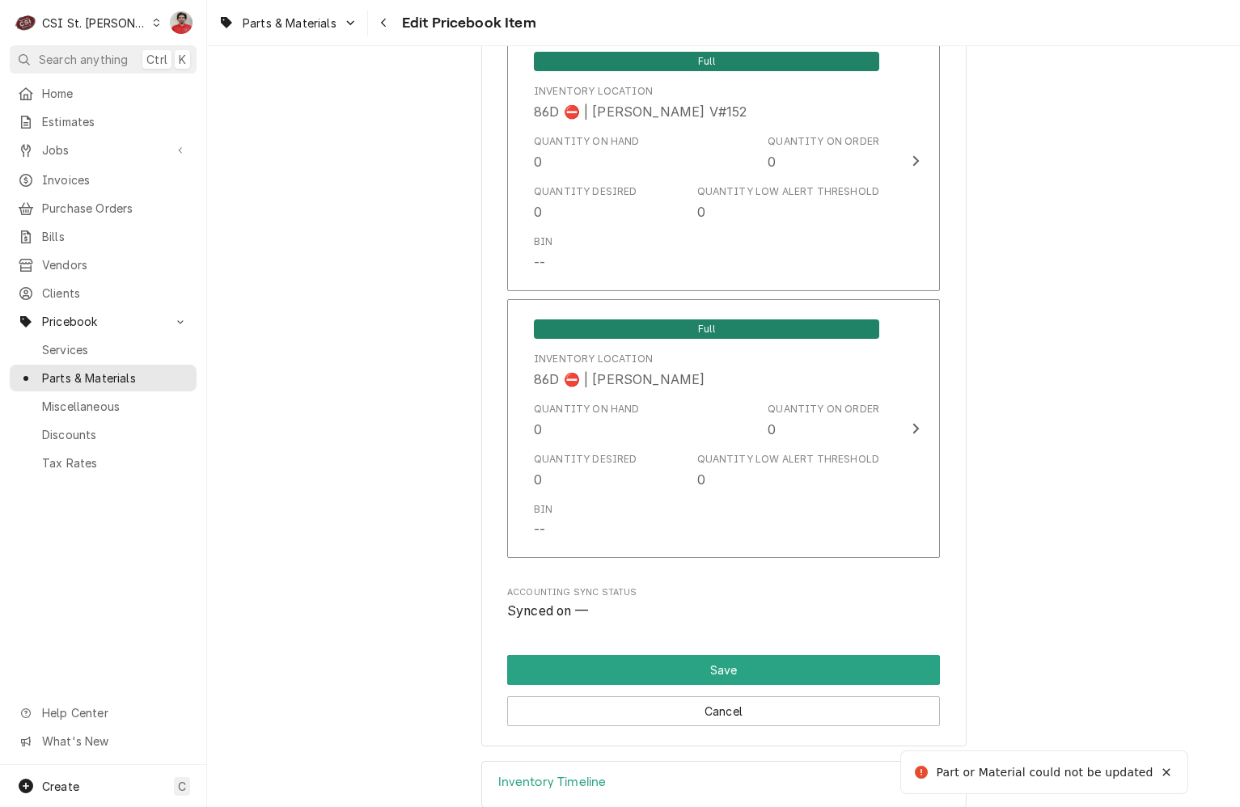
scroll to position [1115, 0]
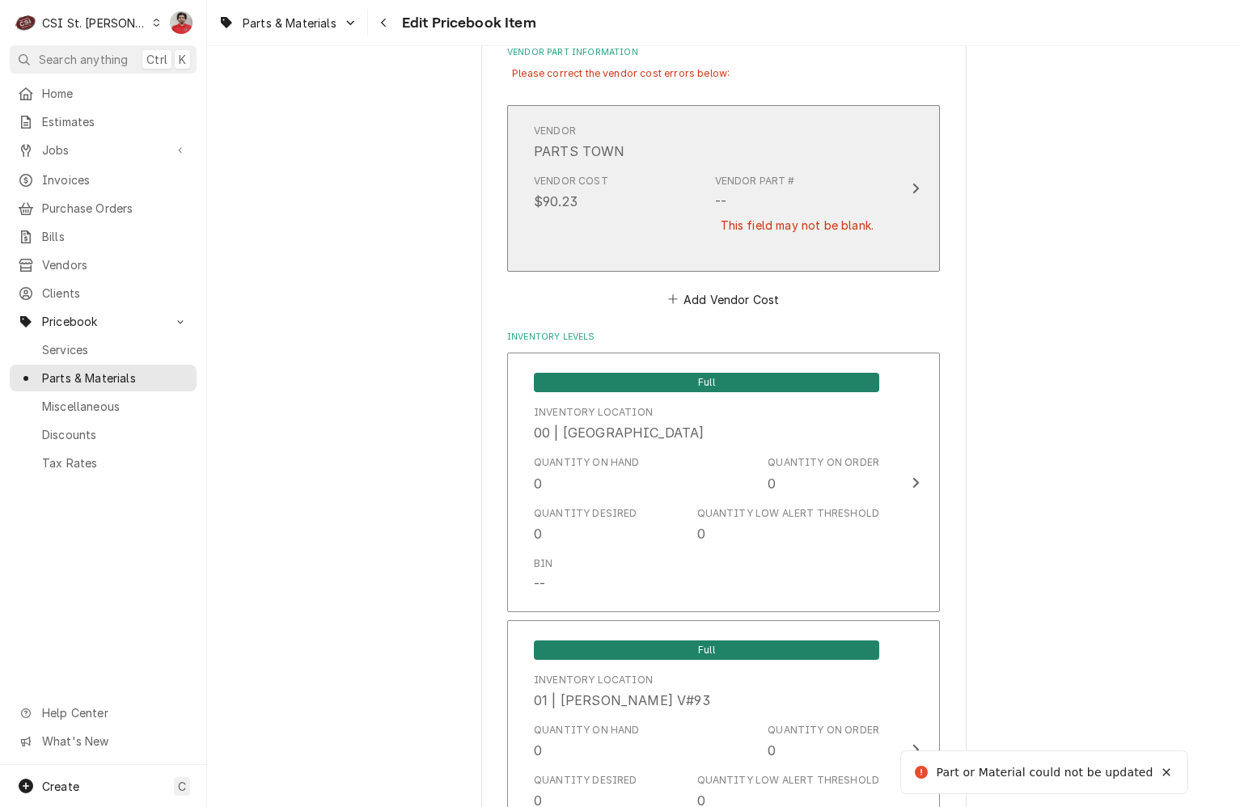
click at [785, 209] on div "Vendor Part # -- This field may not be blank." at bounding box center [797, 213] width 164 height 79
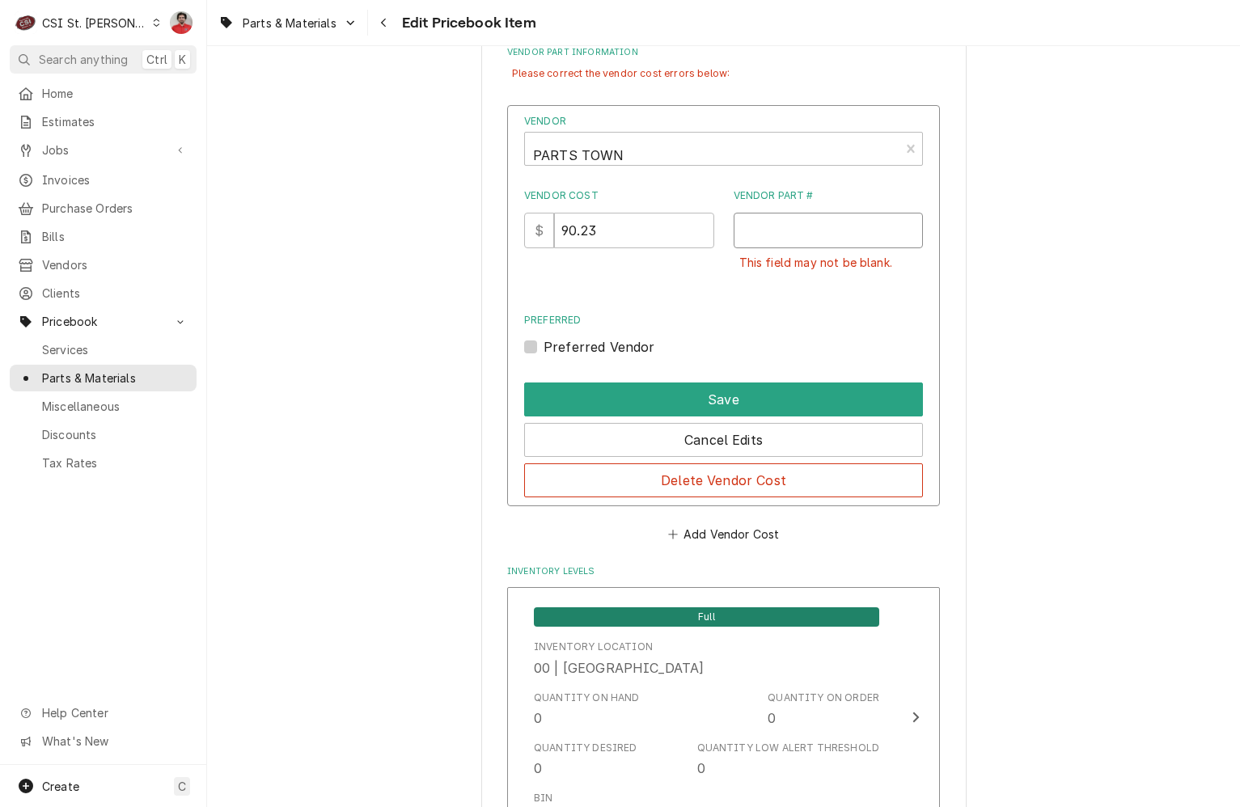
click at [762, 235] on input "Vendor Part #" at bounding box center [828, 231] width 190 height 36
paste input ": ICE9041105-04"
type input ": ICE9041105-04"
click at [569, 347] on label "Preferred Vendor" at bounding box center [599, 346] width 112 height 19
click at [569, 347] on input "Preferred" at bounding box center [742, 355] width 399 height 36
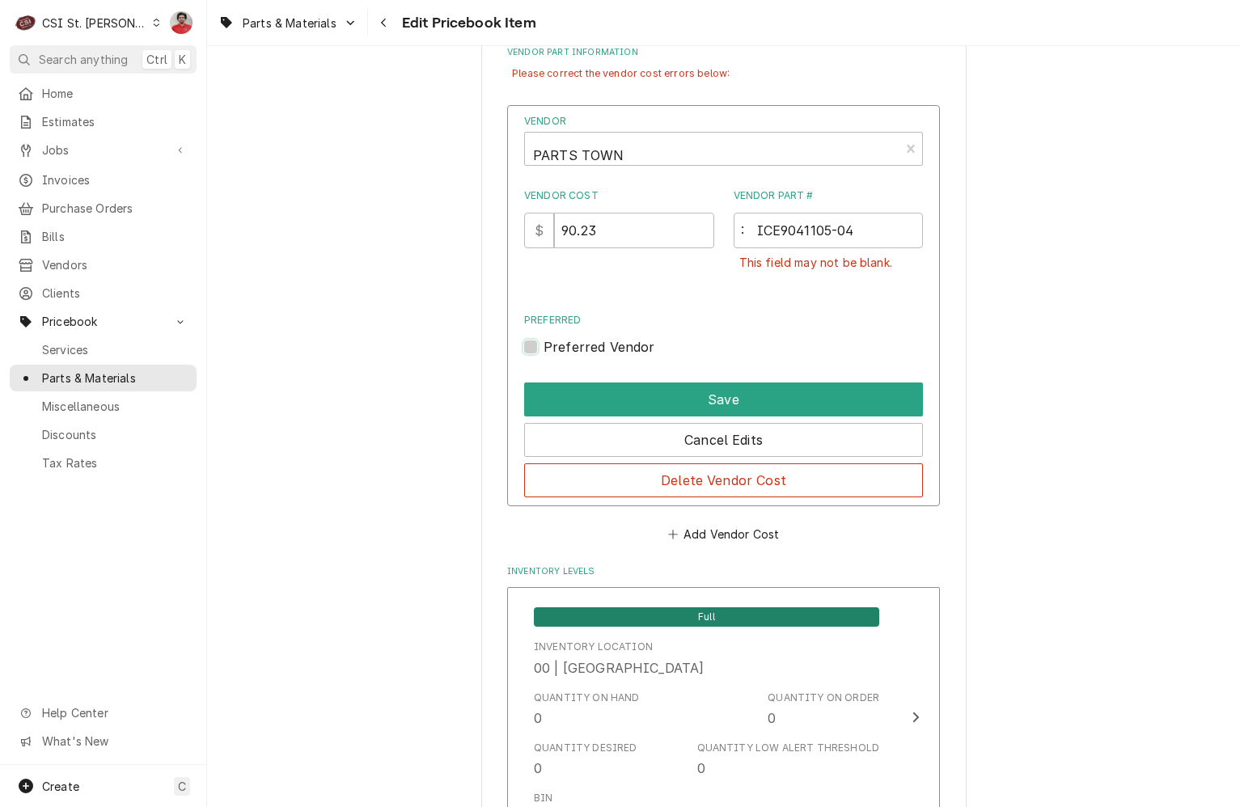
checkbox input "true"
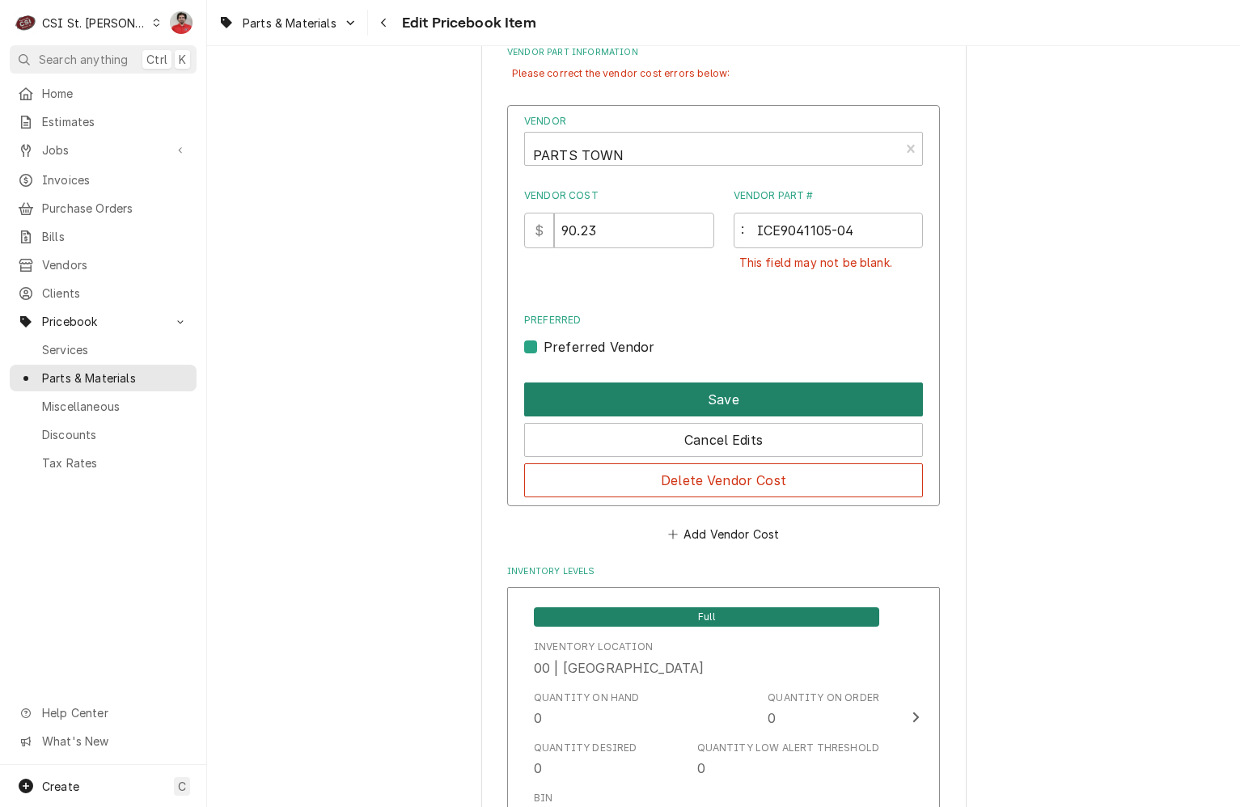
click at [603, 399] on button "Save" at bounding box center [723, 400] width 399 height 34
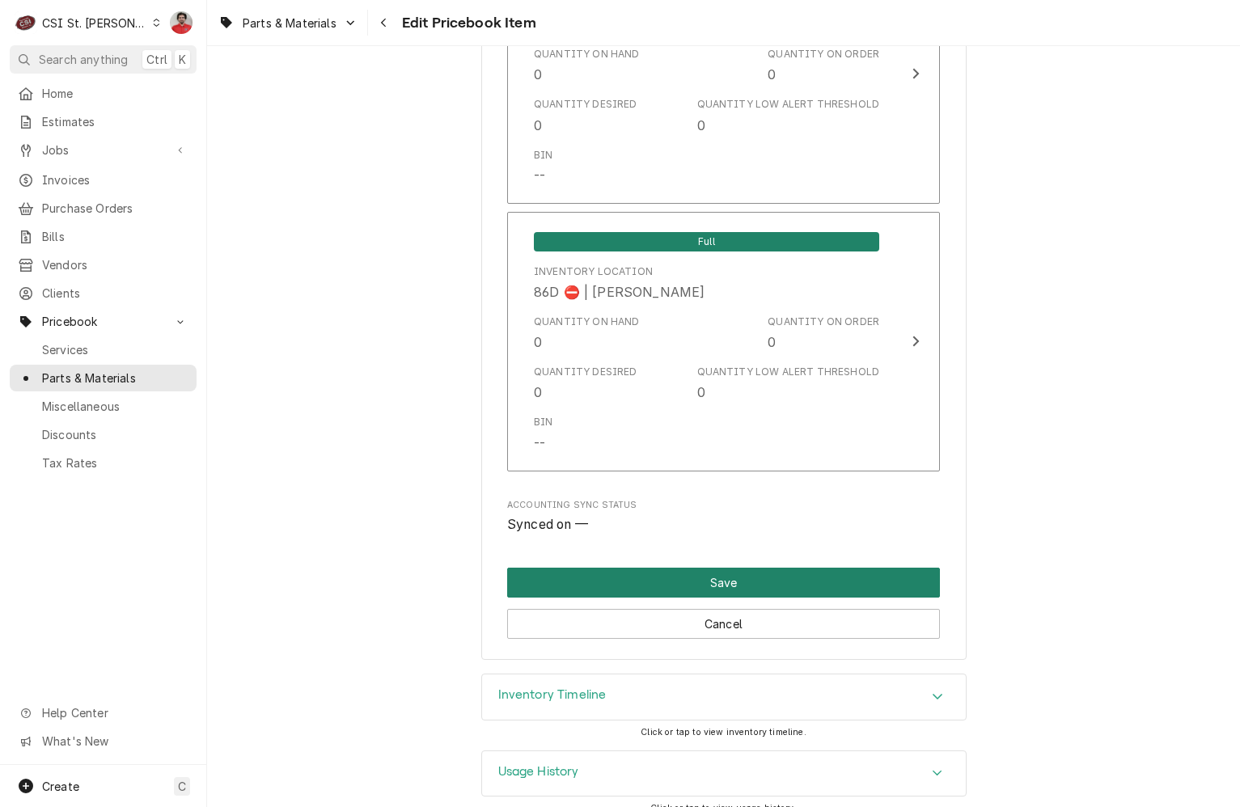
click at [775, 568] on button "Save" at bounding box center [723, 583] width 433 height 30
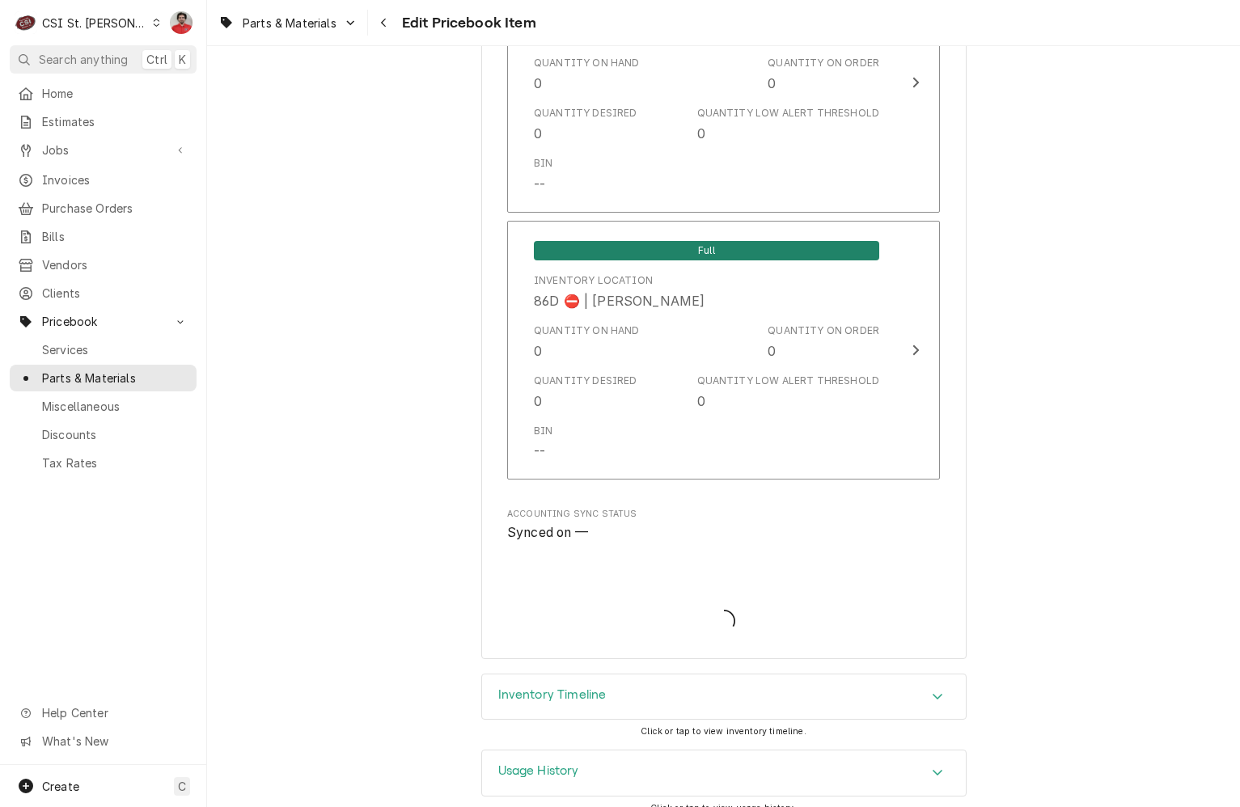
type textarea "x"
